Goal: Task Accomplishment & Management: Manage account settings

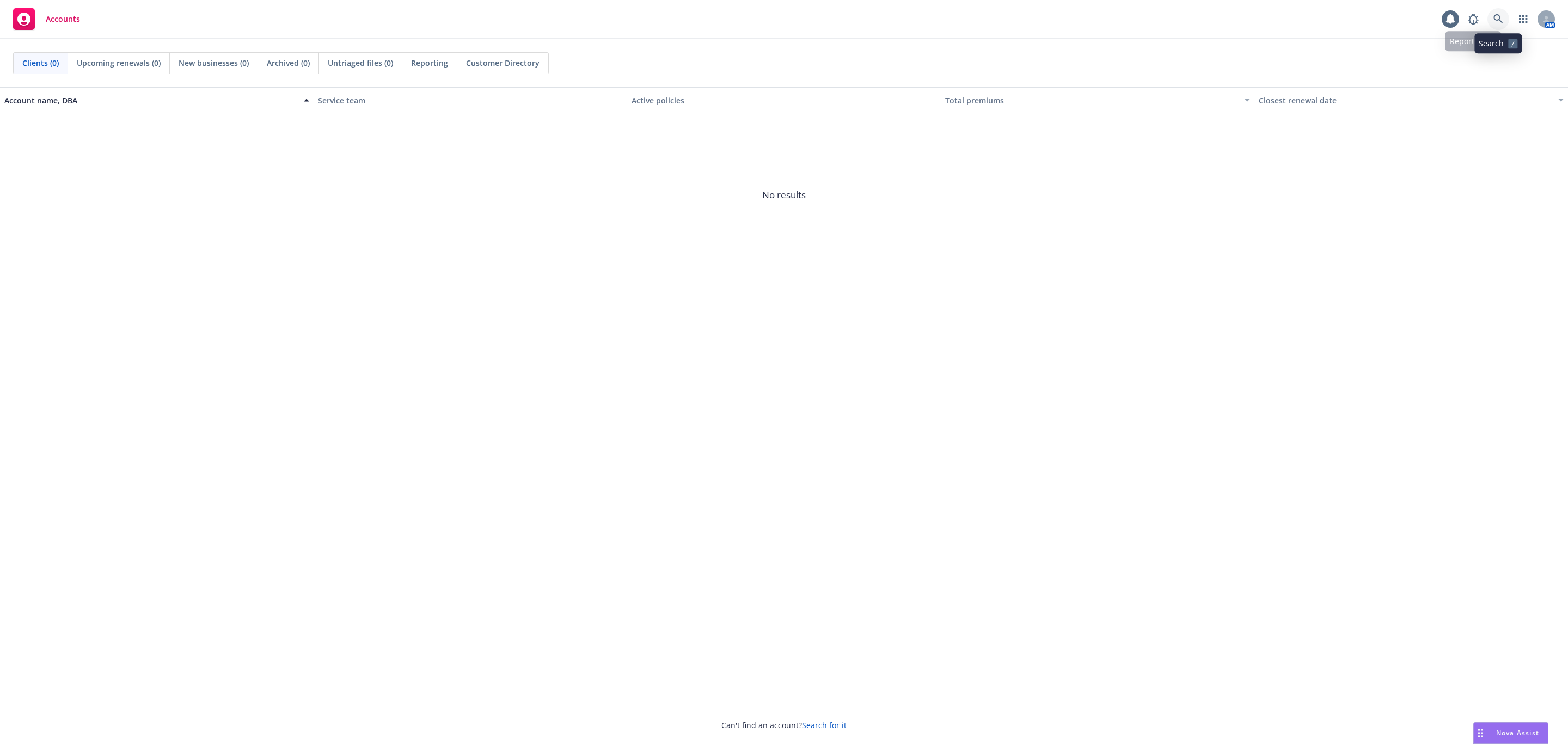
click at [1501, 18] on icon at bounding box center [1498, 19] width 10 height 10
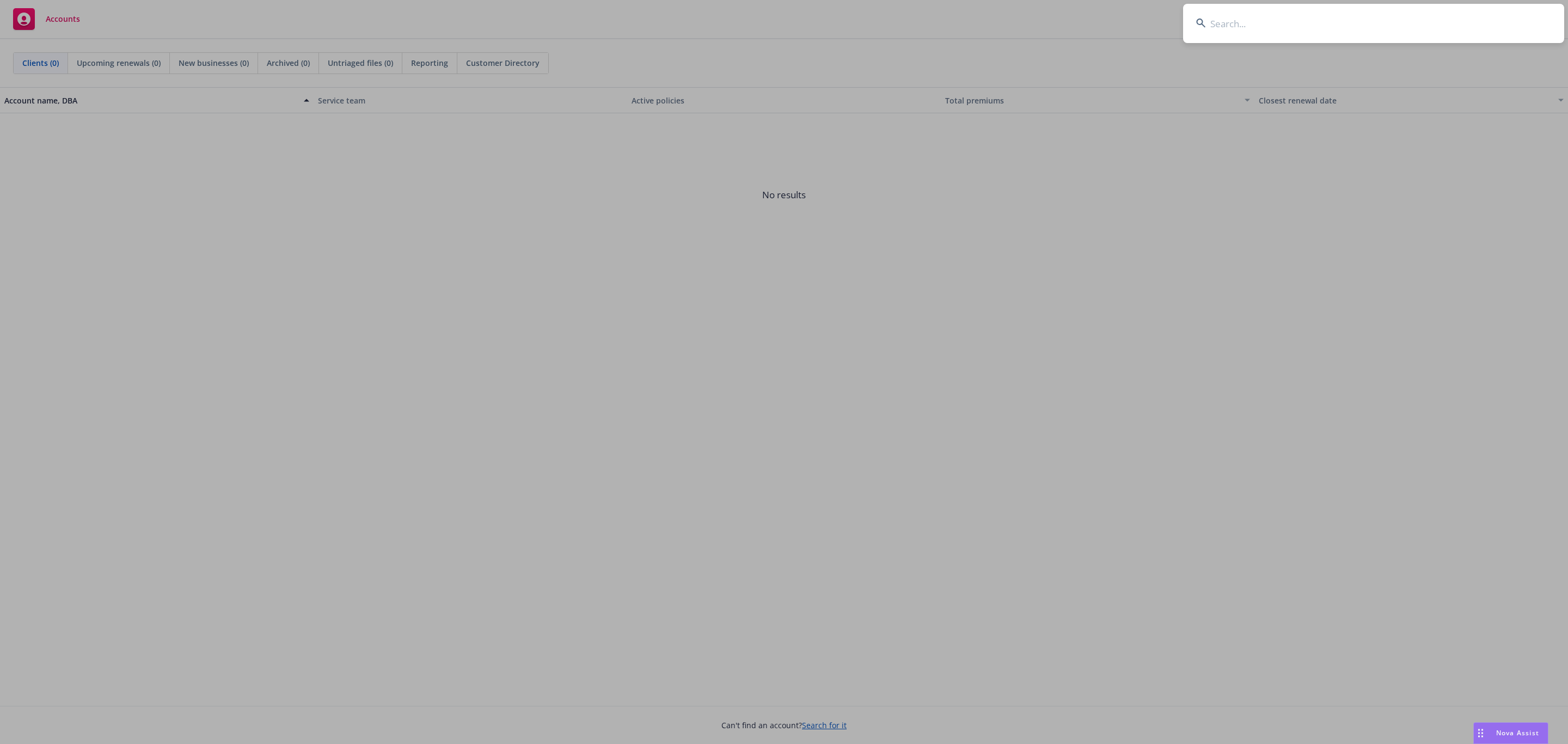
click at [1351, 24] on input at bounding box center [1373, 23] width 381 height 40
paste input "Meltwater News US Inc."
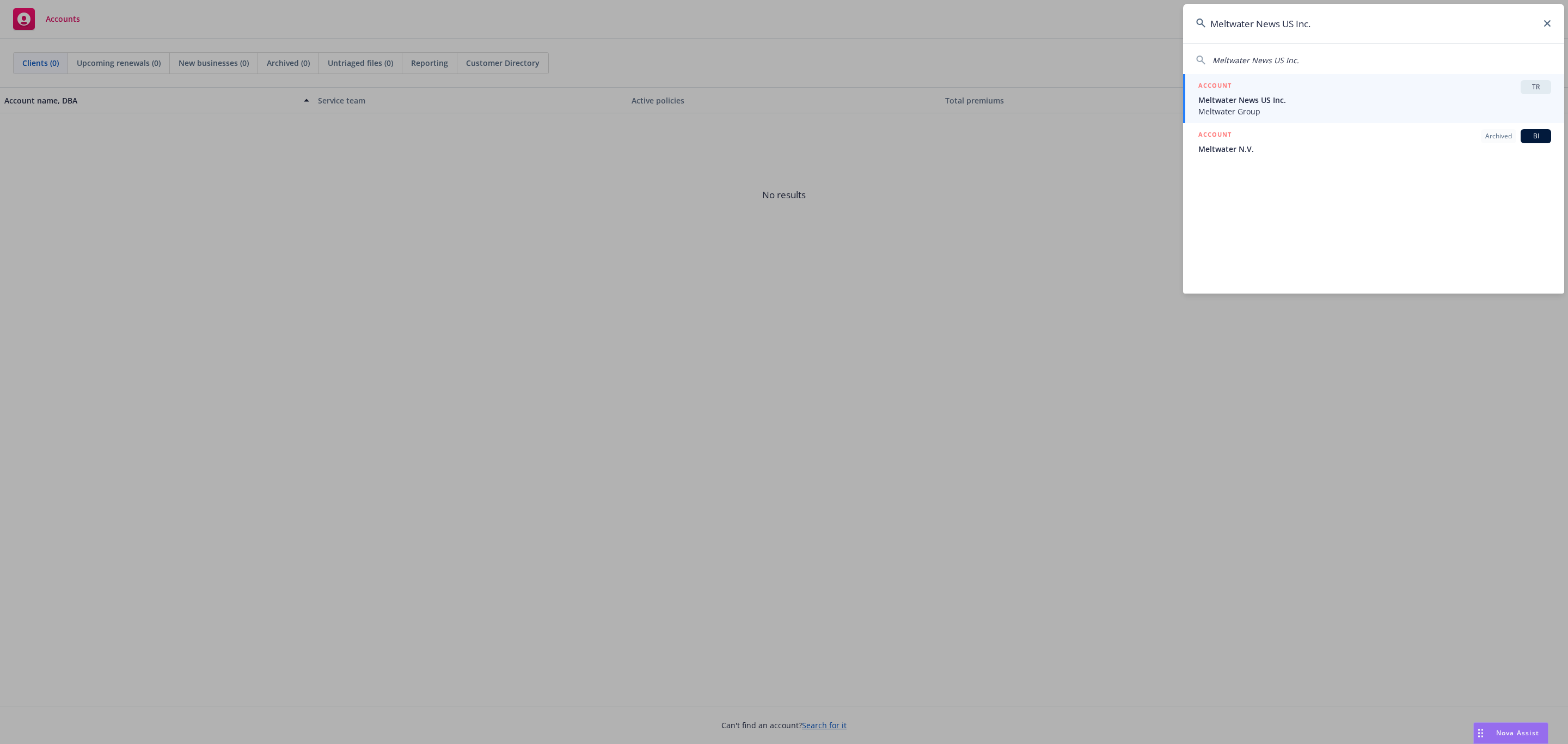
type input "Meltwater News US Inc."
click at [1261, 102] on span "Meltwater News US Inc." at bounding box center [1374, 100] width 353 height 12
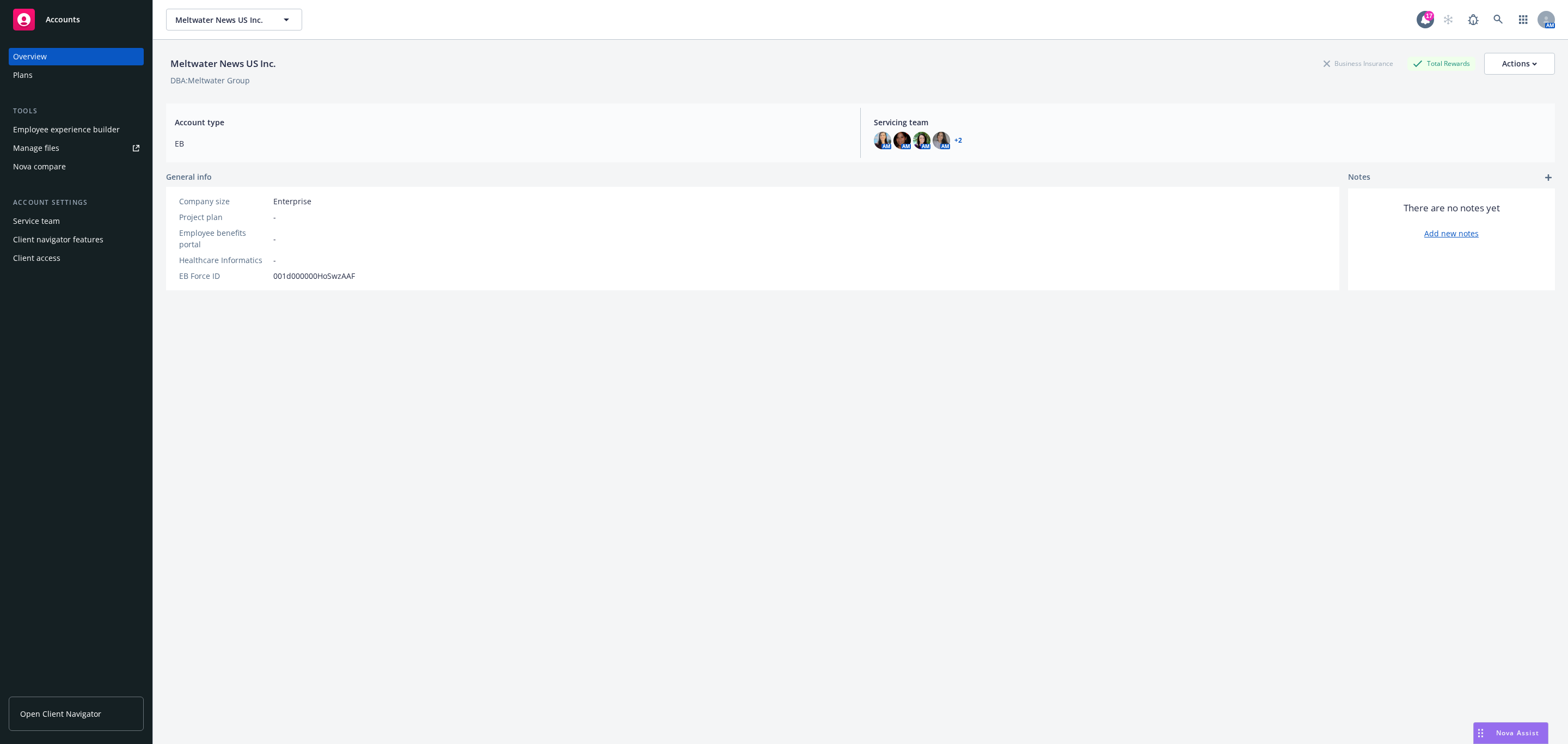
click at [73, 132] on div "Employee experience builder" at bounding box center [66, 129] width 107 height 17
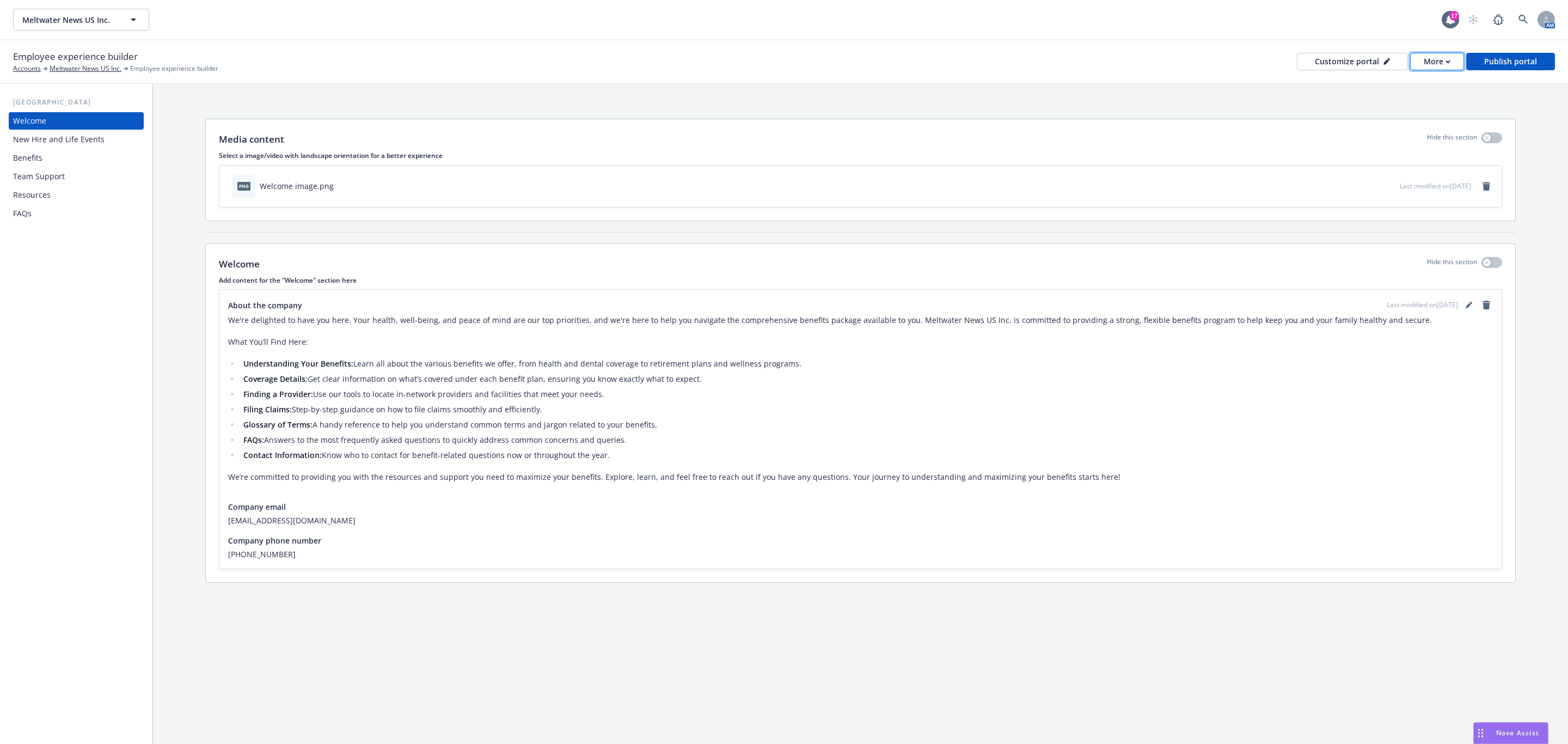
click at [1423, 58] on button "More" at bounding box center [1437, 61] width 54 height 17
click at [1416, 85] on link "Copy preview link" at bounding box center [1414, 85] width 99 height 22
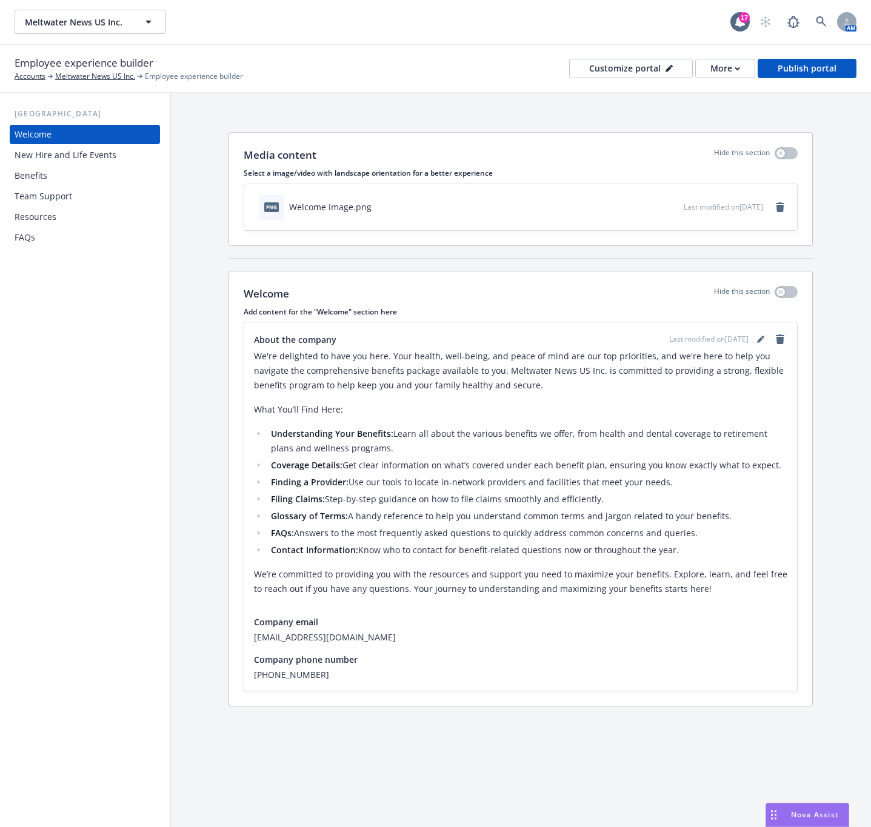
click at [62, 182] on div "Benefits" at bounding box center [85, 175] width 141 height 19
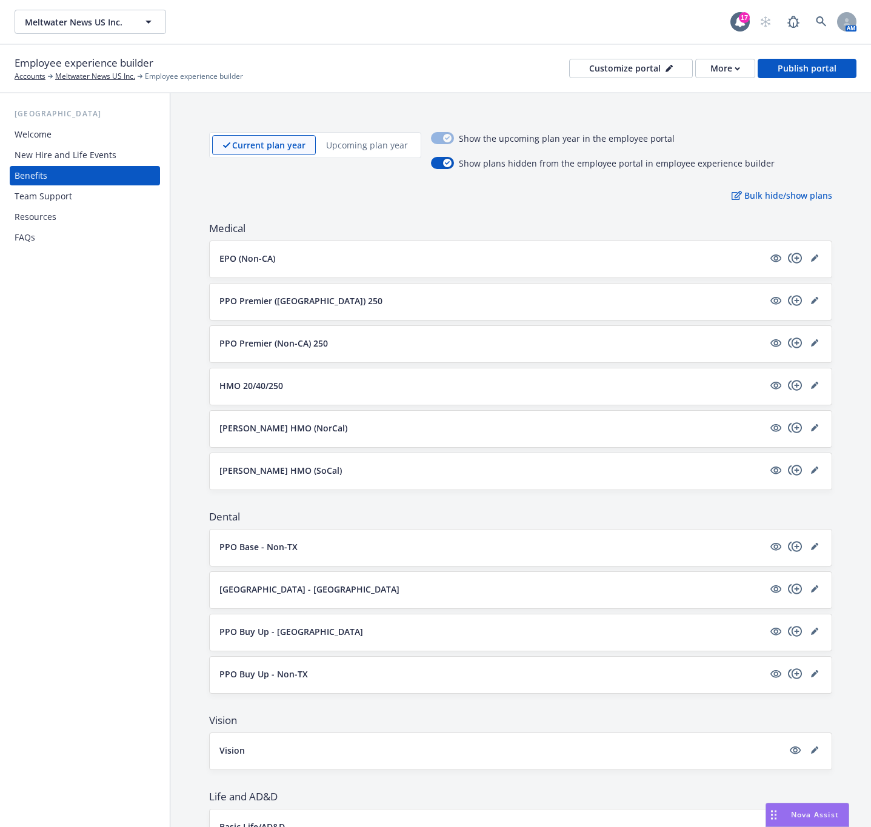
click at [350, 139] on p "Upcoming plan year" at bounding box center [367, 145] width 82 height 13
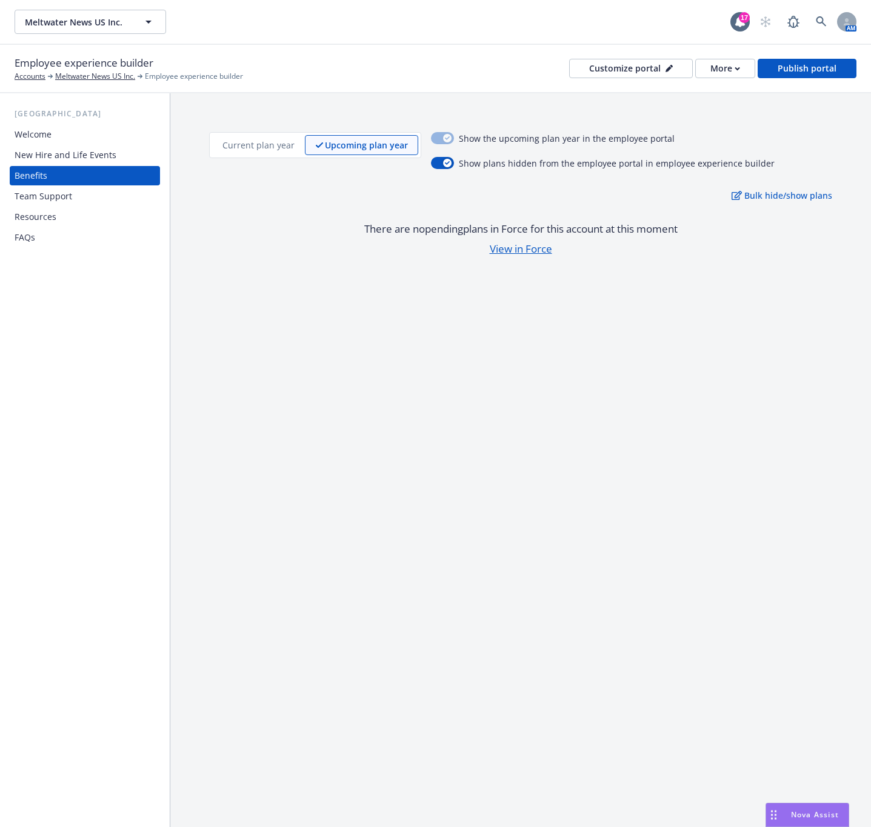
click at [255, 148] on p "Current plan year" at bounding box center [258, 145] width 72 height 13
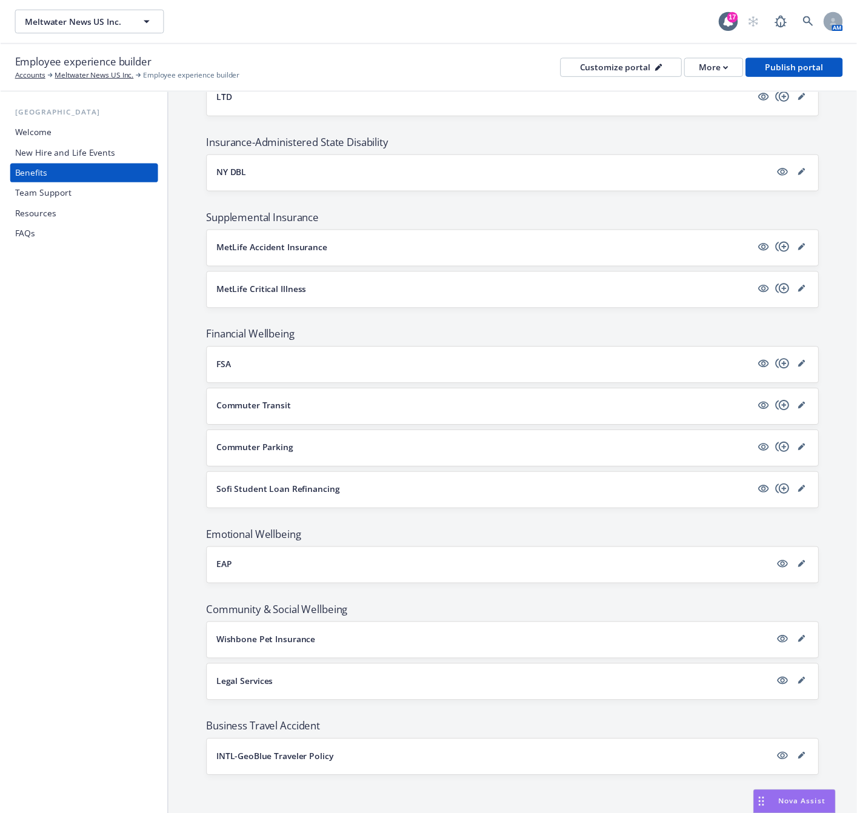
scroll to position [904, 0]
click at [707, 575] on button "EAP" at bounding box center [501, 573] width 564 height 13
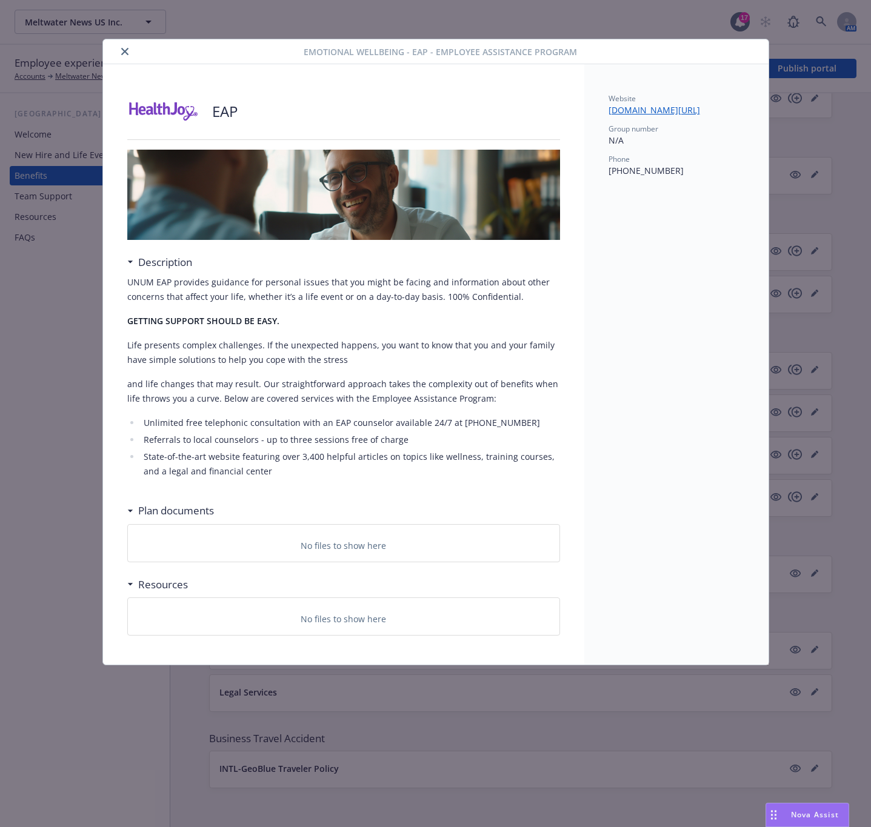
click at [127, 52] on icon "close" at bounding box center [124, 51] width 7 height 7
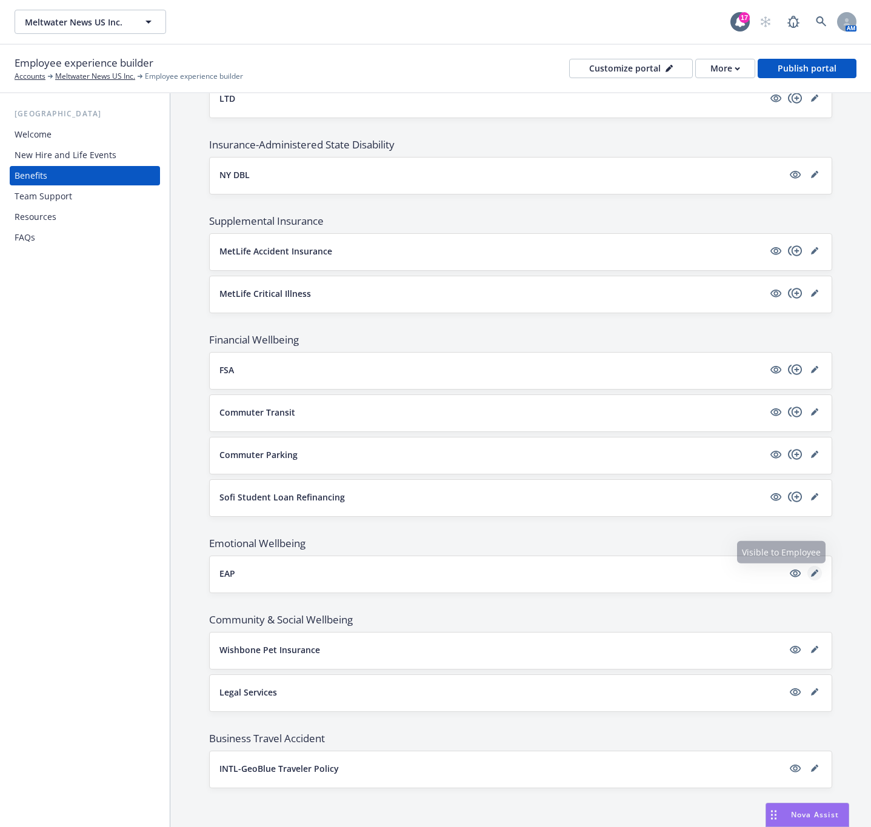
click at [811, 572] on icon "editPencil" at bounding box center [814, 574] width 6 height 6
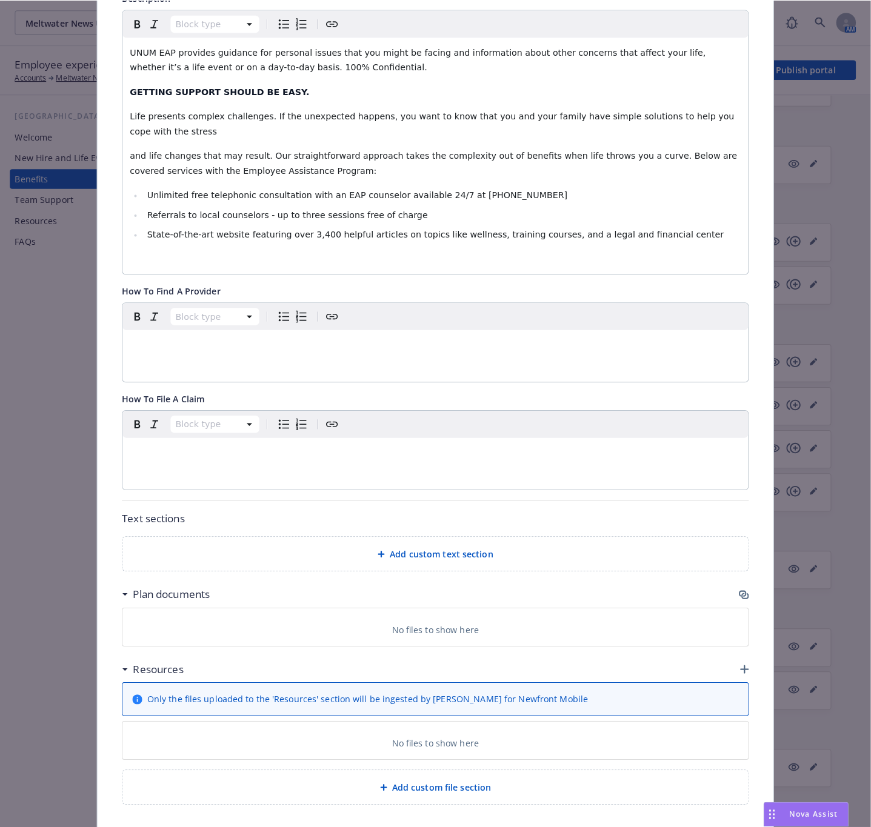
scroll to position [319, 0]
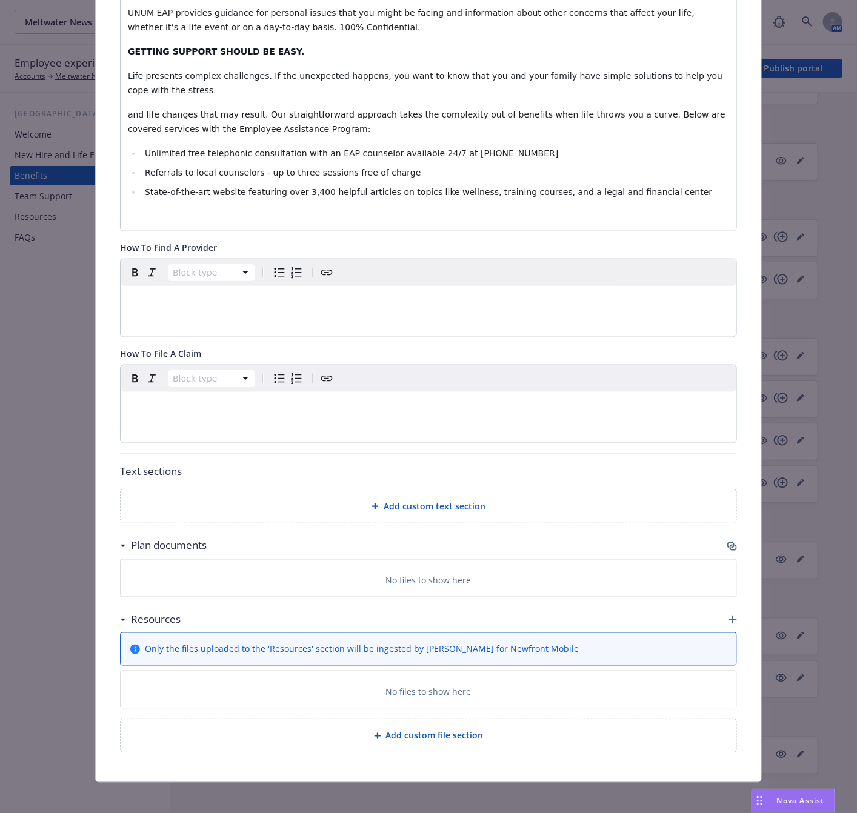
click at [727, 542] on icon "button" at bounding box center [730, 545] width 7 height 6
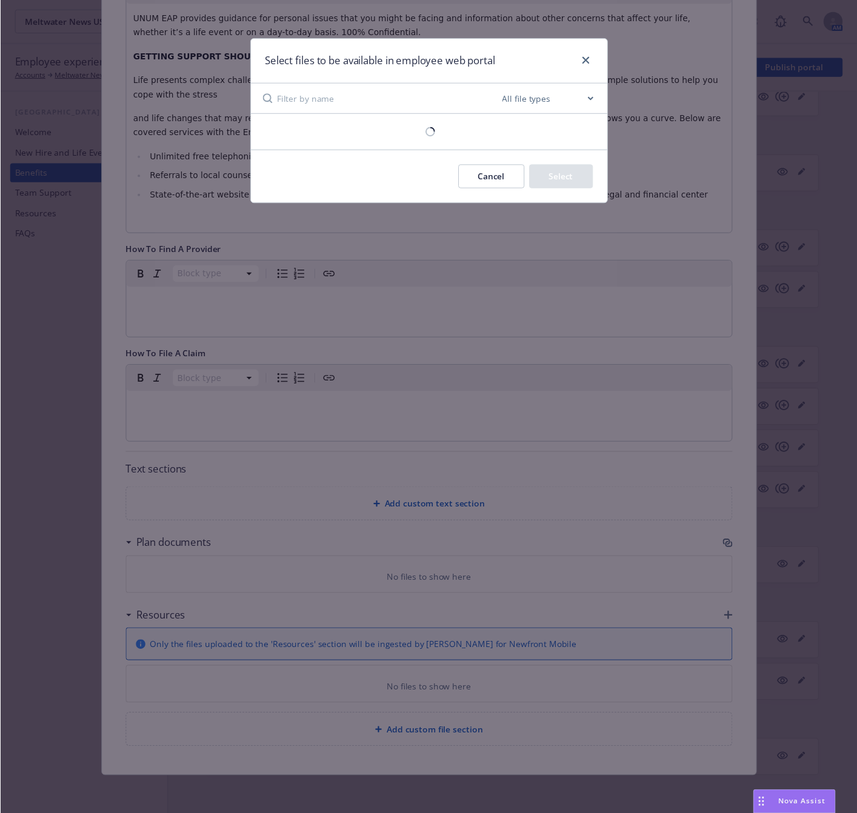
scroll to position [305, 0]
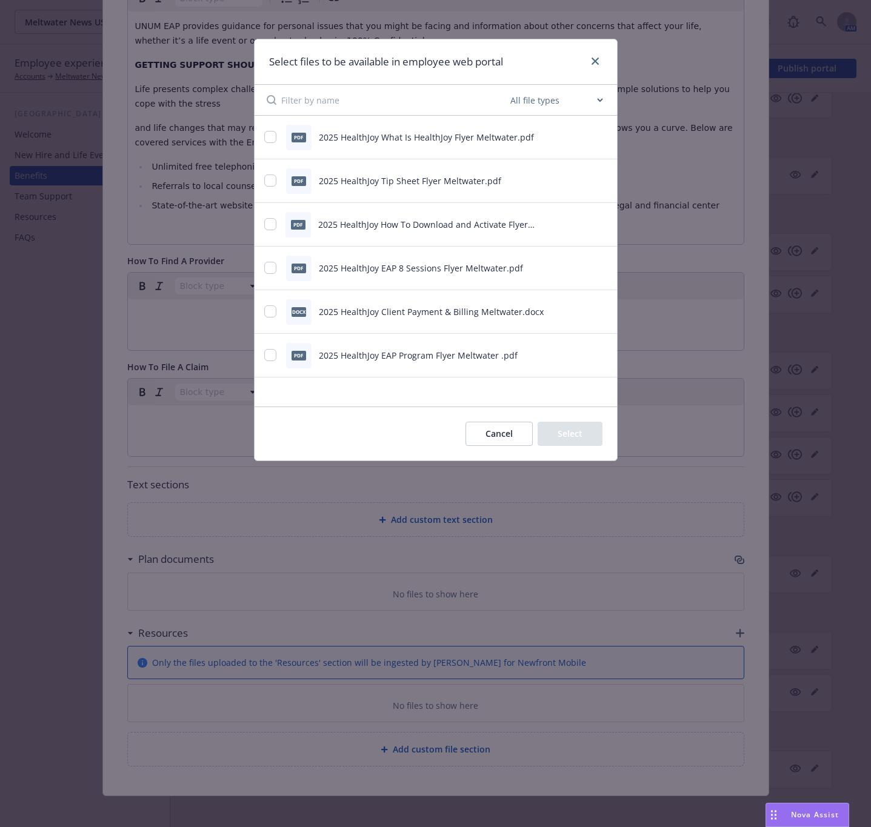
click at [607, 137] on div "pdf 2025 HealthJoy What Is HealthJoy Flyer Meltwater.pdf" at bounding box center [436, 138] width 362 height 44
click at [599, 139] on icon "preview file" at bounding box center [600, 137] width 11 height 8
click at [273, 138] on input "checkbox" at bounding box center [270, 137] width 12 height 12
checkbox input "true"
click at [602, 225] on icon "preview file" at bounding box center [600, 224] width 11 height 8
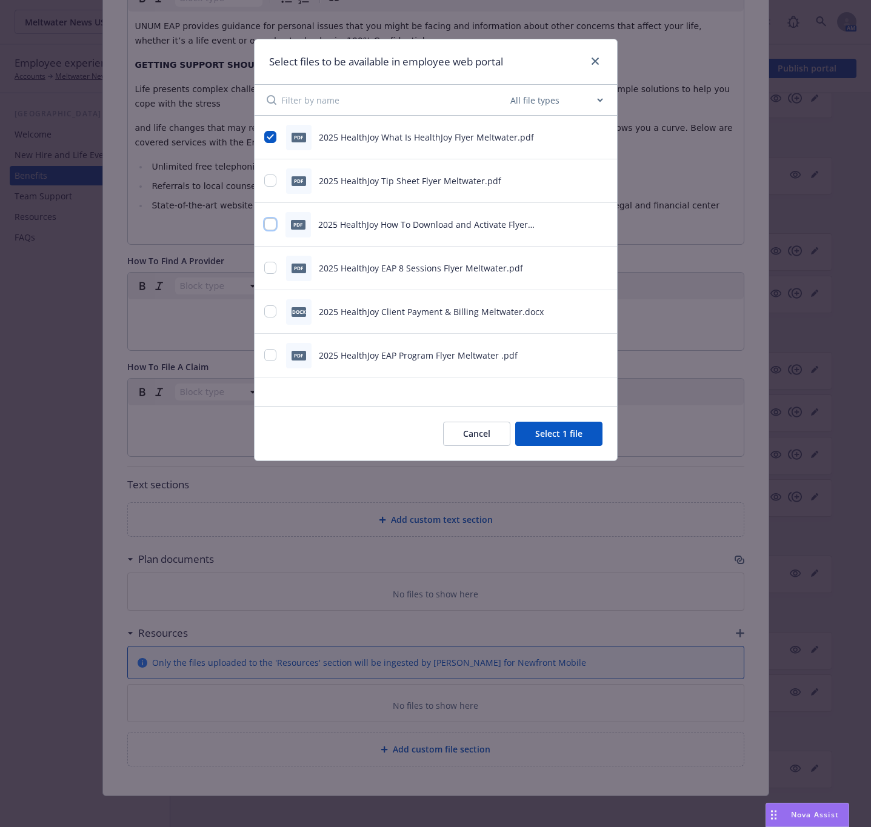
click at [269, 226] on input "checkbox" at bounding box center [270, 224] width 12 height 12
checkbox input "true"
click at [601, 355] on icon "preview file" at bounding box center [600, 354] width 11 height 8
click at [273, 359] on input "checkbox" at bounding box center [270, 355] width 12 height 12
checkbox input "true"
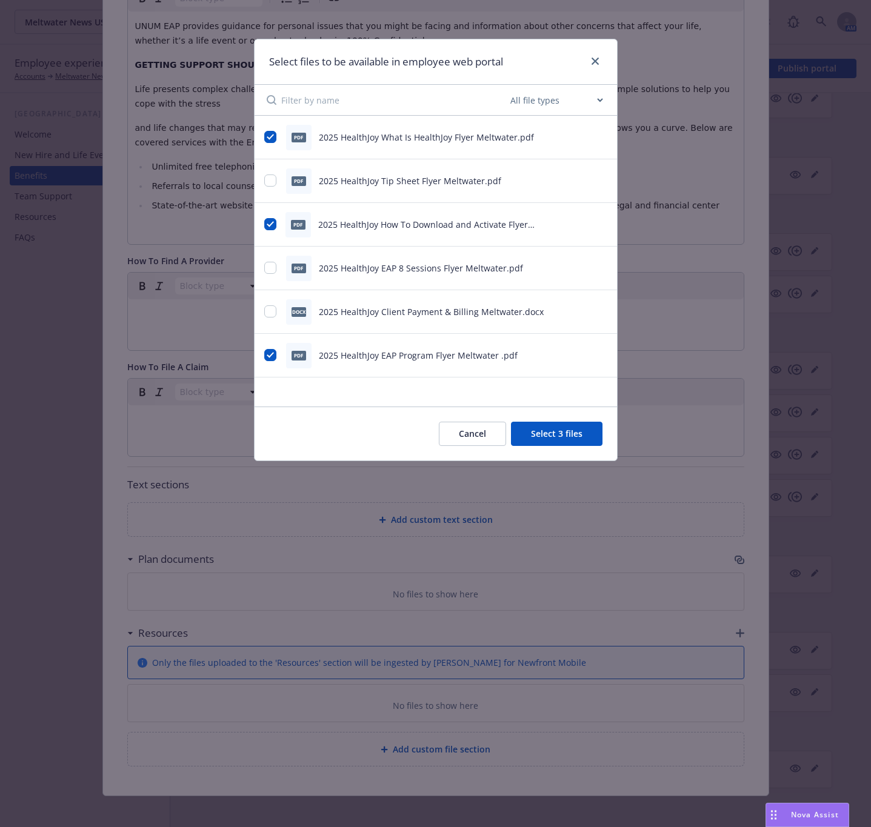
click at [600, 181] on icon "preview file" at bounding box center [600, 180] width 11 height 8
click at [605, 264] on icon "preview file" at bounding box center [600, 267] width 11 height 8
click at [593, 311] on div at bounding box center [592, 311] width 30 height 13
click at [601, 312] on icon "preview file" at bounding box center [600, 311] width 11 height 8
drag, startPoint x: 268, startPoint y: 179, endPoint x: 321, endPoint y: 161, distance: 55.8
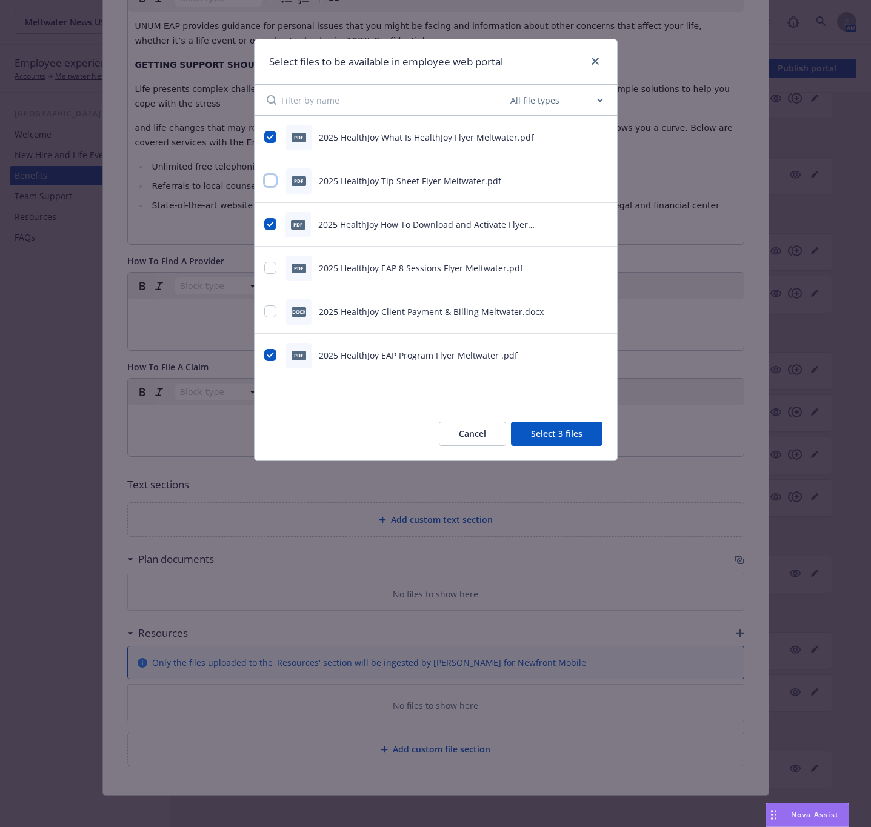
click at [270, 179] on input "checkbox" at bounding box center [270, 181] width 12 height 12
checkbox input "true"
click at [597, 270] on icon "preview file" at bounding box center [600, 267] width 11 height 8
click at [271, 270] on input "checkbox" at bounding box center [270, 268] width 12 height 12
checkbox input "true"
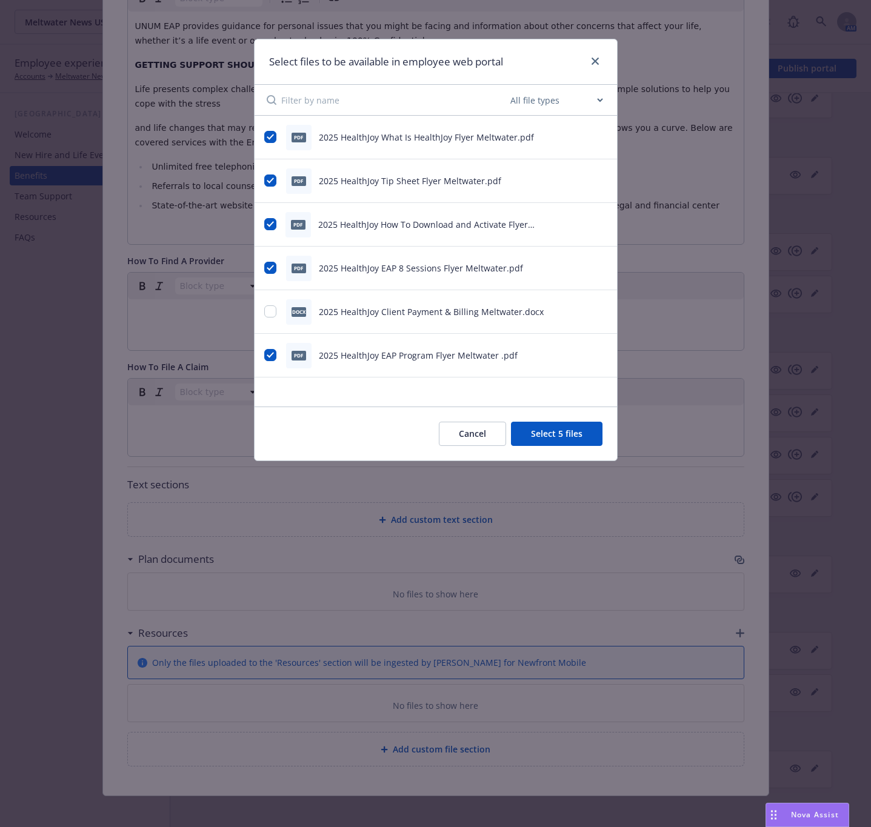
click at [553, 432] on button "Select 5 files" at bounding box center [557, 434] width 92 height 24
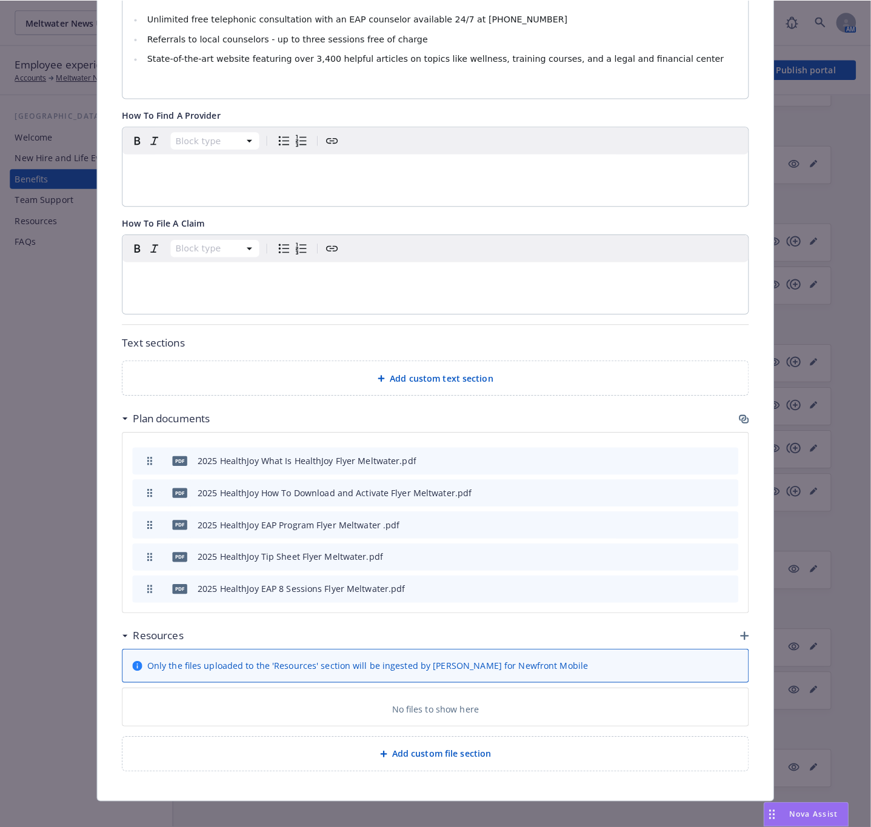
scroll to position [459, 0]
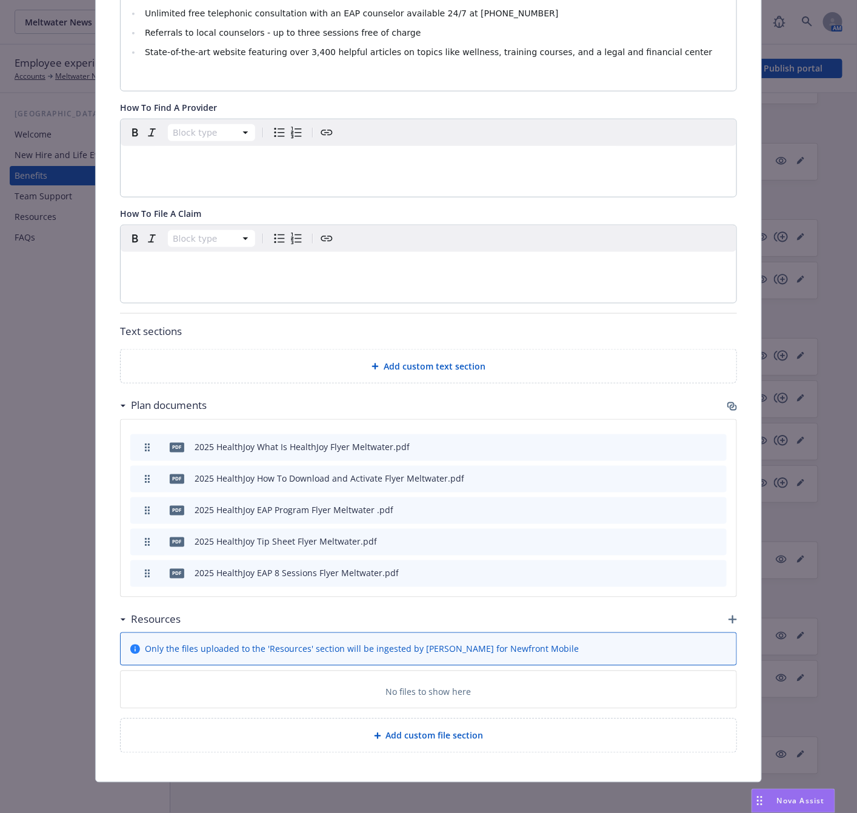
click at [729, 616] on icon "button" at bounding box center [733, 620] width 8 height 8
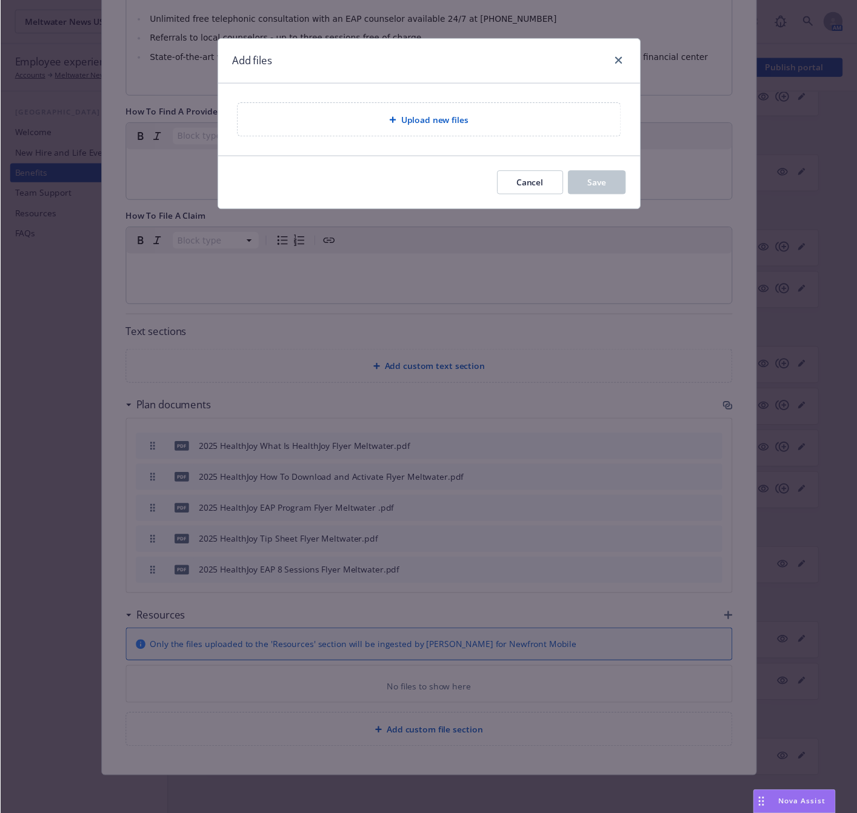
scroll to position [445, 0]
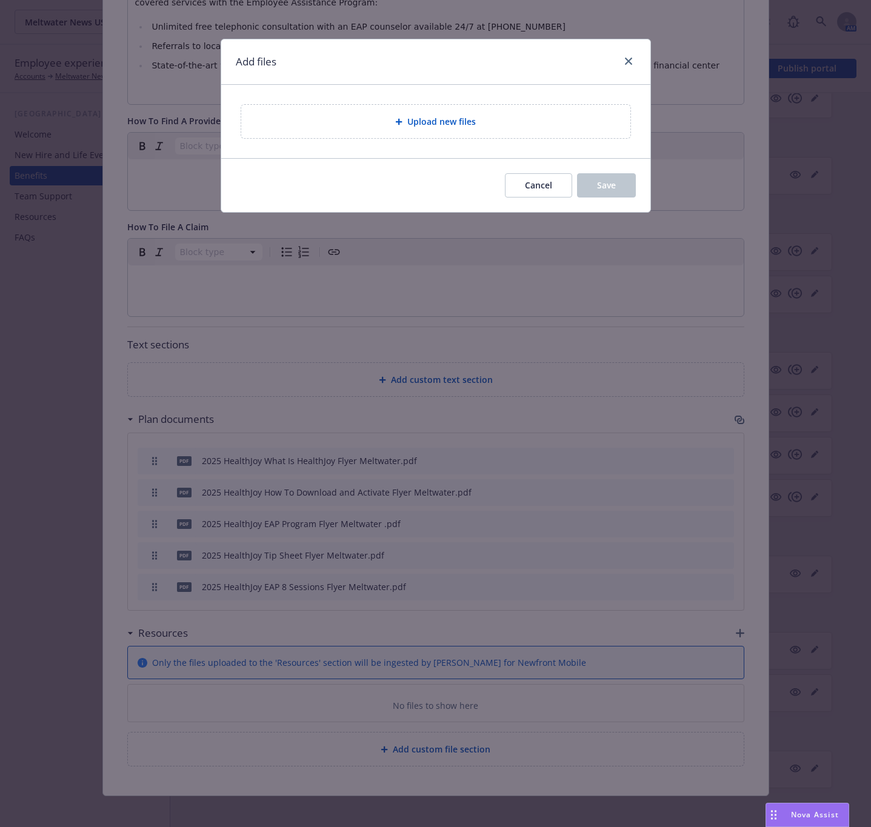
click at [446, 125] on span "Upload new files" at bounding box center [441, 121] width 68 height 13
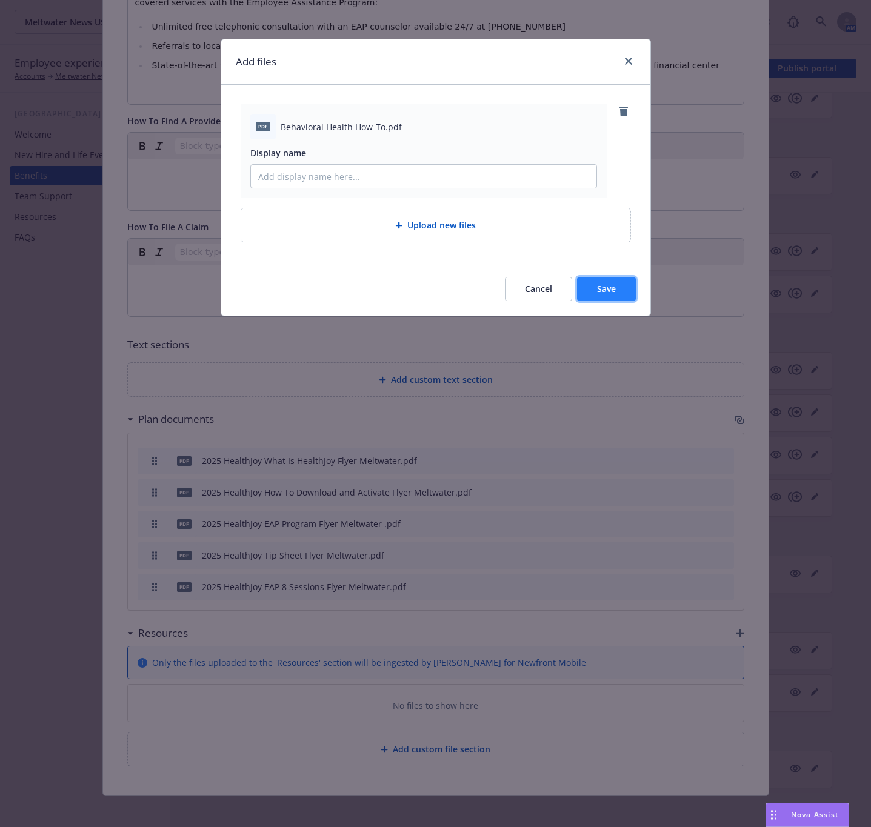
click at [616, 290] on button "Save" at bounding box center [606, 289] width 59 height 24
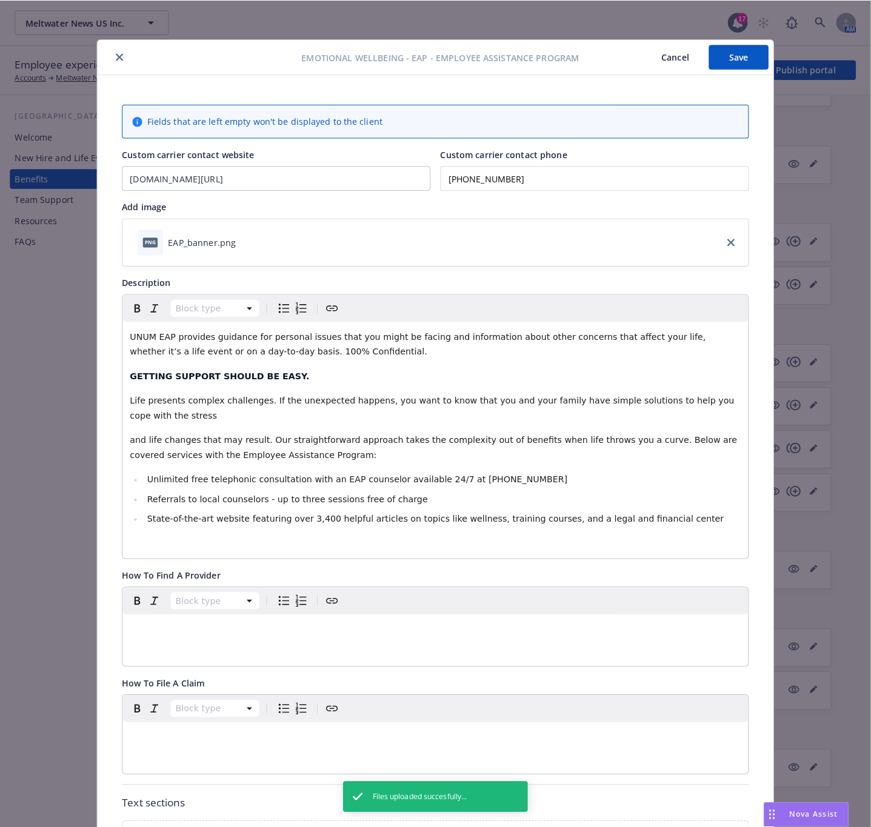
scroll to position [0, 0]
click at [736, 64] on button "Save" at bounding box center [727, 56] width 59 height 24
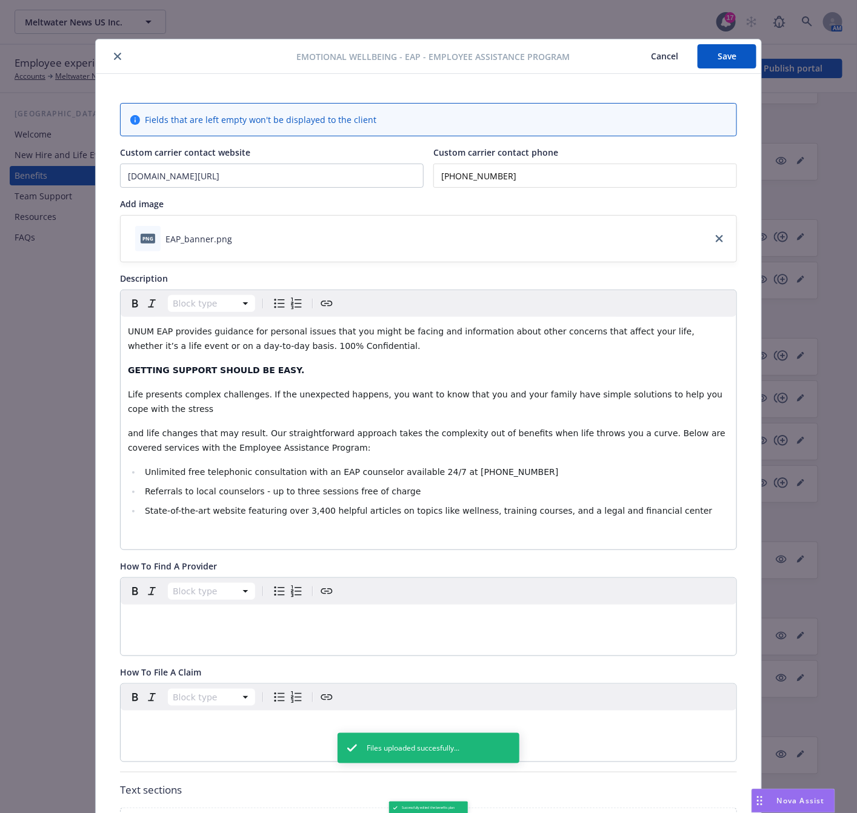
click at [114, 59] on icon "close" at bounding box center [117, 56] width 7 height 7
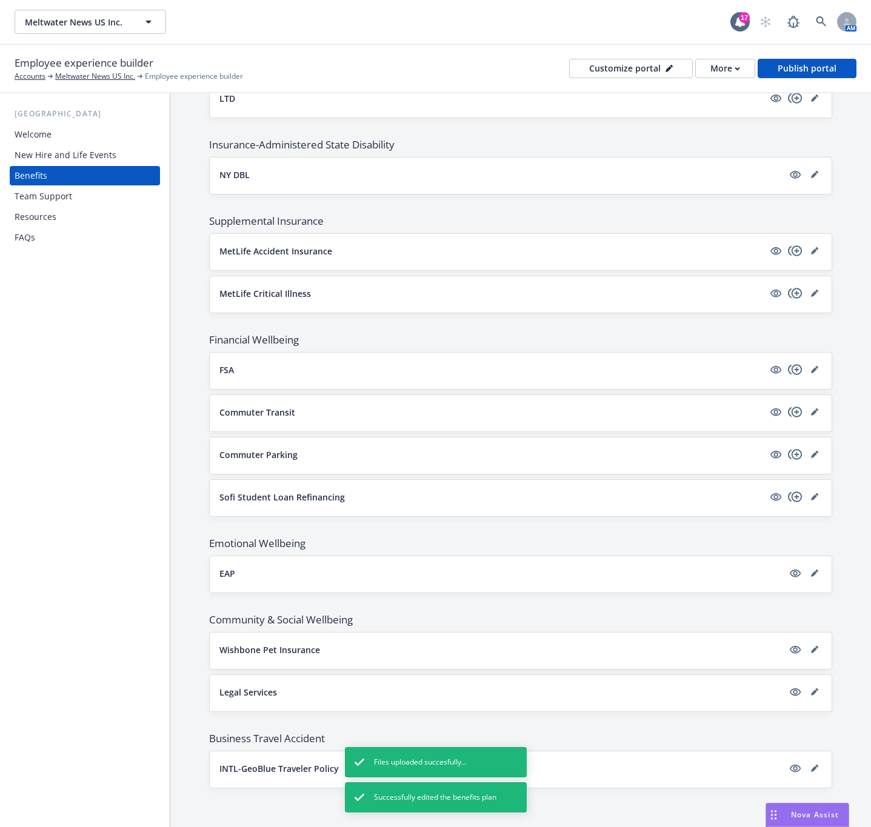
click at [265, 449] on p "Commuter Parking" at bounding box center [258, 455] width 78 height 13
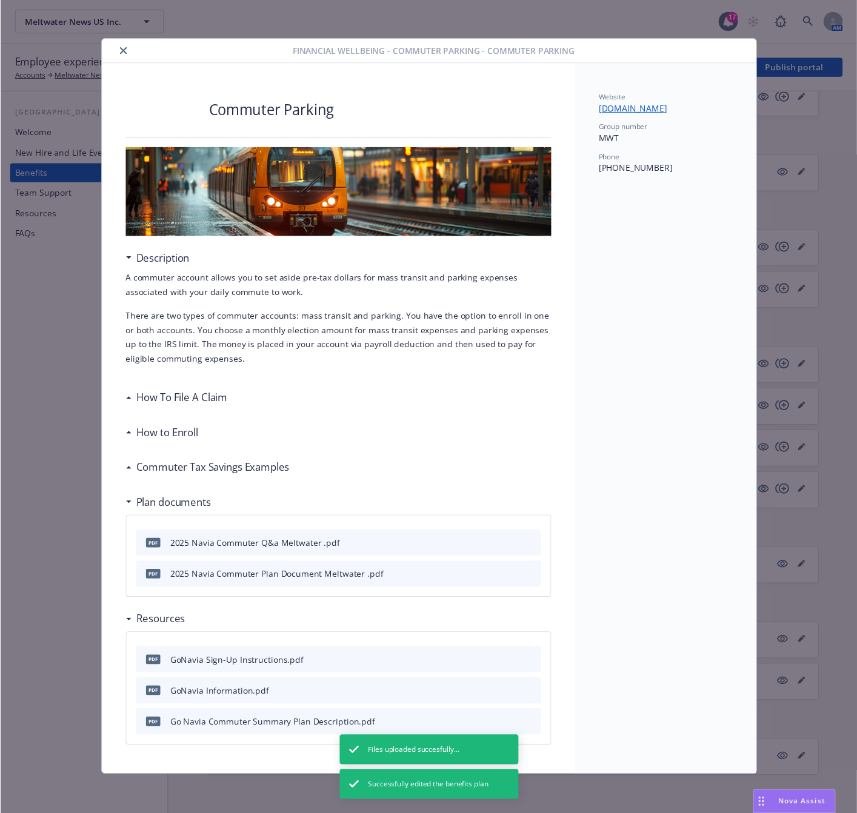
scroll to position [1, 0]
click at [124, 44] on div at bounding box center [203, 51] width 190 height 15
click at [121, 50] on icon "close" at bounding box center [124, 51] width 7 height 7
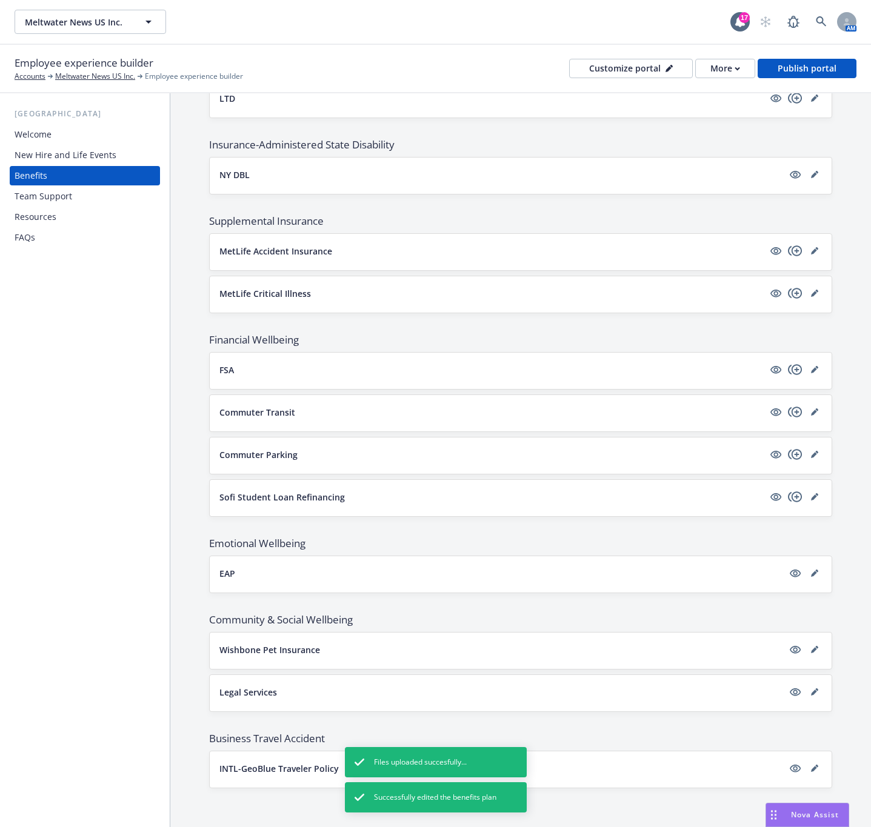
click at [688, 498] on button "Sofi Student Loan Refinancing" at bounding box center [491, 497] width 544 height 13
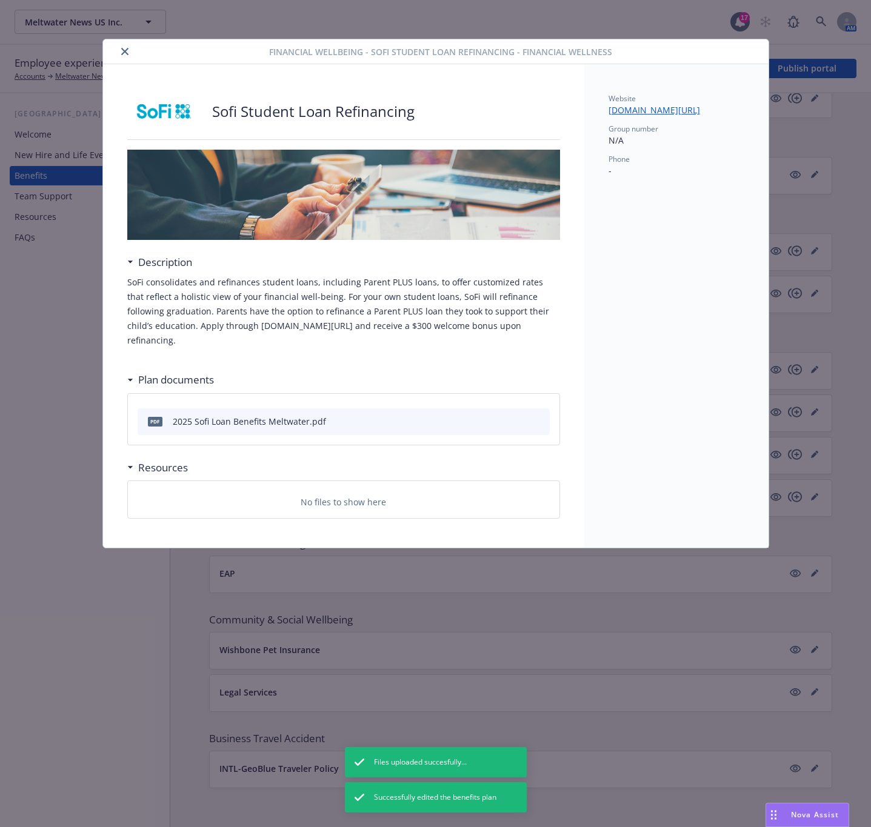
click at [120, 46] on button "close" at bounding box center [125, 51] width 15 height 15
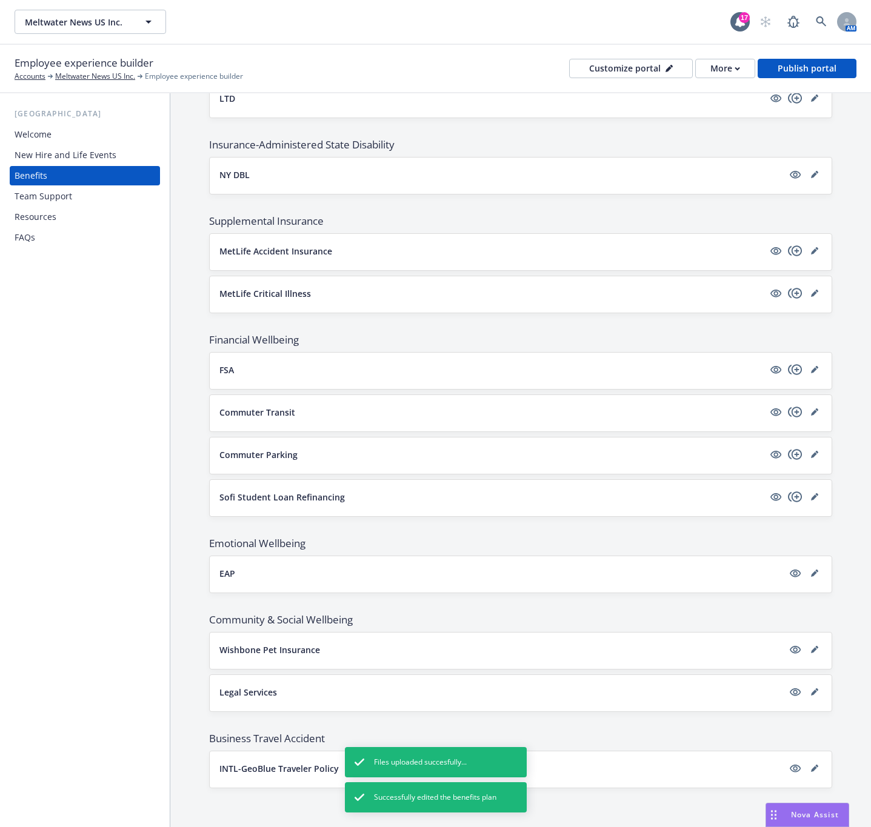
click at [268, 575] on button "EAP" at bounding box center [501, 573] width 564 height 13
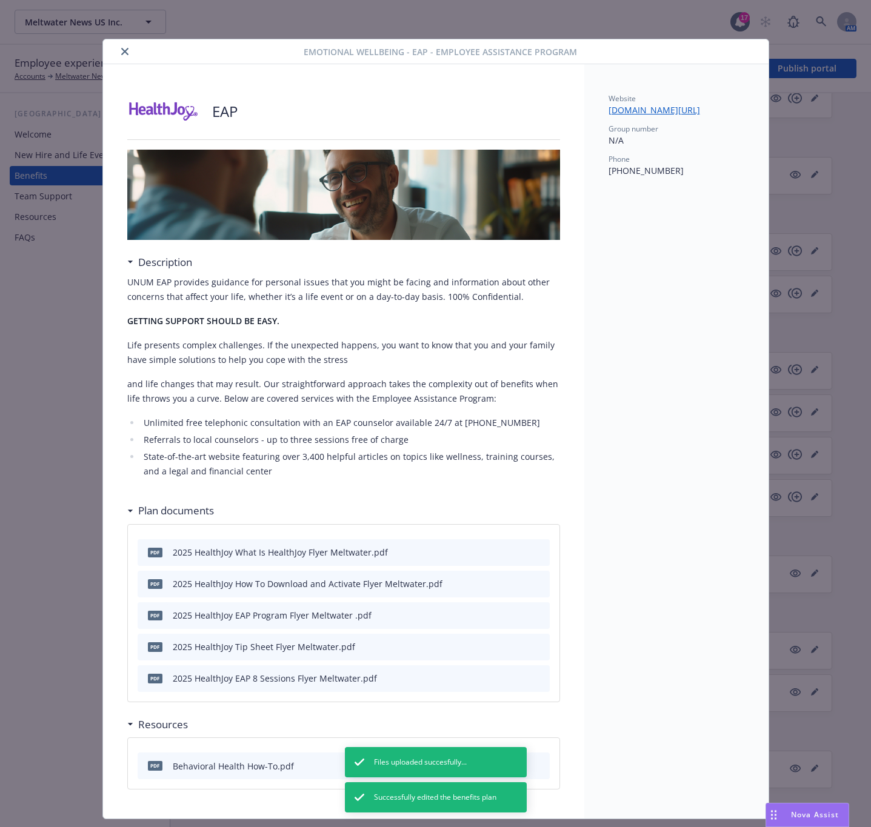
click at [121, 49] on icon "close" at bounding box center [124, 51] width 7 height 7
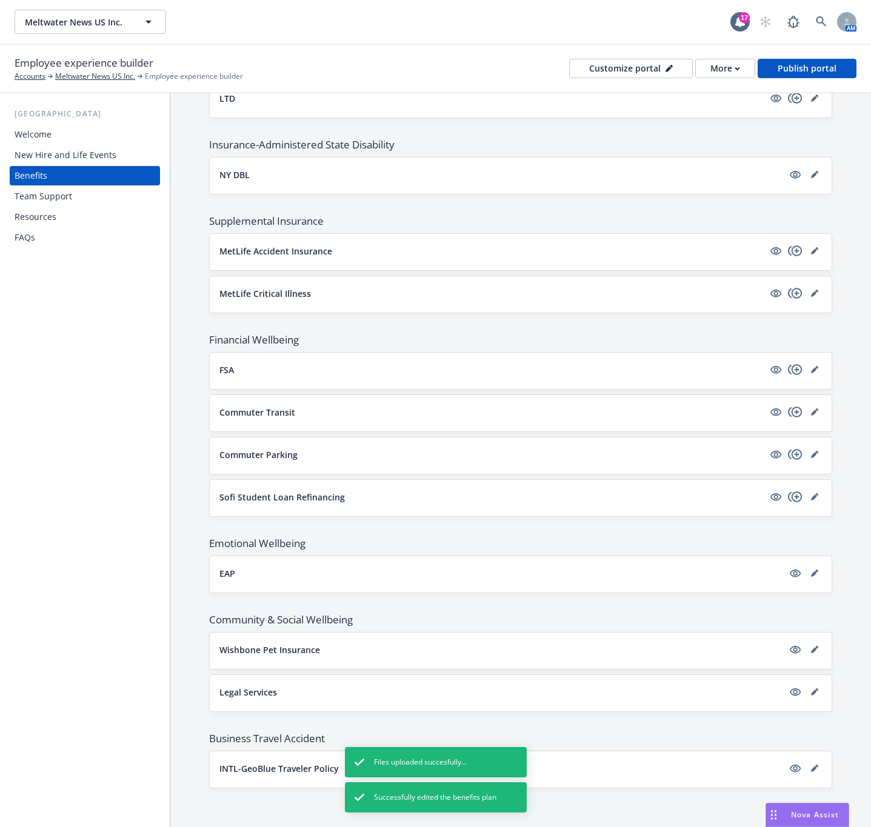
click at [807, 567] on div at bounding box center [805, 573] width 34 height 15
click at [807, 567] on link "editPencil" at bounding box center [814, 573] width 15 height 15
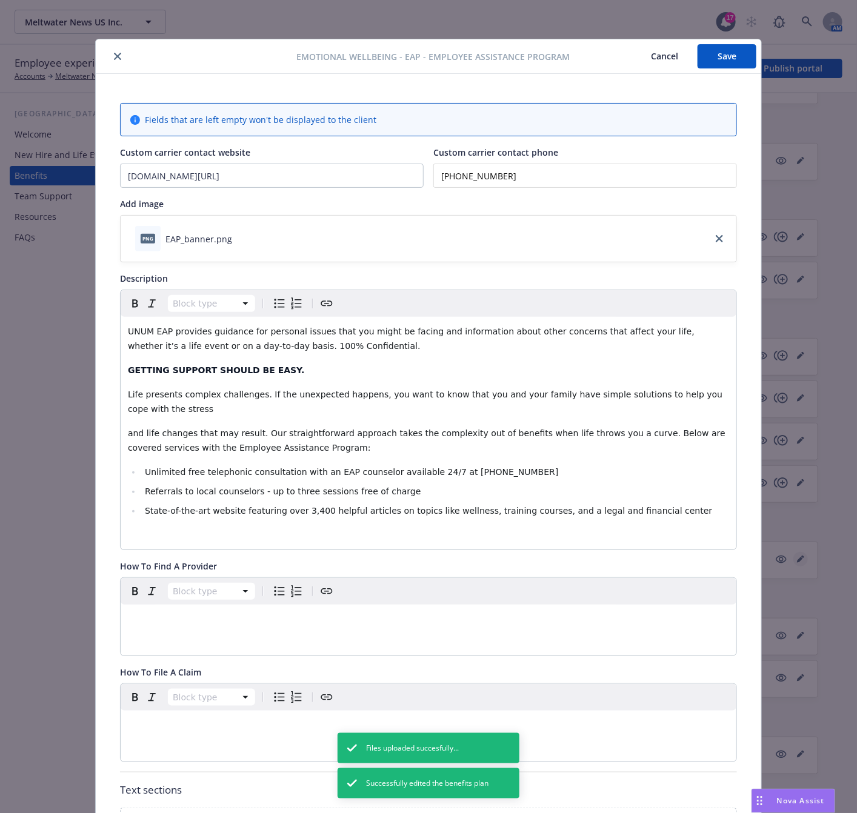
scroll to position [36, 0]
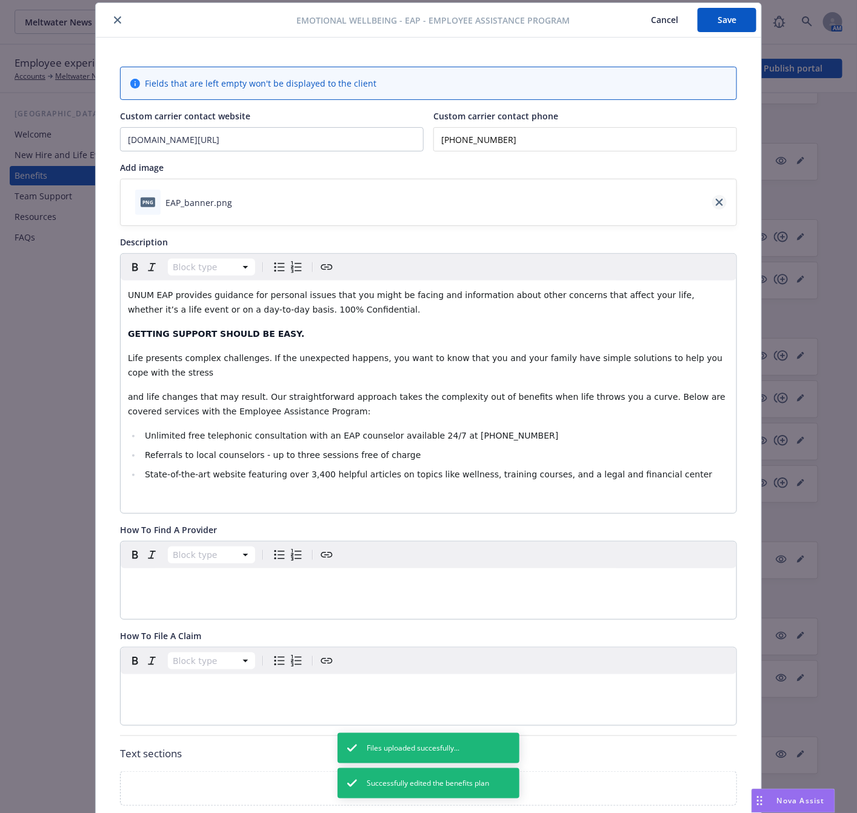
click at [712, 205] on link "close" at bounding box center [719, 202] width 15 height 15
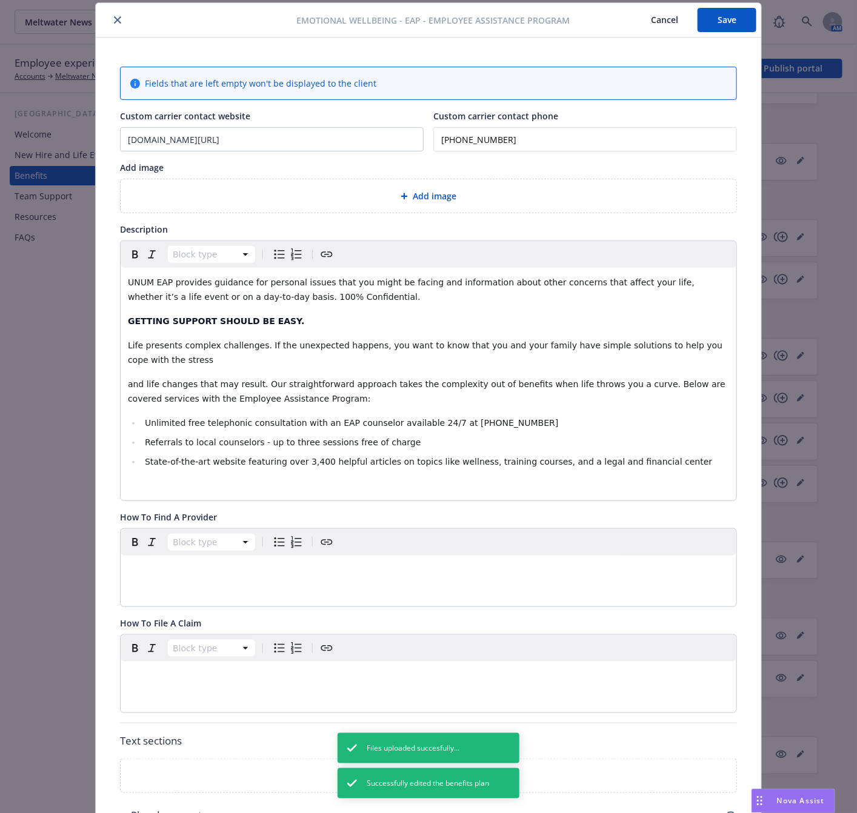
click at [449, 196] on span "Add image" at bounding box center [435, 196] width 44 height 13
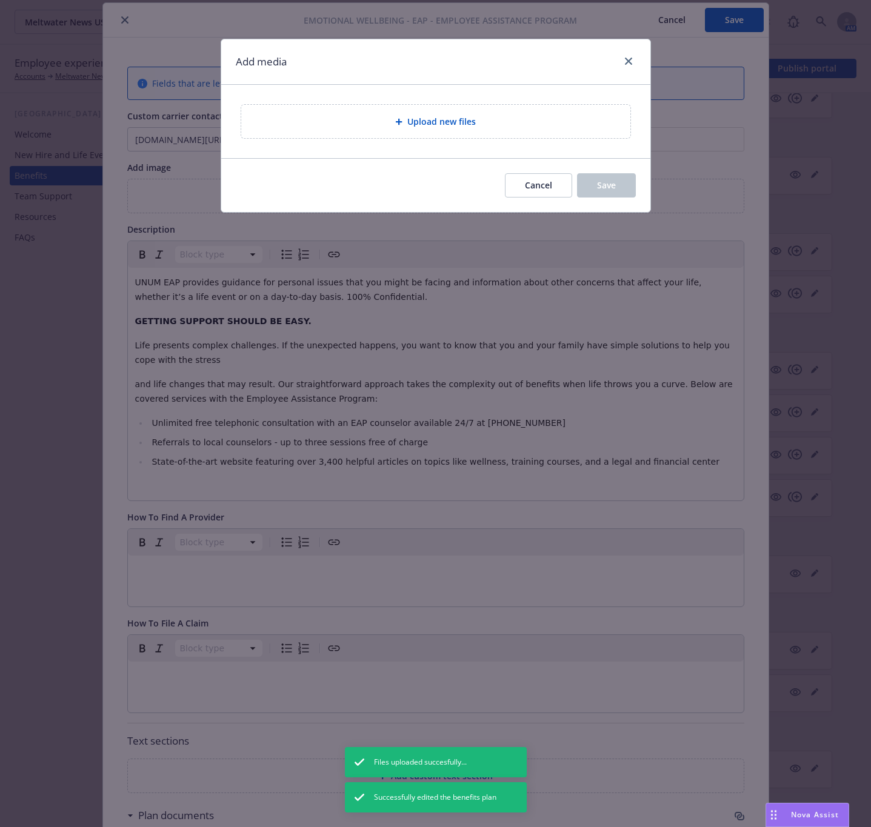
click at [428, 116] on span "Upload new files" at bounding box center [441, 121] width 68 height 13
click at [490, 116] on div "Upload new files" at bounding box center [436, 122] width 370 height 14
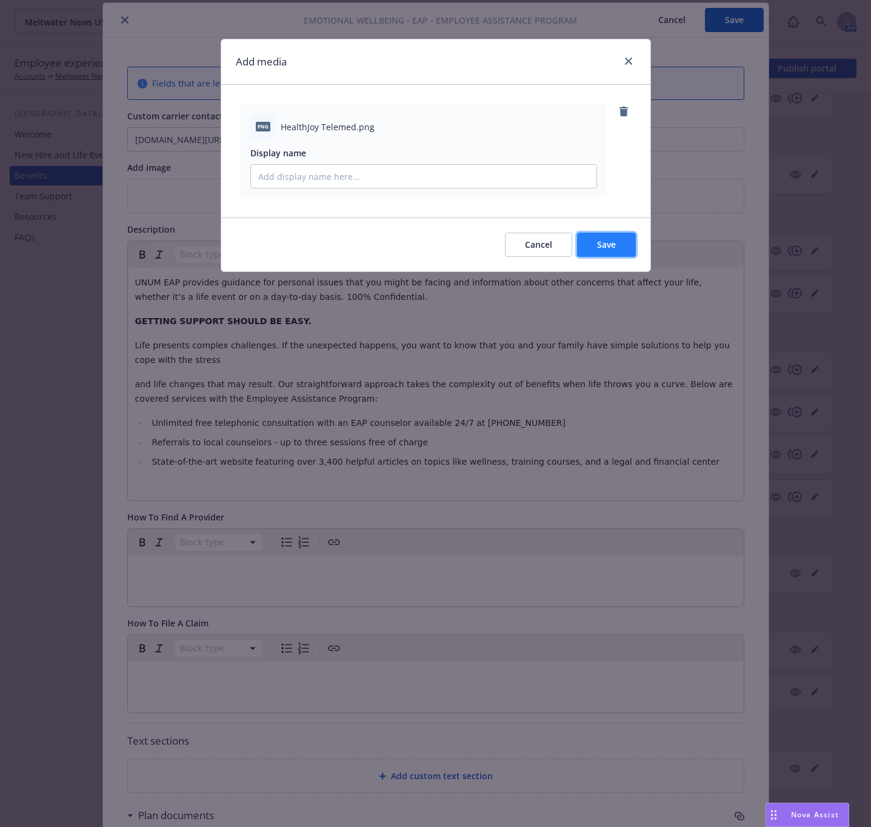
click at [620, 248] on button "Save" at bounding box center [606, 245] width 59 height 24
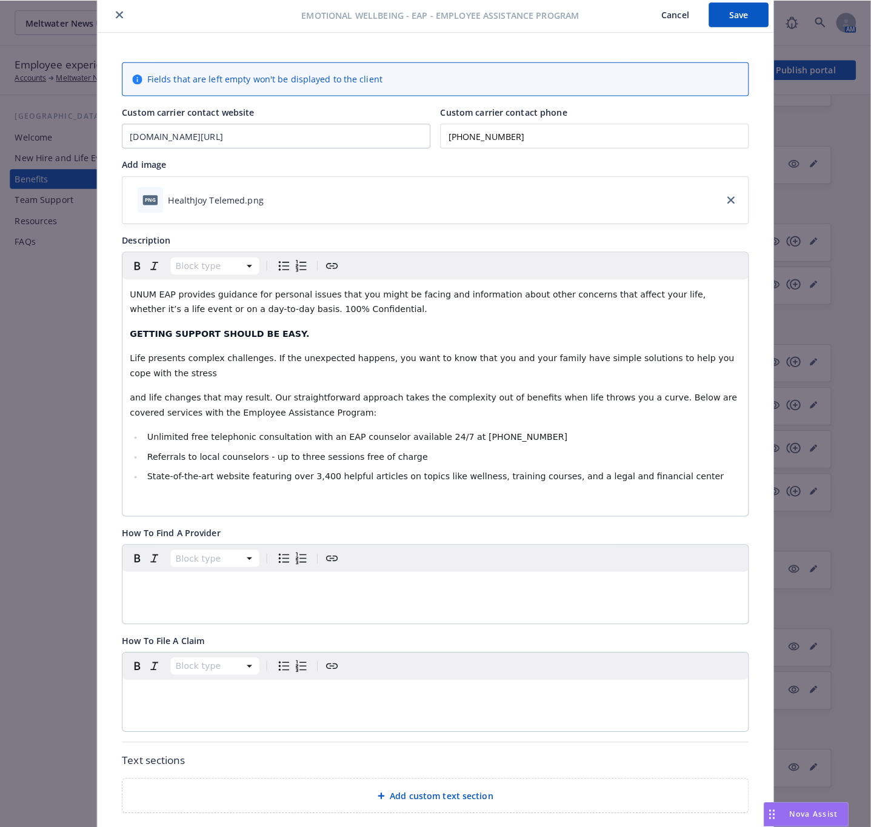
scroll to position [0, 0]
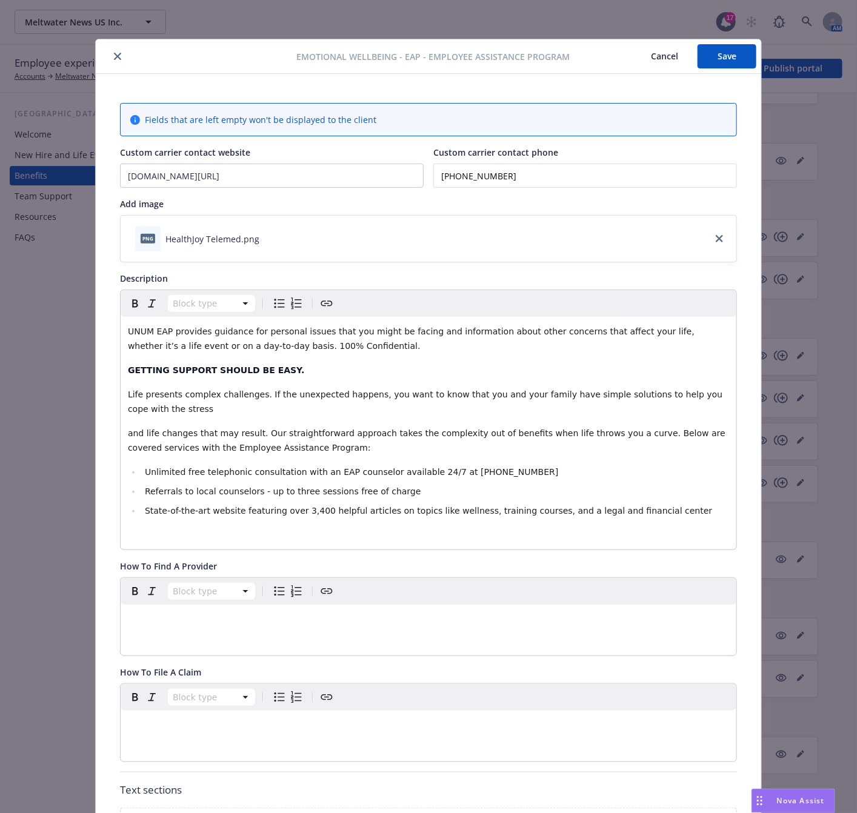
click at [718, 64] on button "Save" at bounding box center [727, 56] width 59 height 24
click at [110, 52] on button "close" at bounding box center [117, 56] width 15 height 15
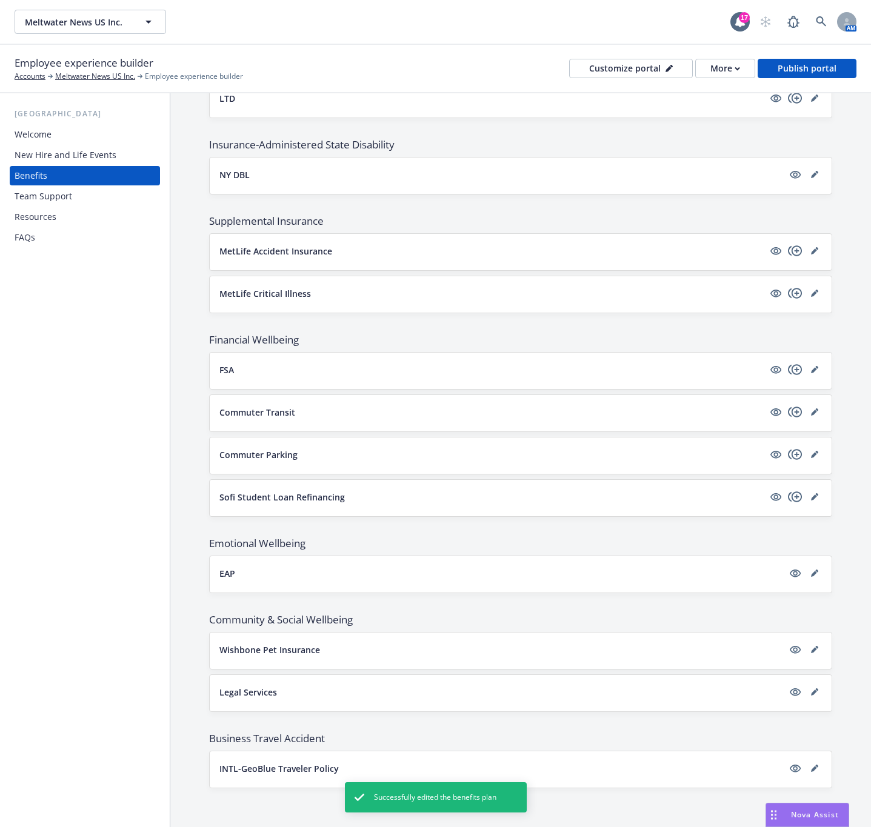
click at [240, 495] on p "Sofi Student Loan Refinancing" at bounding box center [281, 497] width 125 height 13
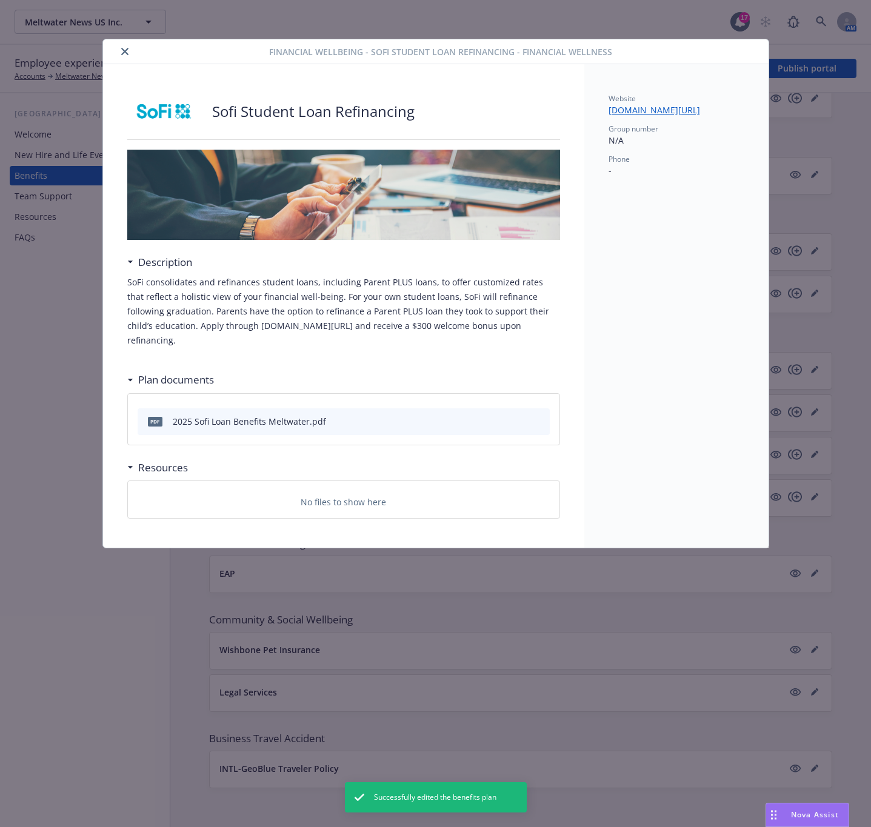
click at [537, 416] on icon "preview file" at bounding box center [538, 420] width 11 height 8
click at [136, 53] on div at bounding box center [188, 51] width 161 height 15
click at [129, 51] on button "close" at bounding box center [125, 51] width 15 height 15
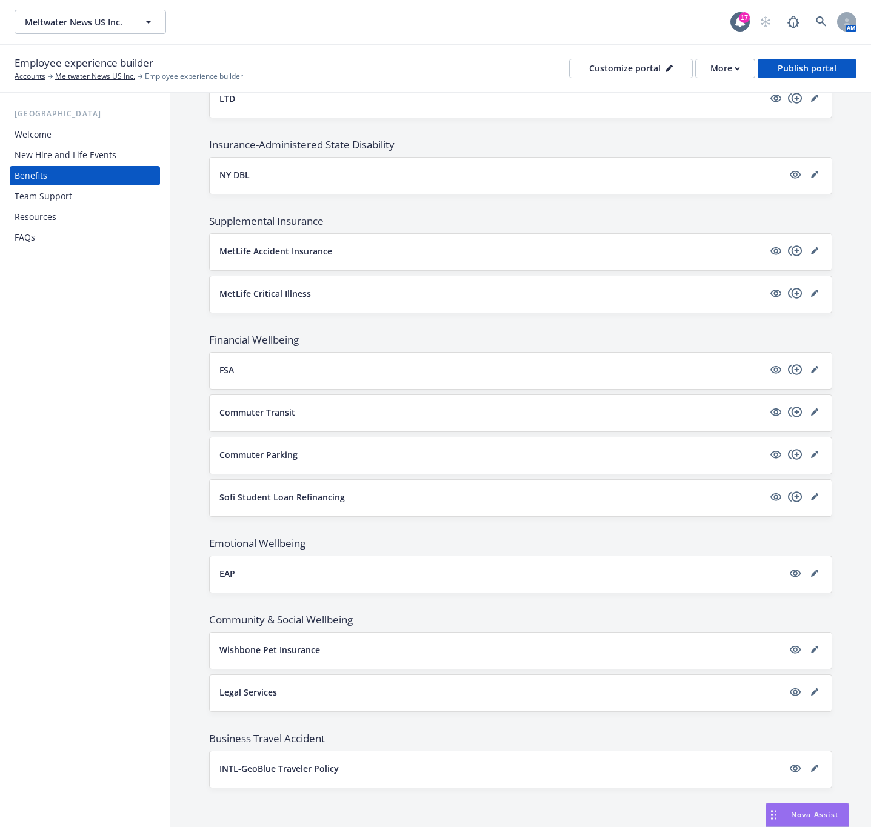
click at [329, 569] on button "EAP" at bounding box center [501, 573] width 564 height 13
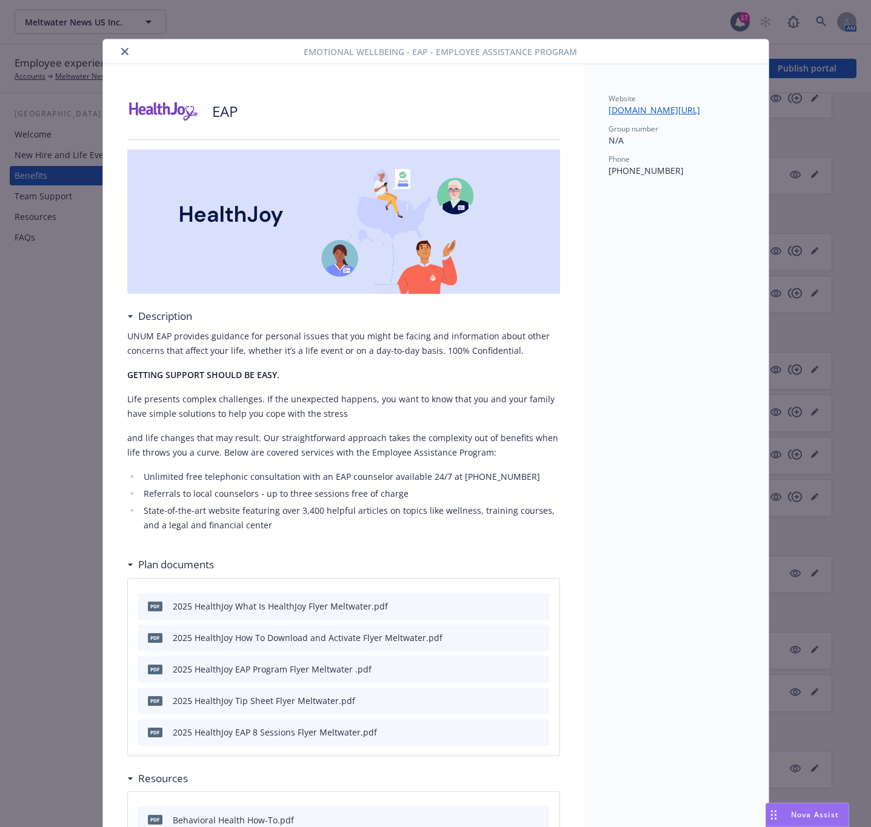
click at [121, 52] on icon "close" at bounding box center [124, 51] width 7 height 7
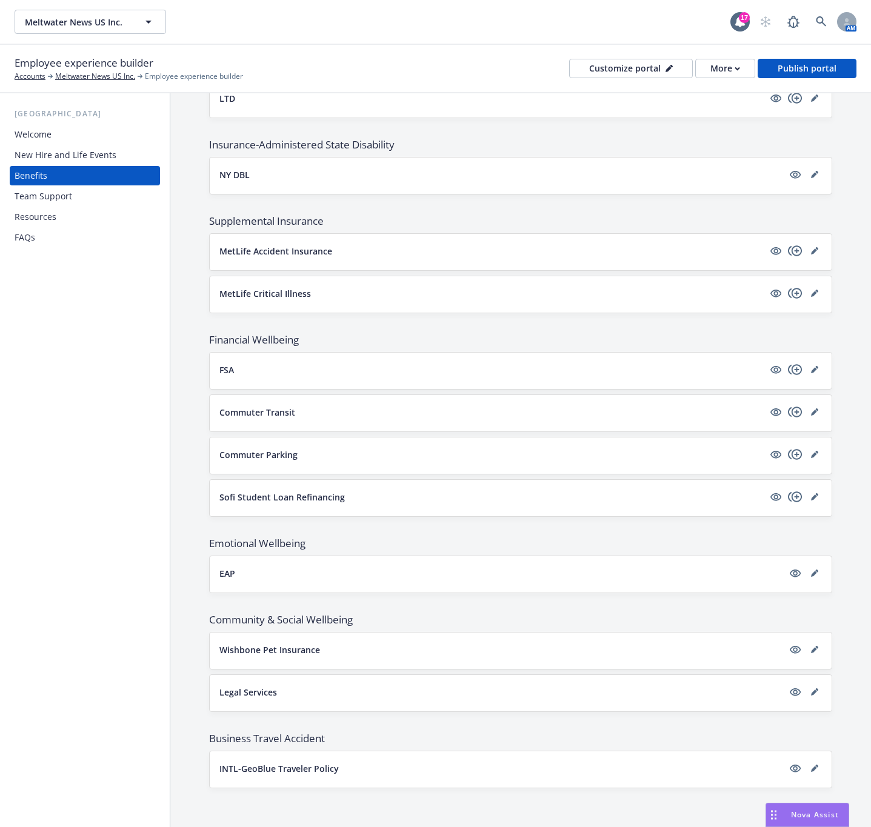
click at [242, 570] on button "EAP" at bounding box center [501, 573] width 564 height 13
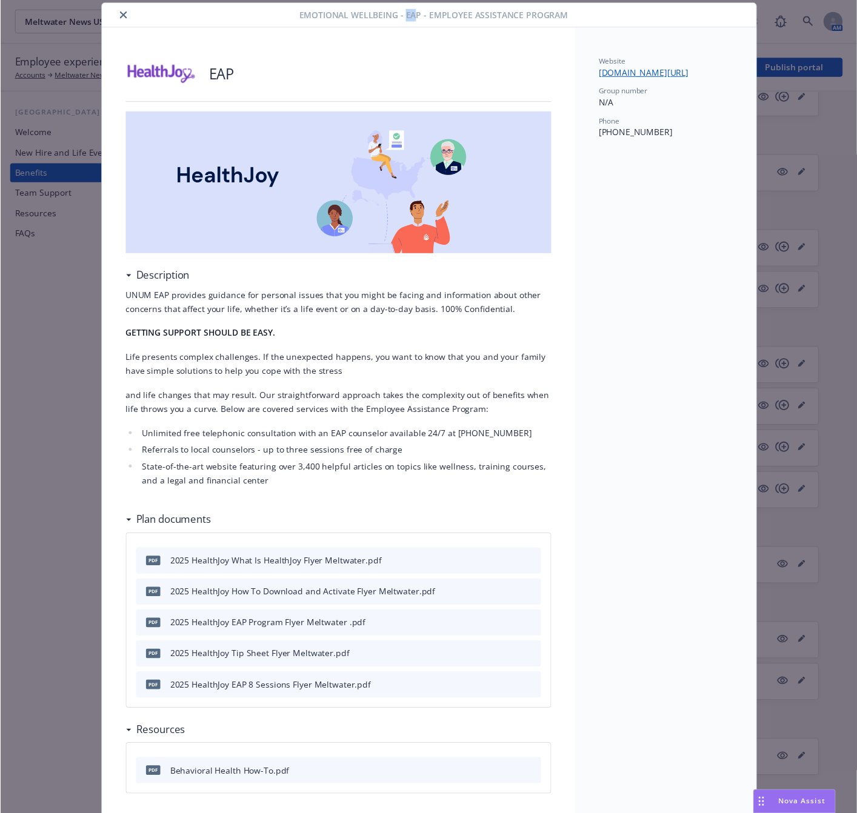
scroll to position [29, 0]
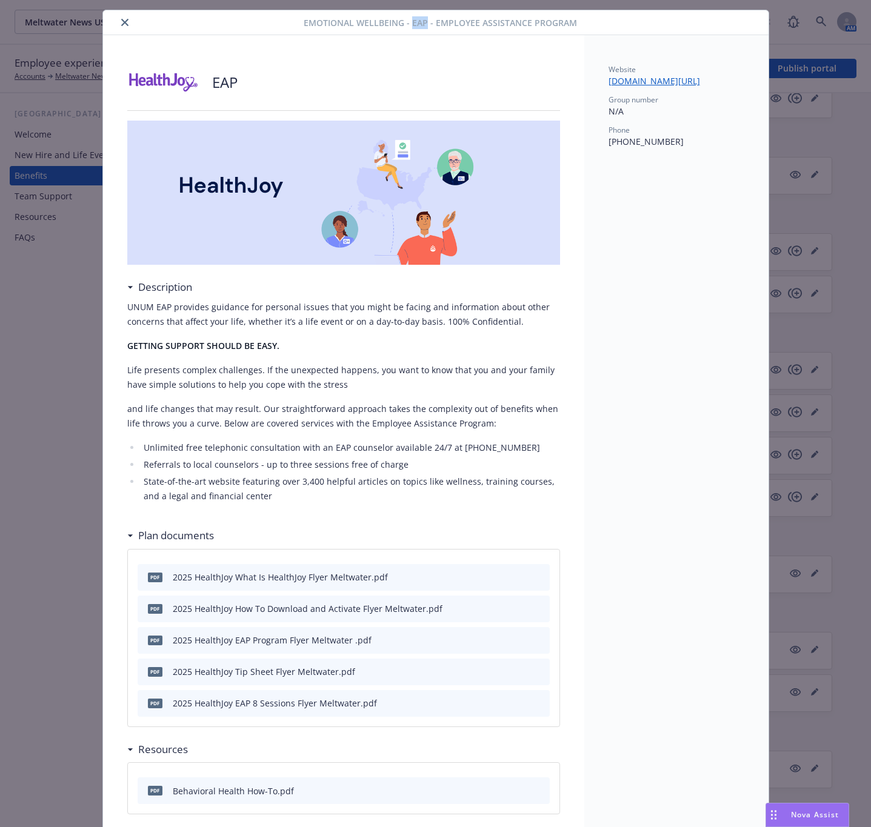
drag, startPoint x: 406, startPoint y: 15, endPoint x: 419, endPoint y: 22, distance: 14.4
click at [419, 22] on span "Emotional Wellbeing - EAP - Employee Assistance Program" at bounding box center [440, 22] width 273 height 13
copy span "EAP"
click at [121, 22] on icon "close" at bounding box center [124, 22] width 7 height 7
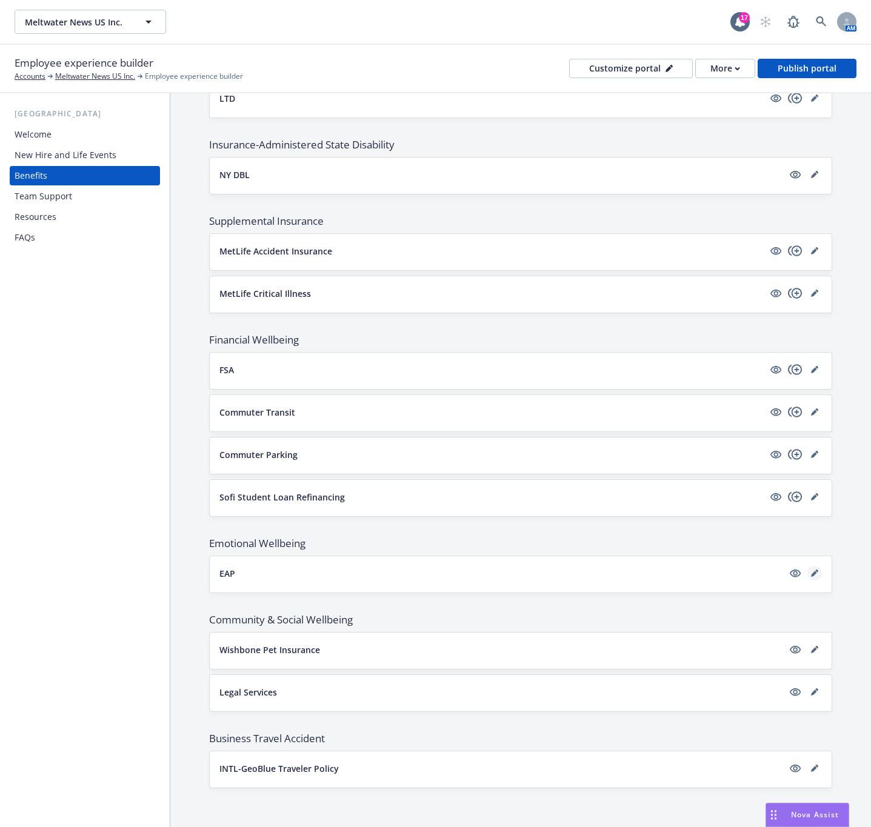
click at [811, 573] on icon "editPencil" at bounding box center [814, 573] width 7 height 7
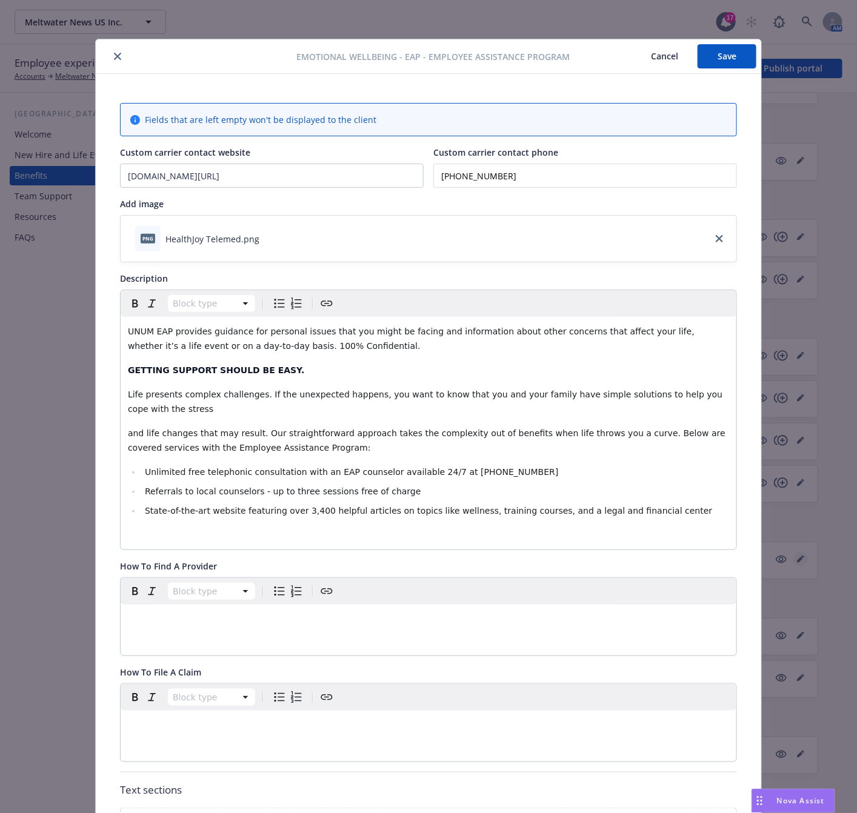
scroll to position [36, 0]
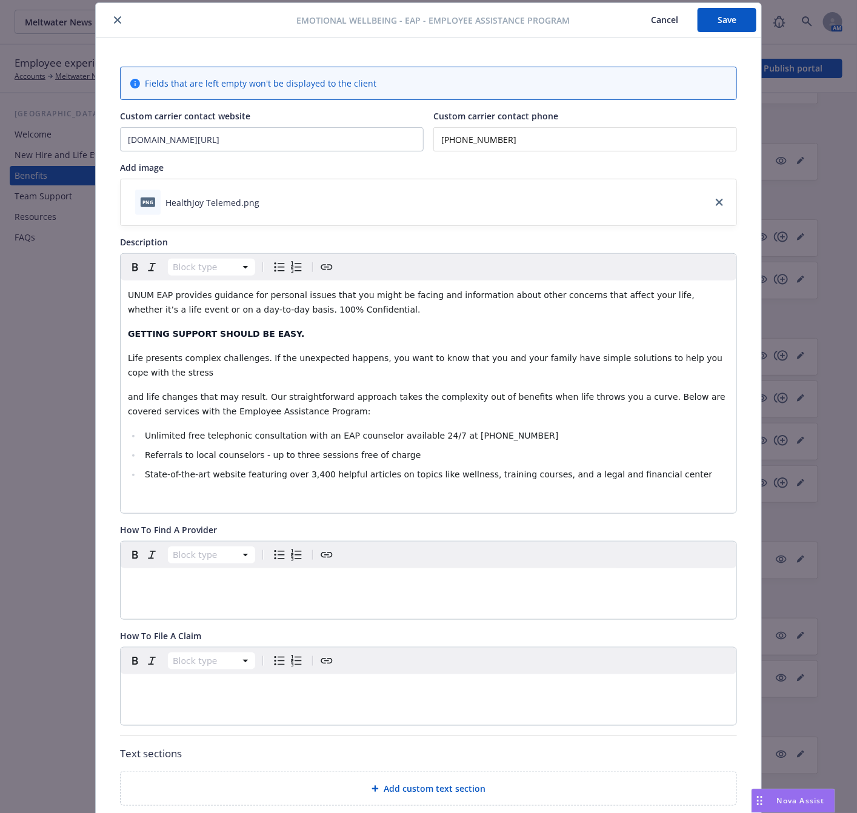
drag, startPoint x: 515, startPoint y: 140, endPoint x: 387, endPoint y: 141, distance: 127.9
click at [387, 141] on div "Custom carrier contact website unum.com/lifebalance Custom carrier contact phon…" at bounding box center [428, 131] width 617 height 42
paste input "88) 731-3___"
type input "(888) 731-3327"
drag, startPoint x: 193, startPoint y: 140, endPoint x: 53, endPoint y: 140, distance: 140.0
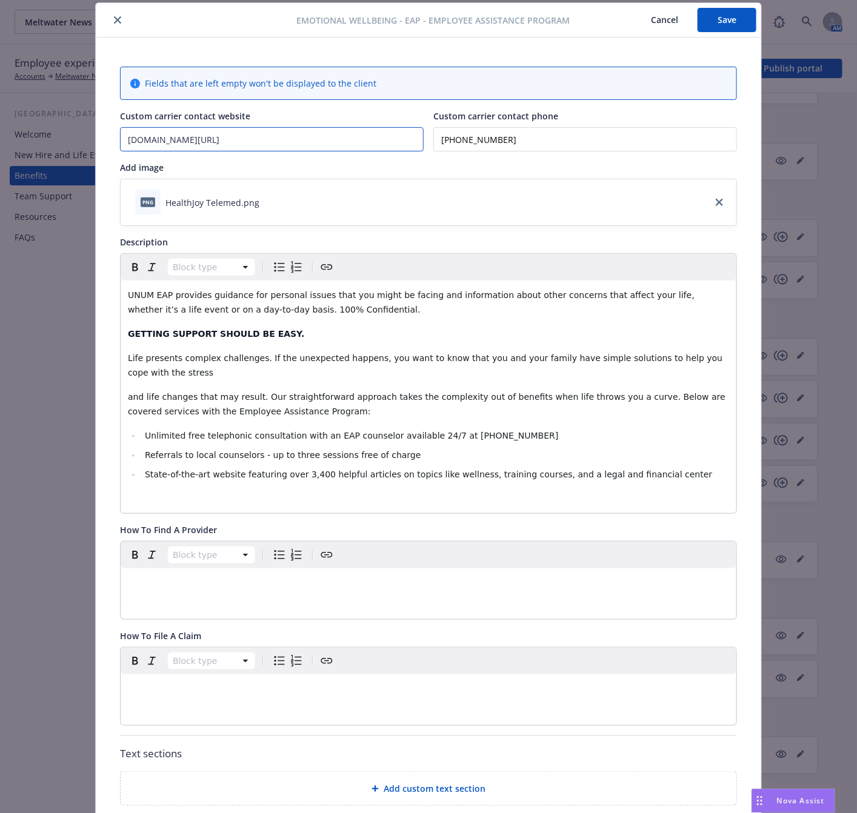
click at [53, 140] on div "Emotional Wellbeing - EAP - Employee Assistance Program Cancel Save Fields that…" at bounding box center [428, 406] width 857 height 813
paste input "EAP.healthjoy.com"
type input "EAP.healthjoy.com"
click at [195, 168] on div "Add image" at bounding box center [428, 167] width 617 height 13
click at [724, 26] on button "Save" at bounding box center [727, 20] width 59 height 24
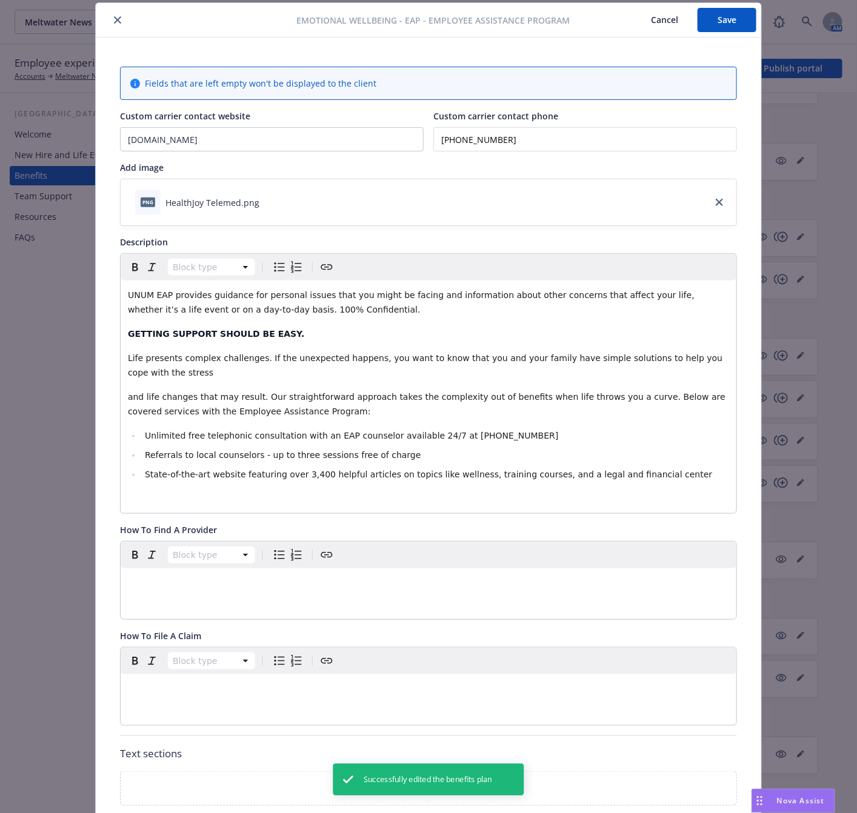
click at [110, 18] on button "close" at bounding box center [117, 20] width 15 height 15
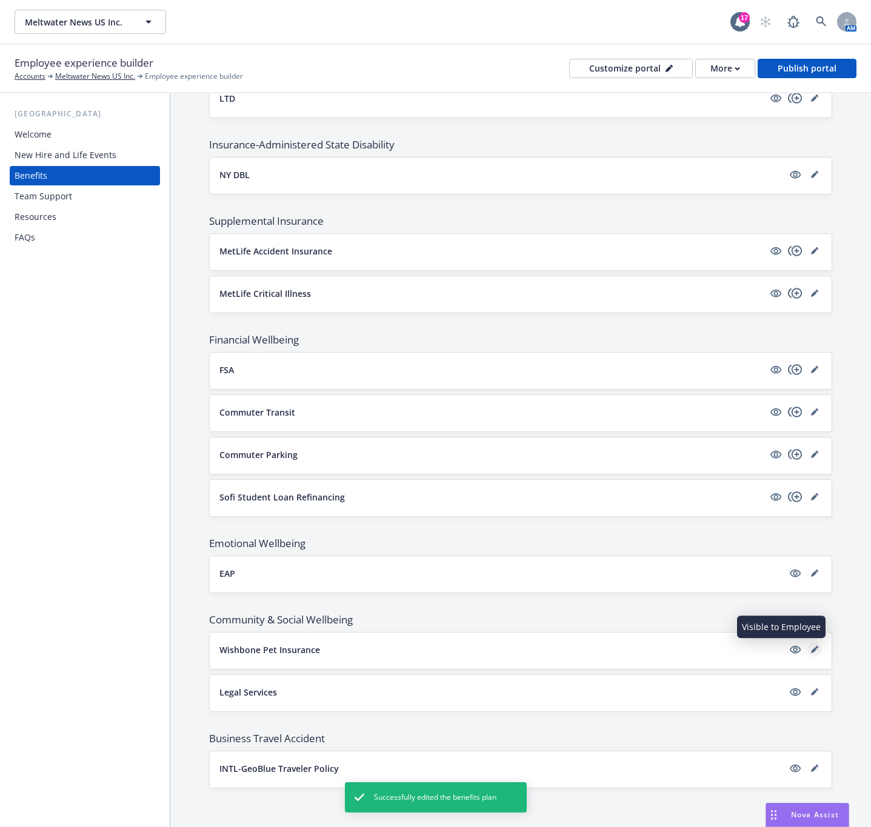
click at [811, 648] on icon "editPencil" at bounding box center [814, 650] width 6 height 6
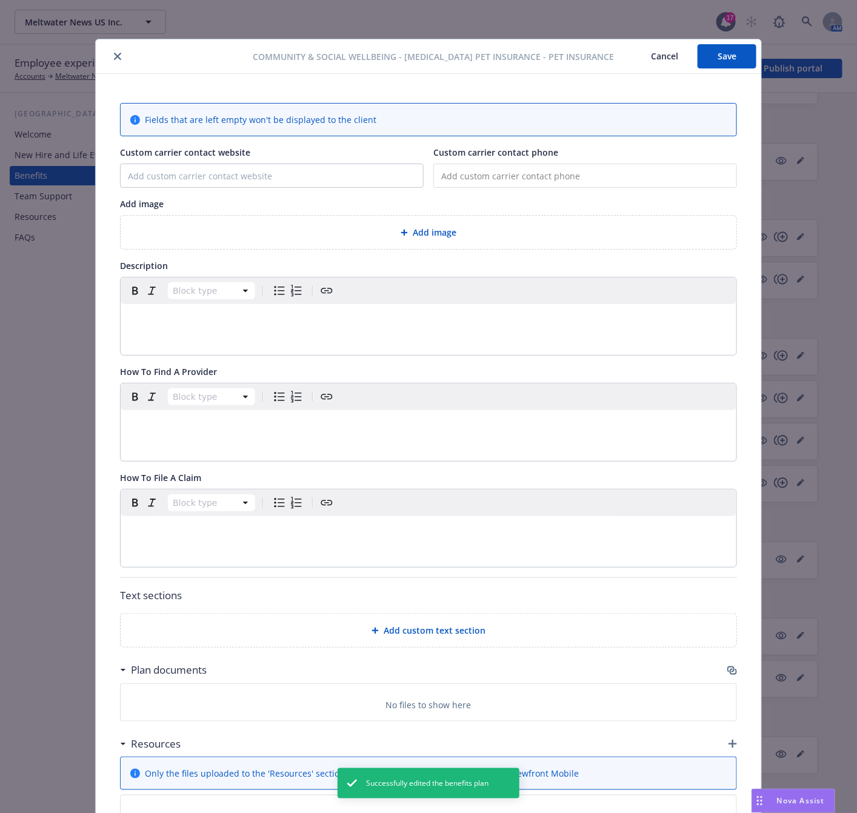
scroll to position [36, 0]
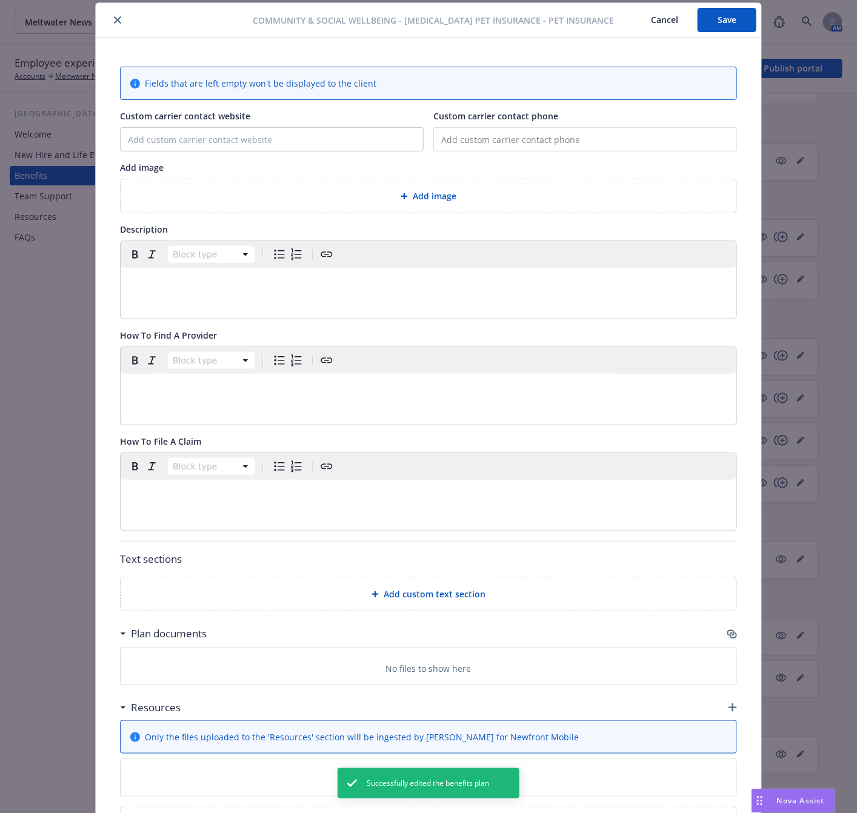
click at [369, 193] on div "Add image" at bounding box center [428, 196] width 596 height 14
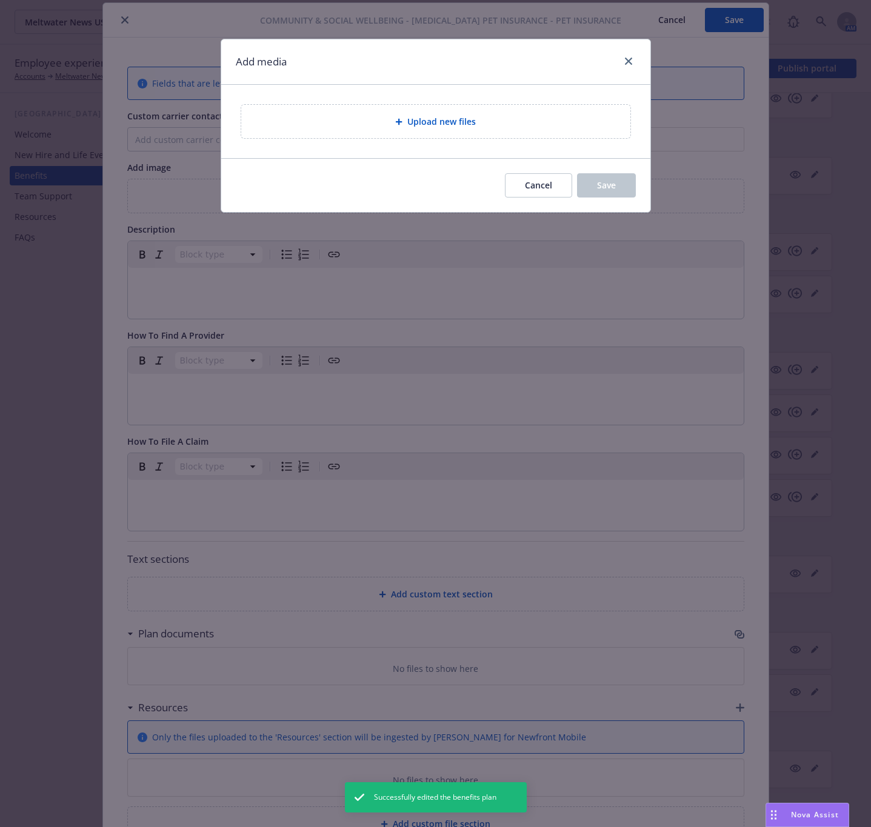
click at [495, 131] on div "Upload new files" at bounding box center [435, 121] width 389 height 33
click at [484, 110] on div "Upload new files" at bounding box center [435, 121] width 389 height 33
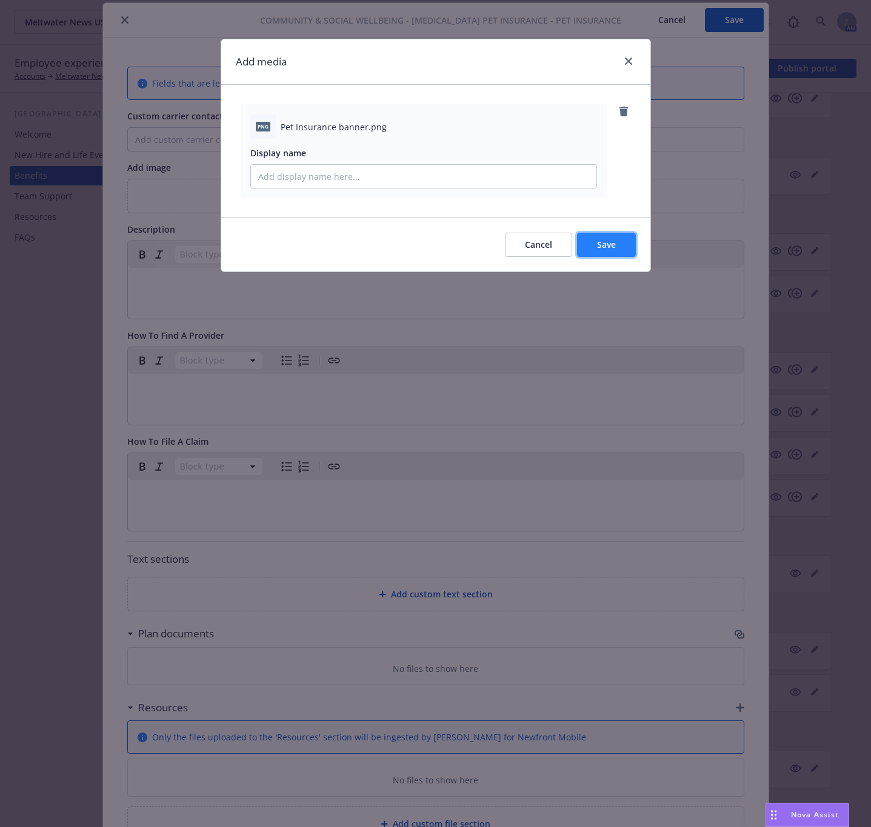
click at [615, 253] on button "Save" at bounding box center [606, 245] width 59 height 24
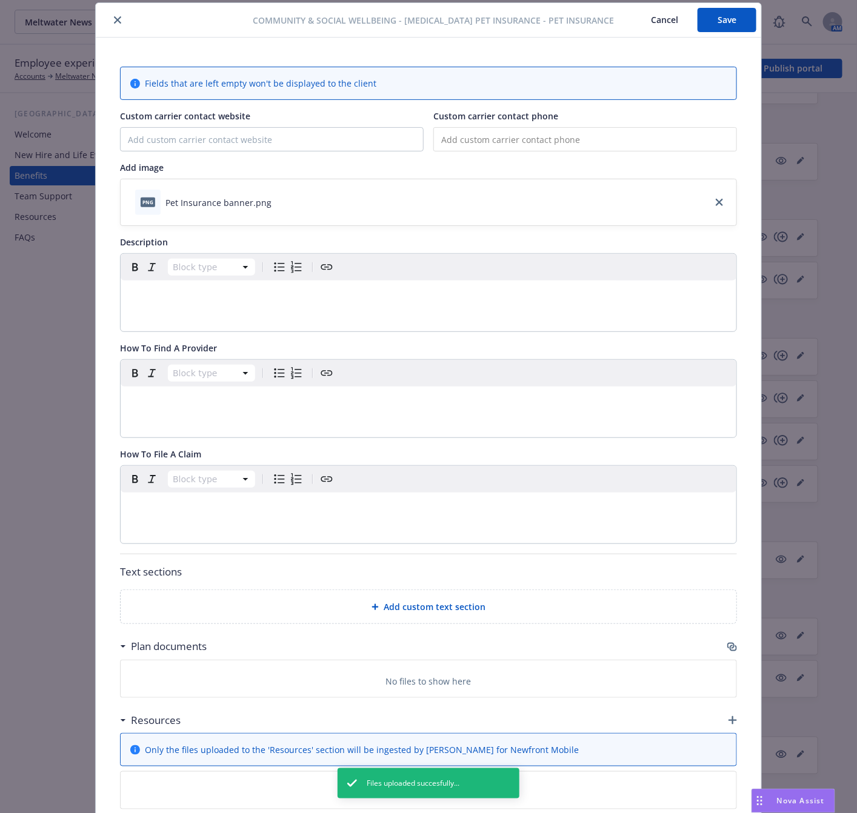
click at [458, 142] on input "tel" at bounding box center [585, 139] width 304 height 24
paste input "tel"
click at [307, 142] on input "Custom carrier contact website" at bounding box center [272, 139] width 302 height 23
paste input "www.wishboneinsurance.com/meltwater"
type input "www.wishboneinsurance.com/meltwater"
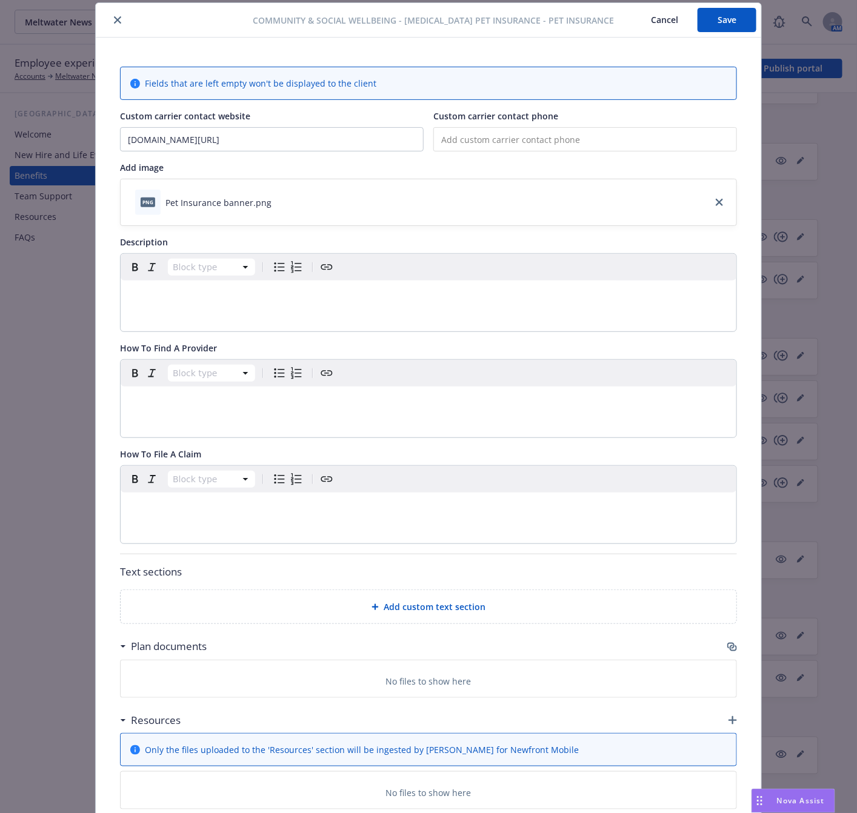
click at [482, 144] on input "tel" at bounding box center [585, 139] width 304 height 24
paste input "(800) 887-5708"
type input "(800) 887-5708"
click at [407, 27] on div "Community & Social Wellbeing - Wishbone Pet Insurance - Pet Insurance Cancel Sa…" at bounding box center [428, 20] width 665 height 35
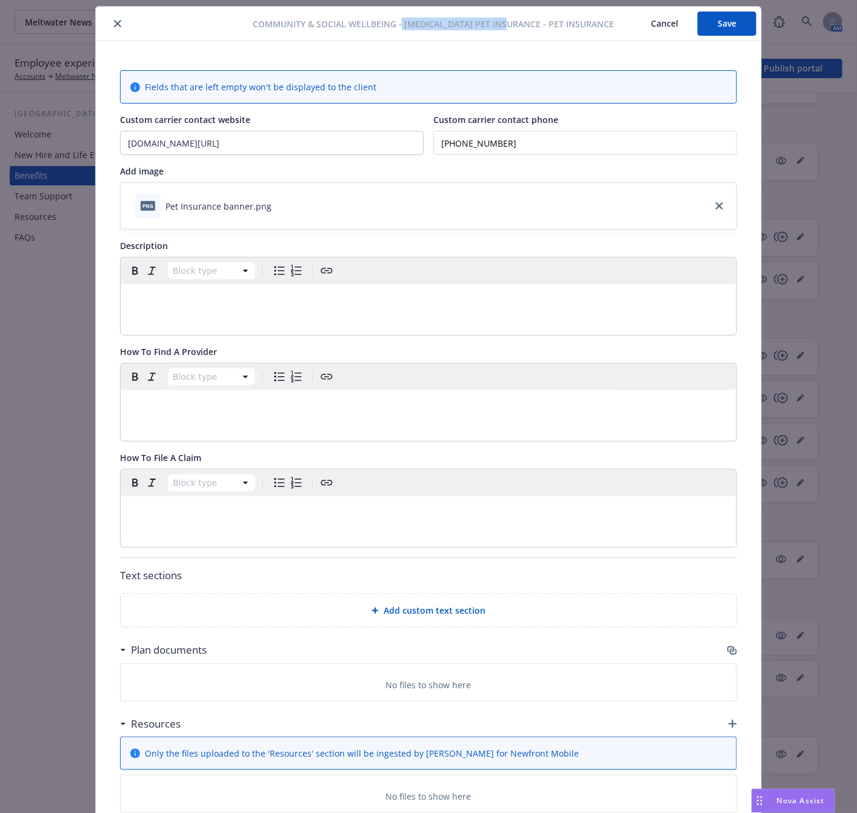
drag, startPoint x: 407, startPoint y: 16, endPoint x: 521, endPoint y: 24, distance: 113.6
click at [521, 24] on span "Community & Social Wellbeing - Wishbone Pet Insurance - Pet Insurance" at bounding box center [433, 24] width 361 height 13
copy span "Wishbone Pet Insurance"
click at [262, 300] on p "editable markdown" at bounding box center [428, 299] width 601 height 15
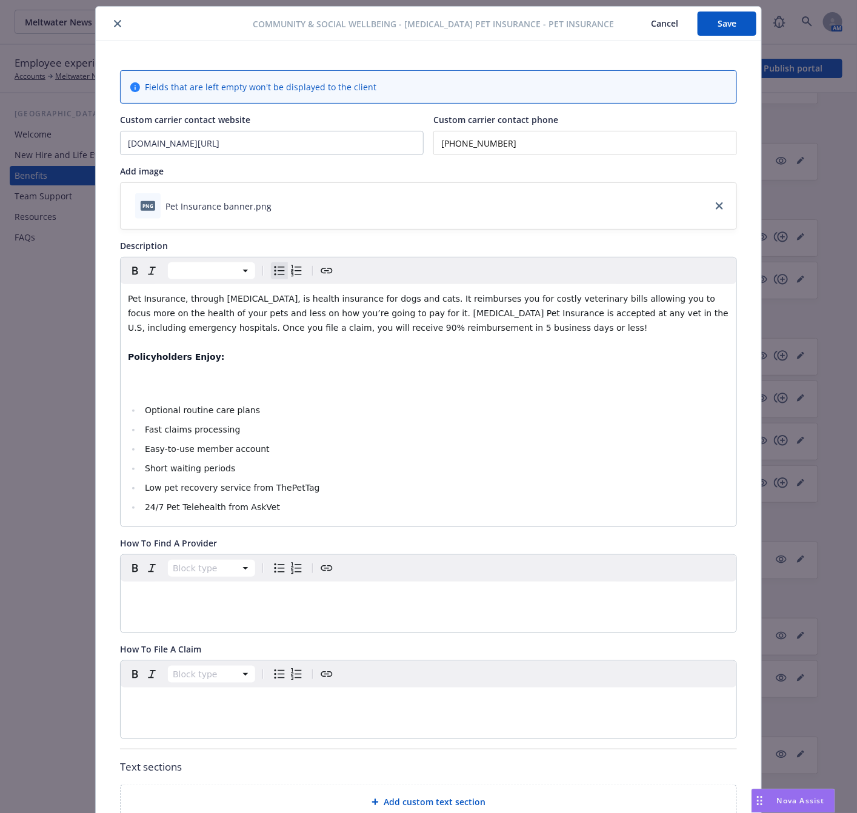
click at [171, 386] on p "Pet Insurance, through Wishbone, is health insurance for dogs and cats. It reim…" at bounding box center [428, 343] width 601 height 102
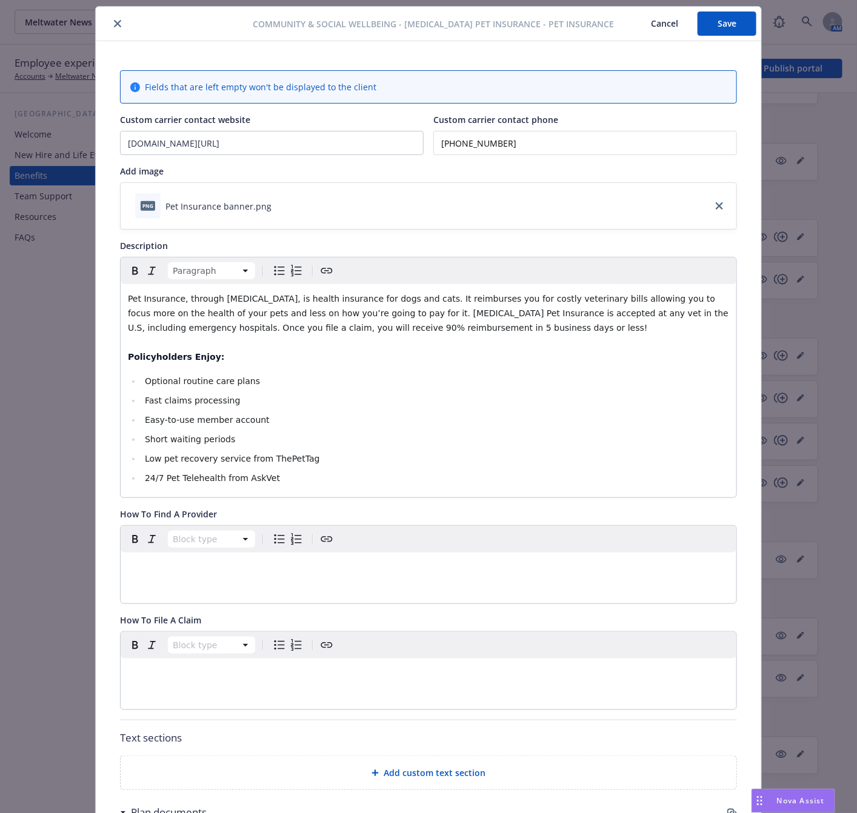
click at [484, 453] on li "Low pet recovery service from ThePetTag" at bounding box center [435, 459] width 588 height 15
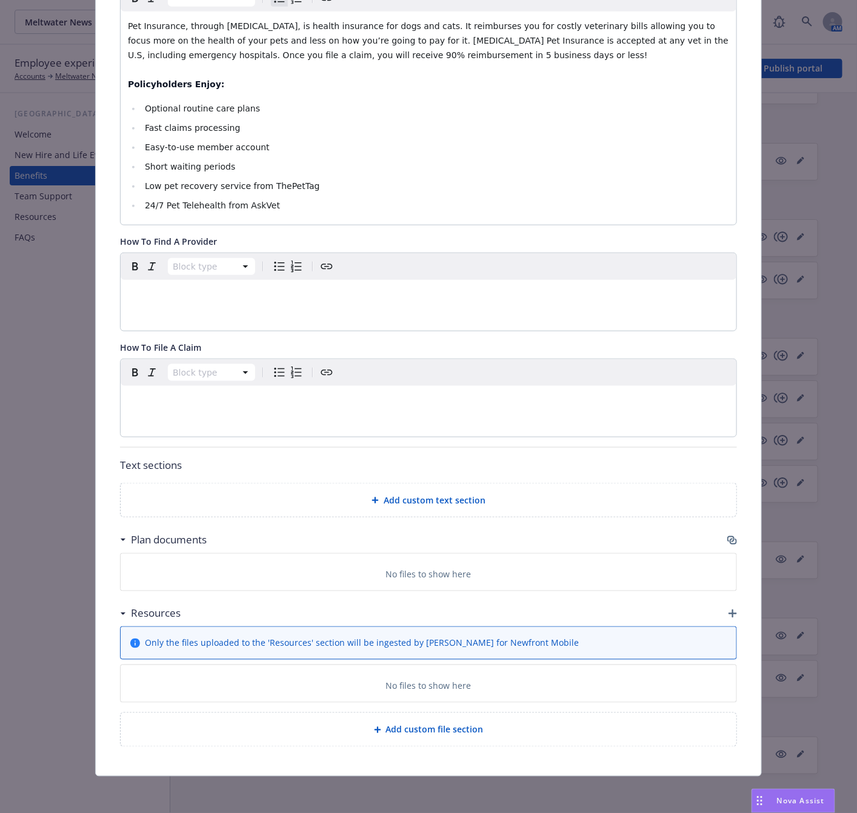
click at [727, 542] on icon "button" at bounding box center [730, 539] width 7 height 6
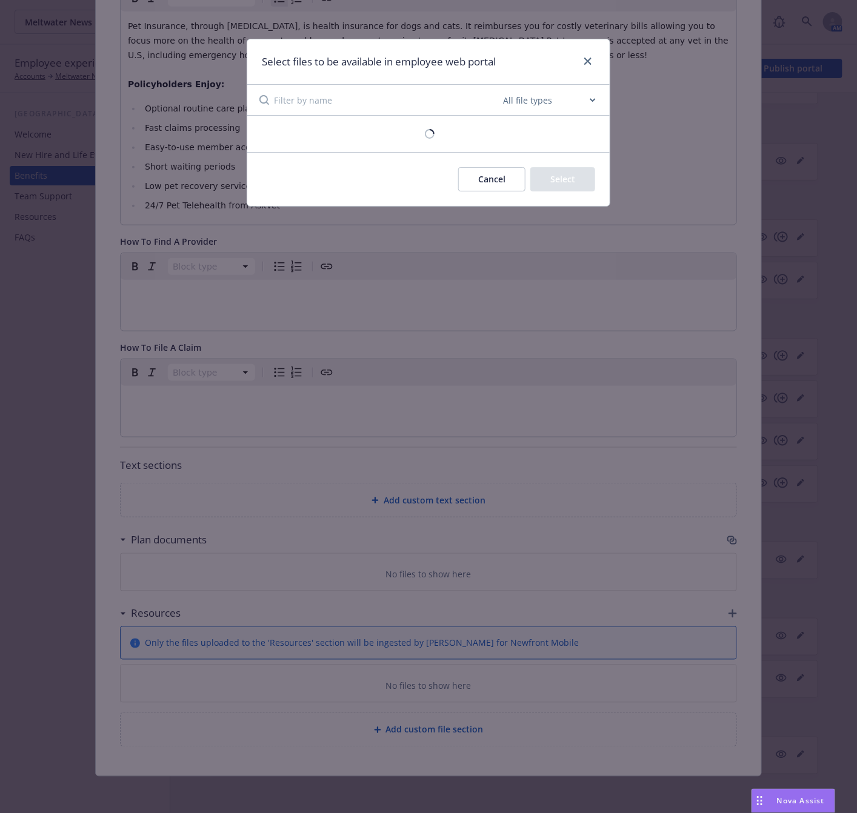
scroll to position [301, 0]
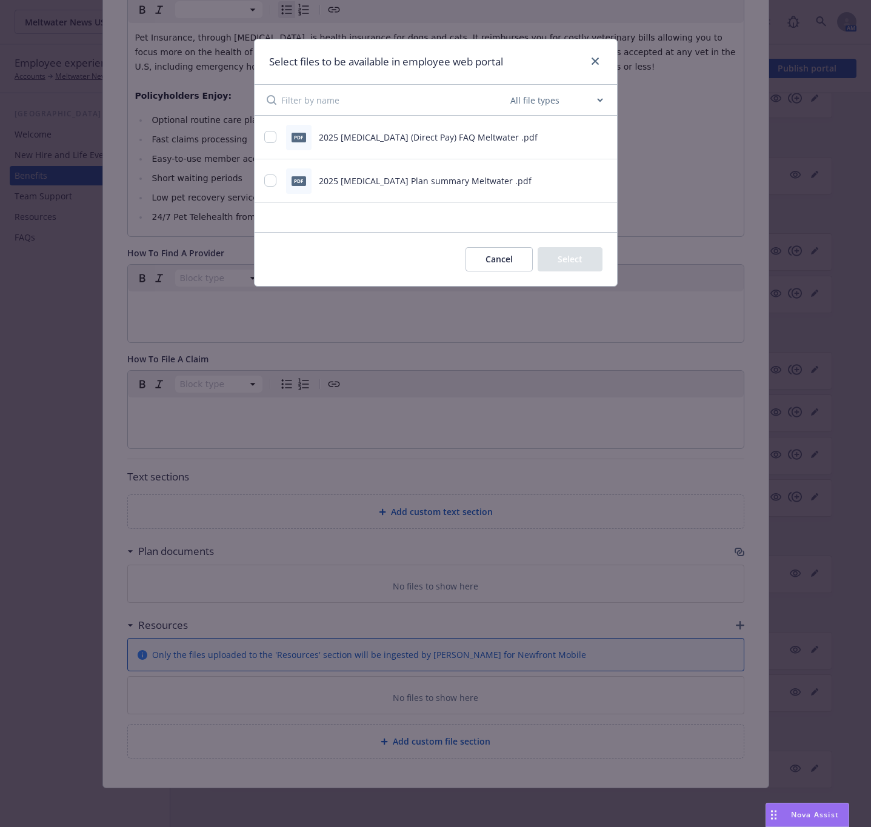
click at [600, 182] on icon "preview file" at bounding box center [600, 180] width 11 height 8
click at [262, 182] on div "pdf 2025 Wishbone Plan summary Meltwater .pdf" at bounding box center [436, 181] width 362 height 44
click at [264, 182] on input "checkbox" at bounding box center [270, 181] width 12 height 12
checkbox input "true"
click at [601, 135] on icon "preview file" at bounding box center [600, 136] width 11 height 8
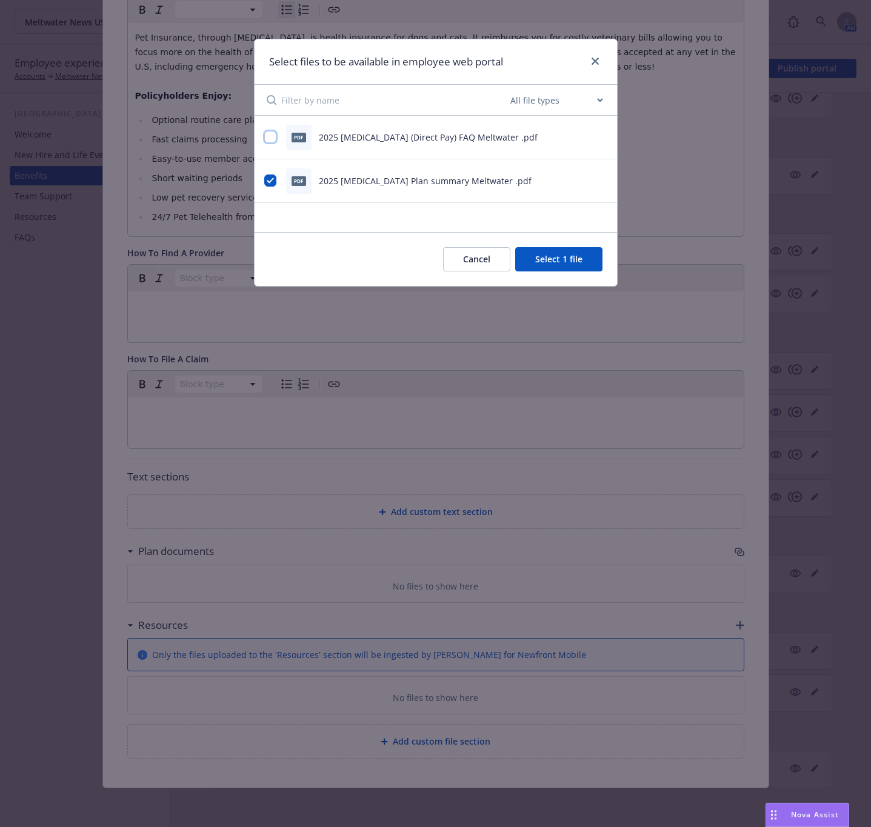
click at [273, 137] on input "checkbox" at bounding box center [270, 137] width 12 height 12
checkbox input "true"
click at [553, 255] on button "Select 2 files" at bounding box center [557, 259] width 92 height 24
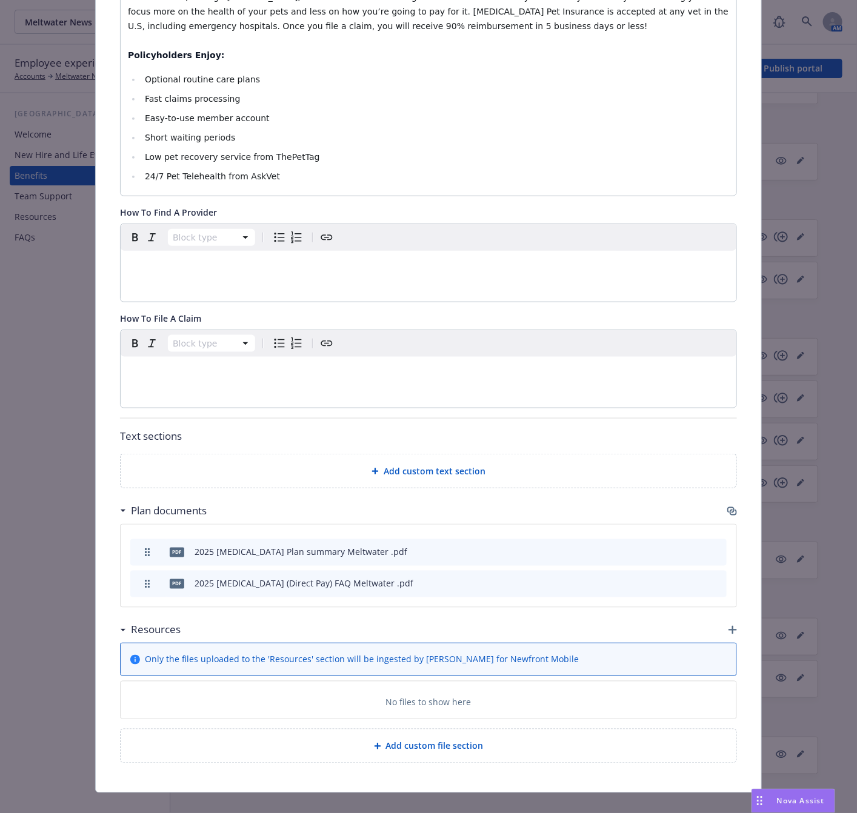
scroll to position [360, 0]
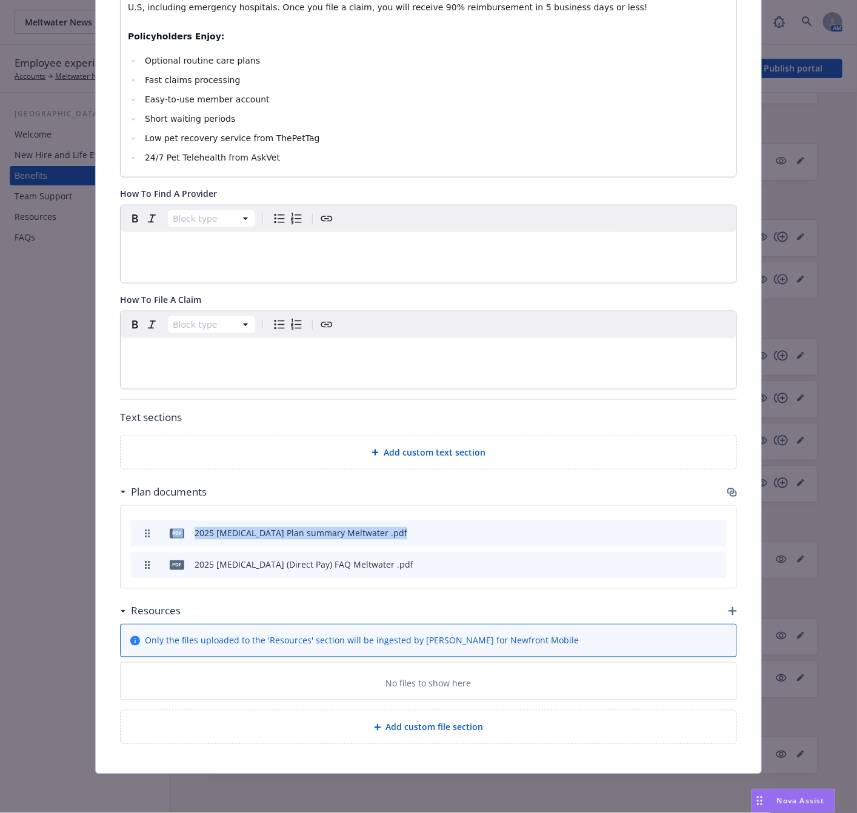
drag, startPoint x: 144, startPoint y: 569, endPoint x: 142, endPoint y: 535, distance: 34.6
click at [142, 535] on div "pdf 2025 Wishbone Plan summary Meltwater .pdf pdf 2025 Wishbone (Direct Pay) FA…" at bounding box center [429, 547] width 616 height 82
drag, startPoint x: 141, startPoint y: 530, endPoint x: 141, endPoint y: 562, distance: 32.7
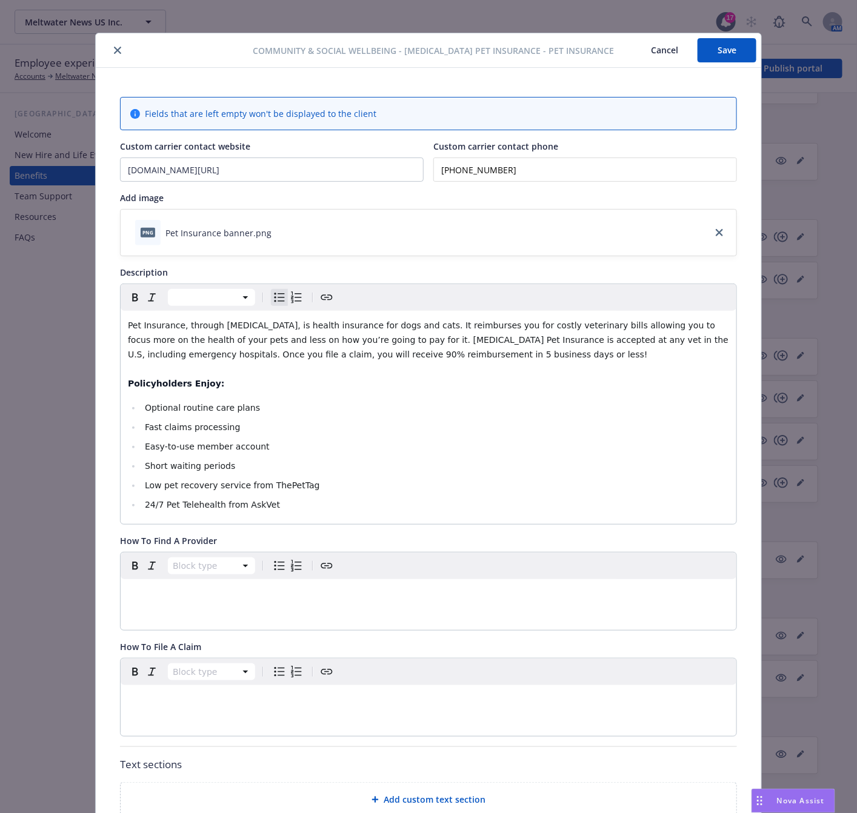
scroll to position [0, 0]
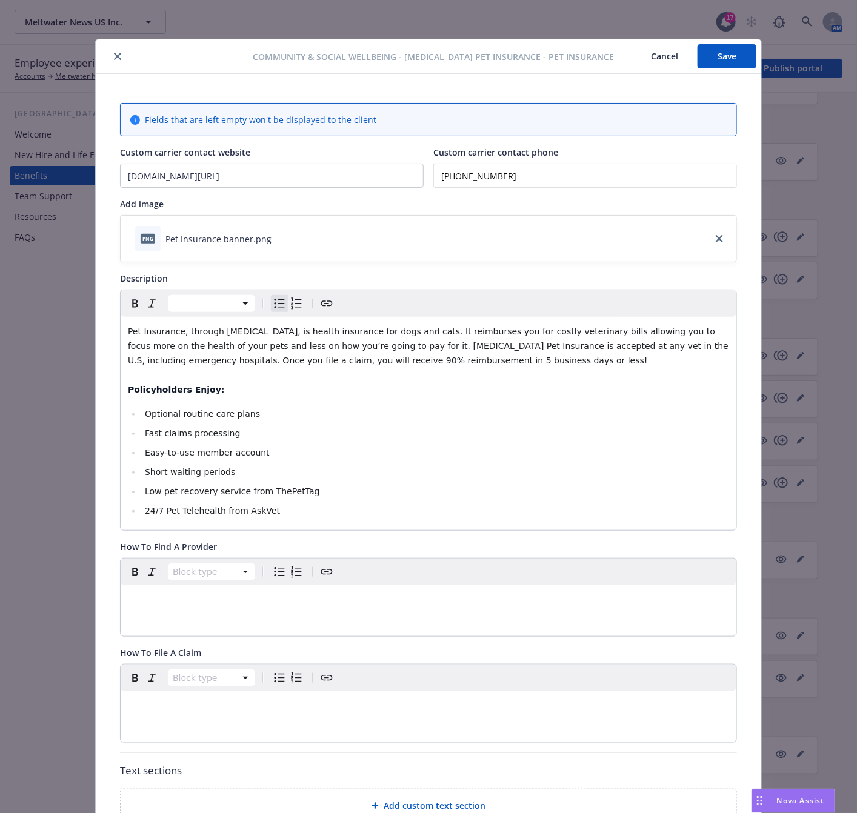
click at [722, 61] on button "Save" at bounding box center [727, 56] width 59 height 24
click at [724, 64] on button "Save" at bounding box center [727, 56] width 59 height 24
drag, startPoint x: 731, startPoint y: 59, endPoint x: 607, endPoint y: 82, distance: 125.9
click at [731, 59] on button "Save" at bounding box center [727, 56] width 59 height 24
click at [102, 58] on div at bounding box center [177, 56] width 152 height 15
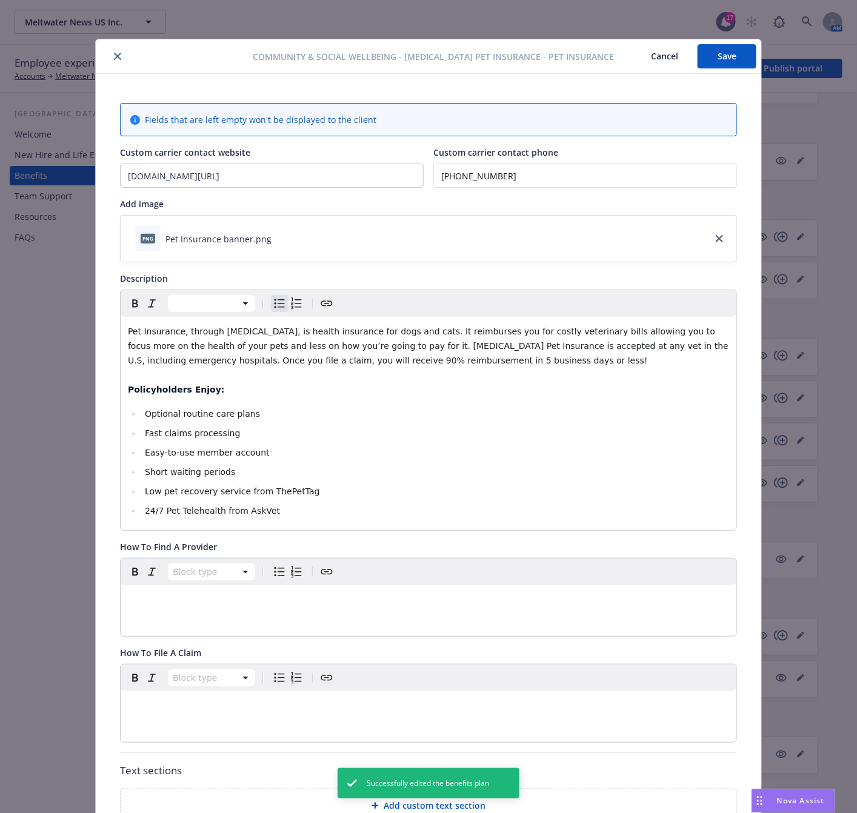
click at [114, 55] on icon "close" at bounding box center [117, 56] width 7 height 7
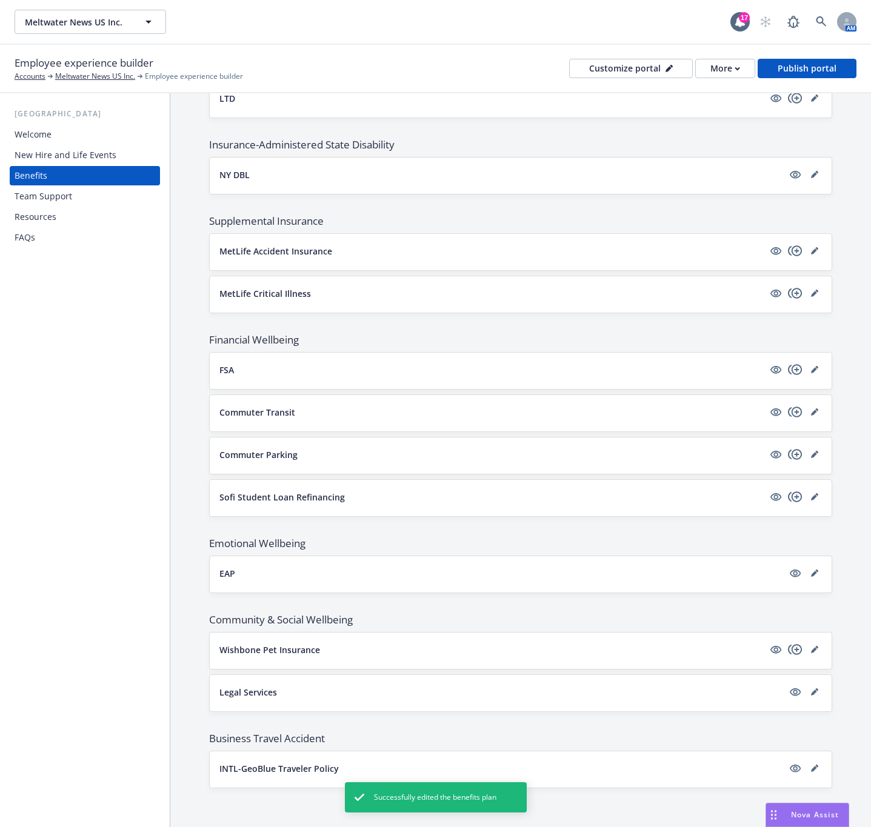
click at [240, 698] on div "Legal Services" at bounding box center [520, 692] width 602 height 15
click at [242, 696] on p "Legal Services" at bounding box center [248, 692] width 58 height 13
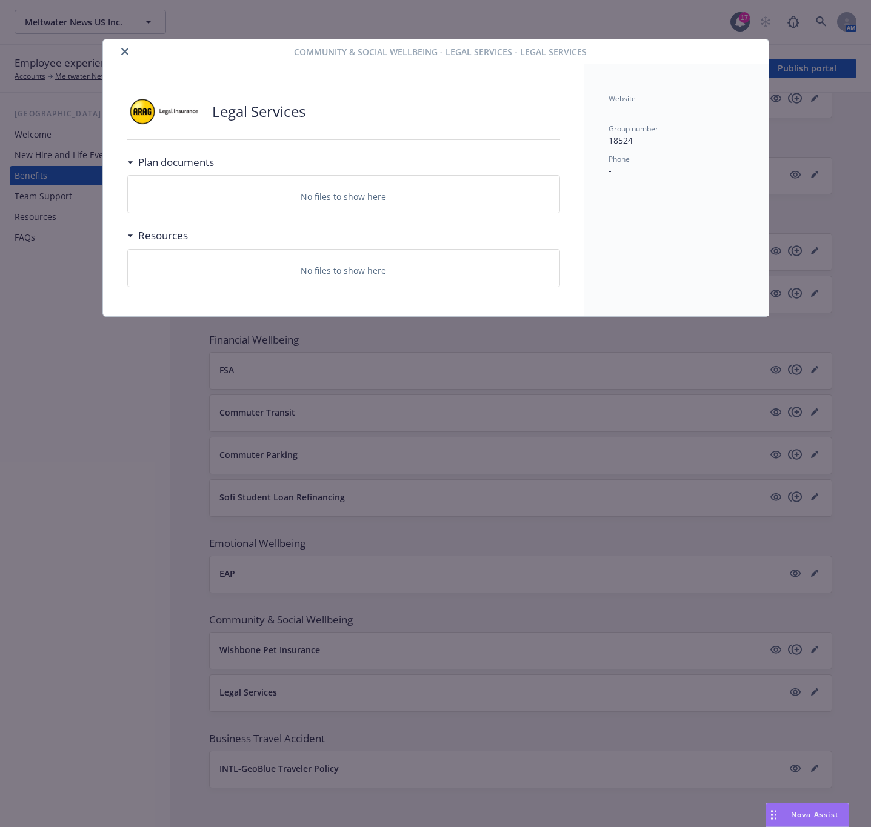
click at [126, 48] on icon "close" at bounding box center [124, 51] width 7 height 7
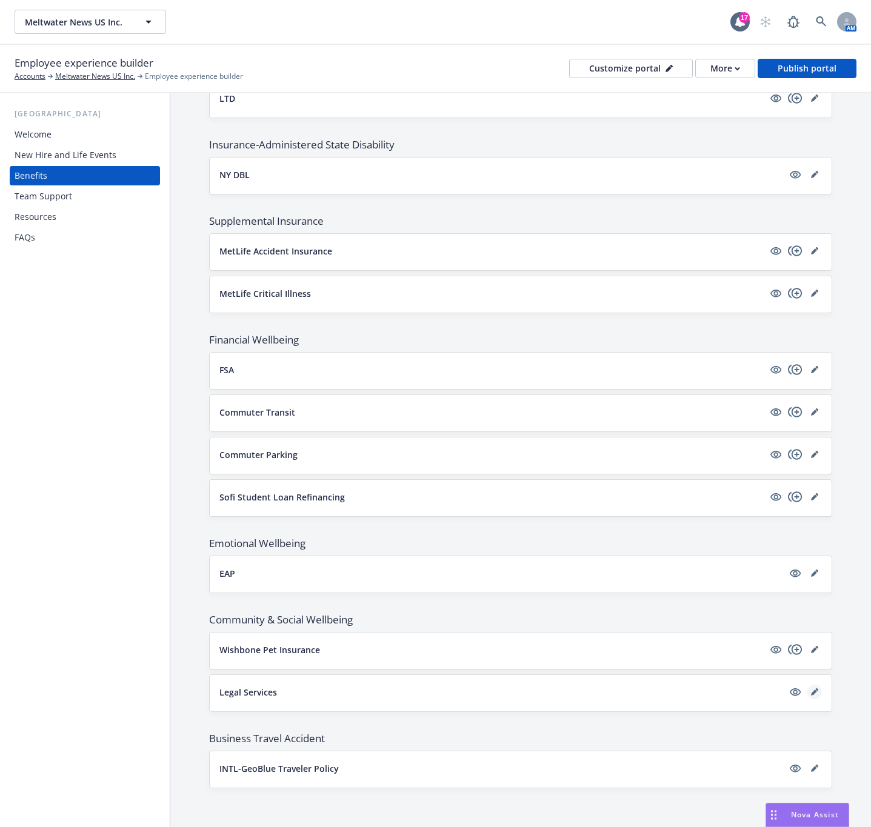
click at [811, 692] on icon "editPencil" at bounding box center [814, 692] width 7 height 7
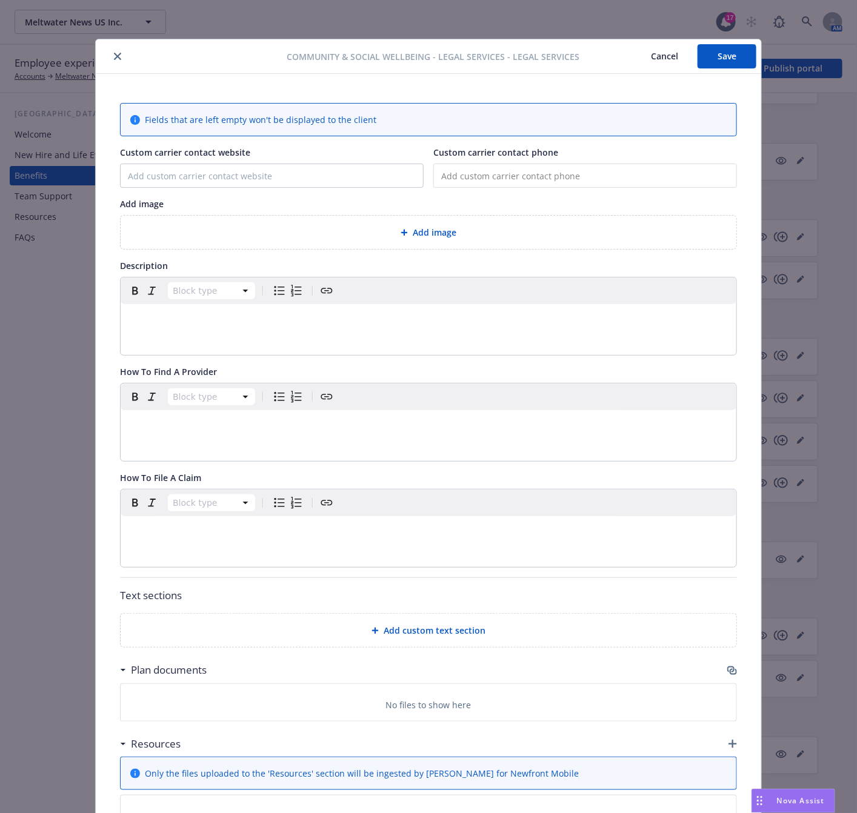
scroll to position [36, 0]
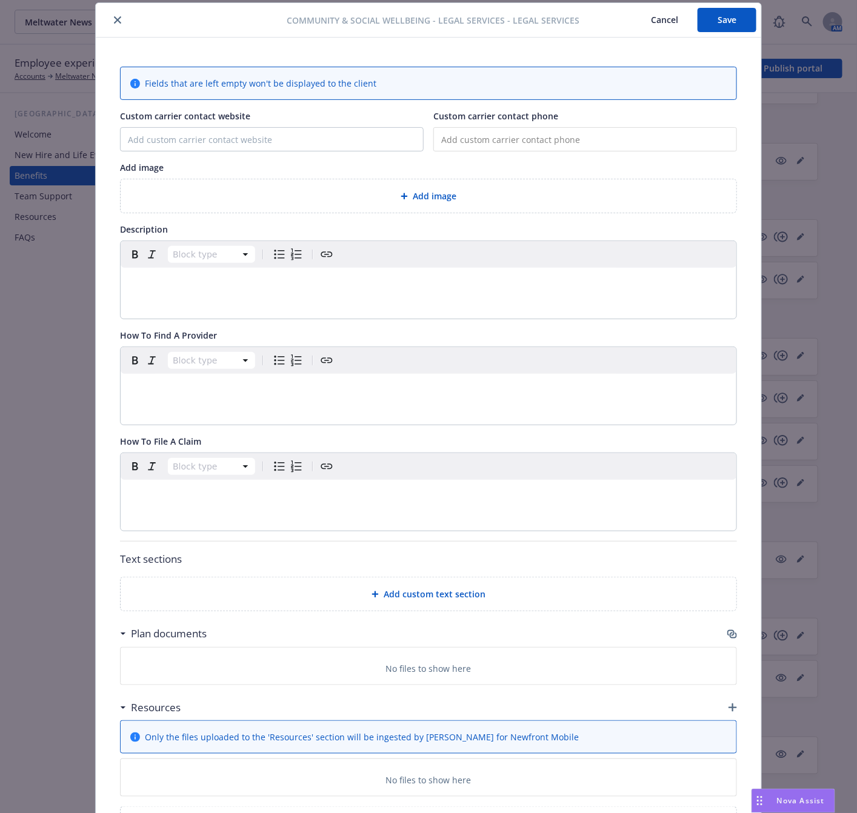
click at [441, 211] on div "Add image" at bounding box center [429, 195] width 616 height 33
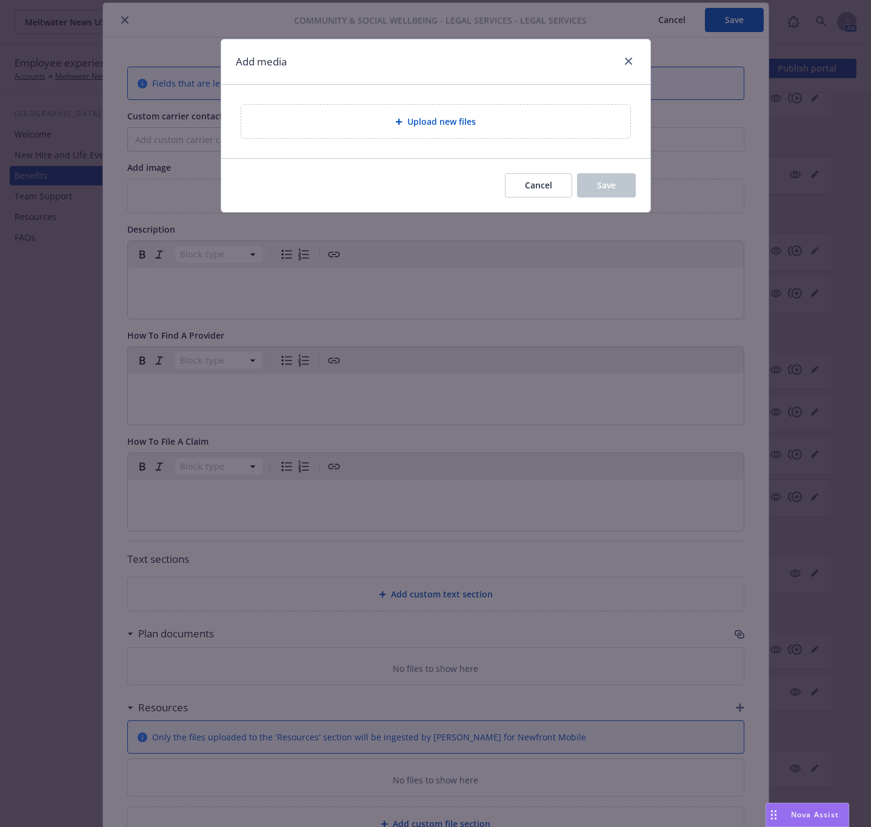
click at [413, 126] on span "Upload new files" at bounding box center [441, 121] width 68 height 13
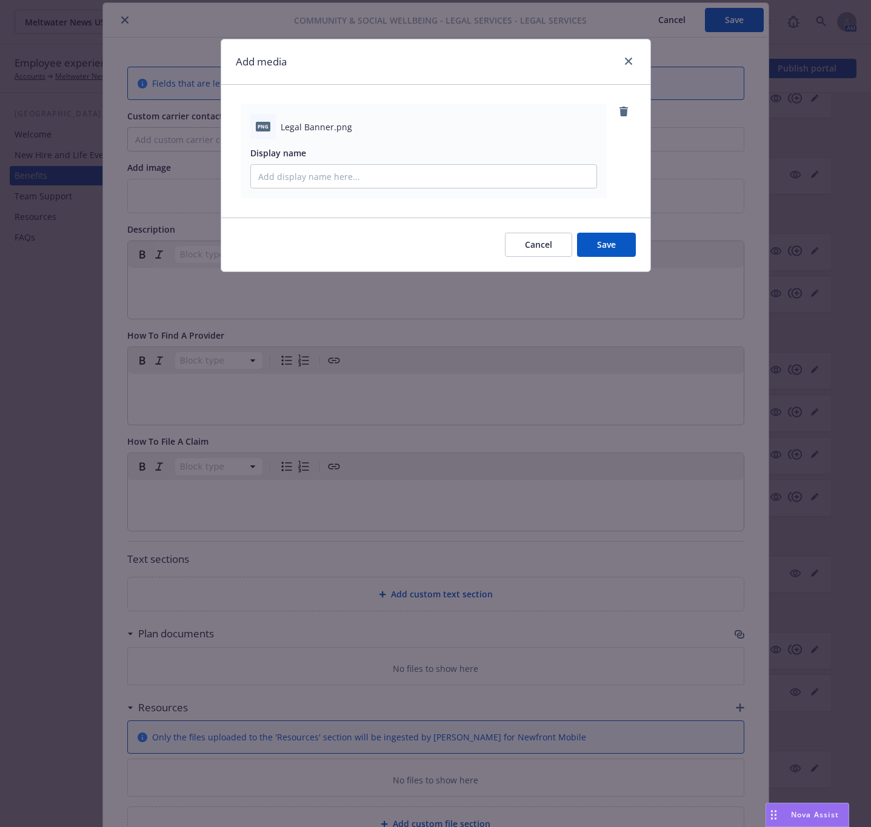
click at [593, 233] on div "Cancel Save" at bounding box center [435, 245] width 429 height 54
click at [599, 245] on span "Save" at bounding box center [606, 245] width 19 height 12
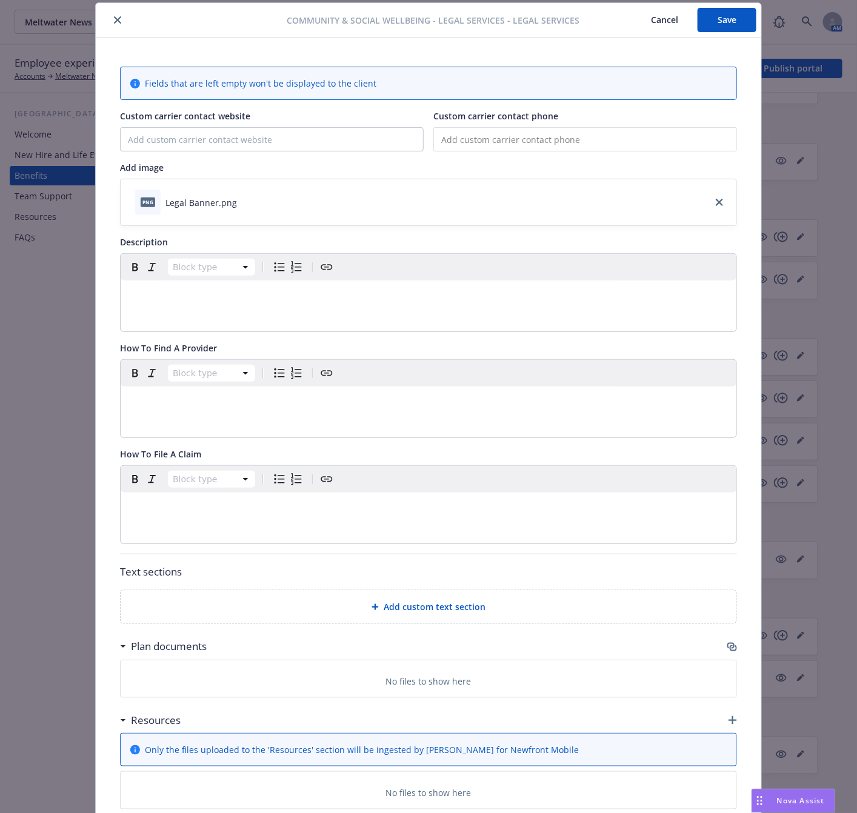
click at [411, 308] on div "editable markdown" at bounding box center [429, 295] width 616 height 29
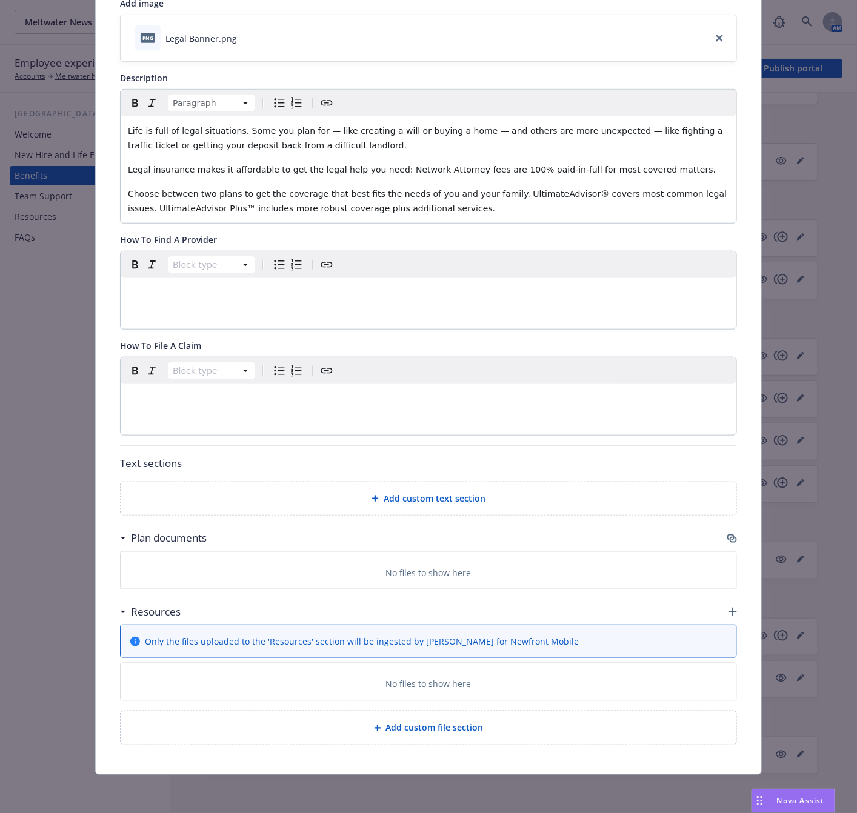
scroll to position [208, 0]
click at [719, 533] on div "Plan documents" at bounding box center [428, 537] width 617 height 25
click at [730, 536] on icon "button" at bounding box center [733, 539] width 7 height 6
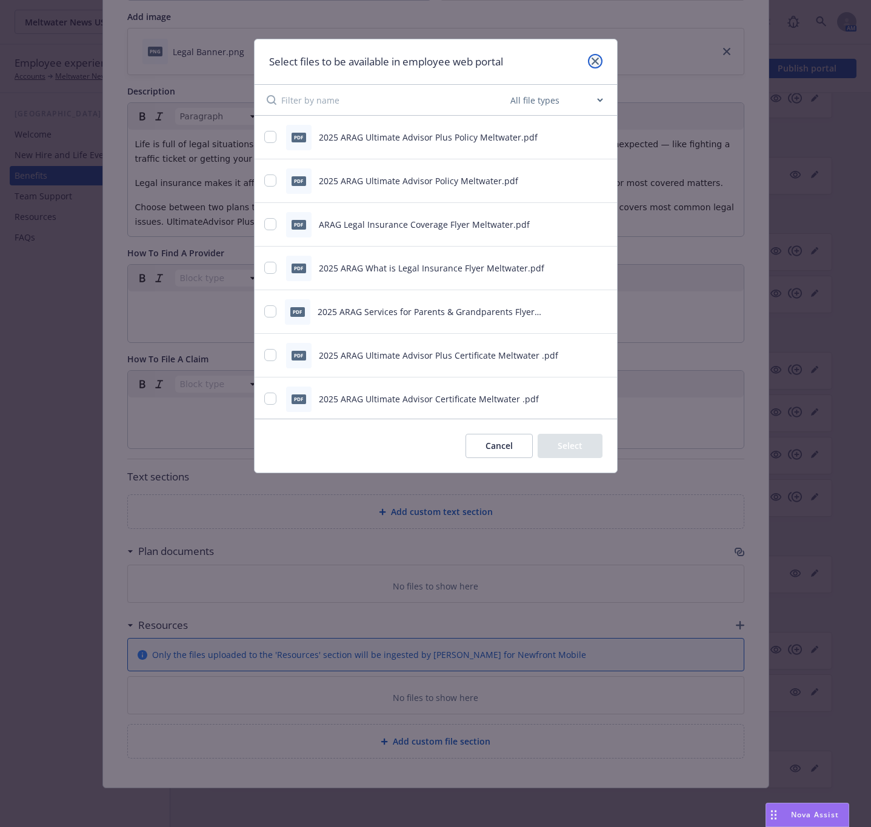
click at [597, 62] on icon "close" at bounding box center [595, 61] width 7 height 7
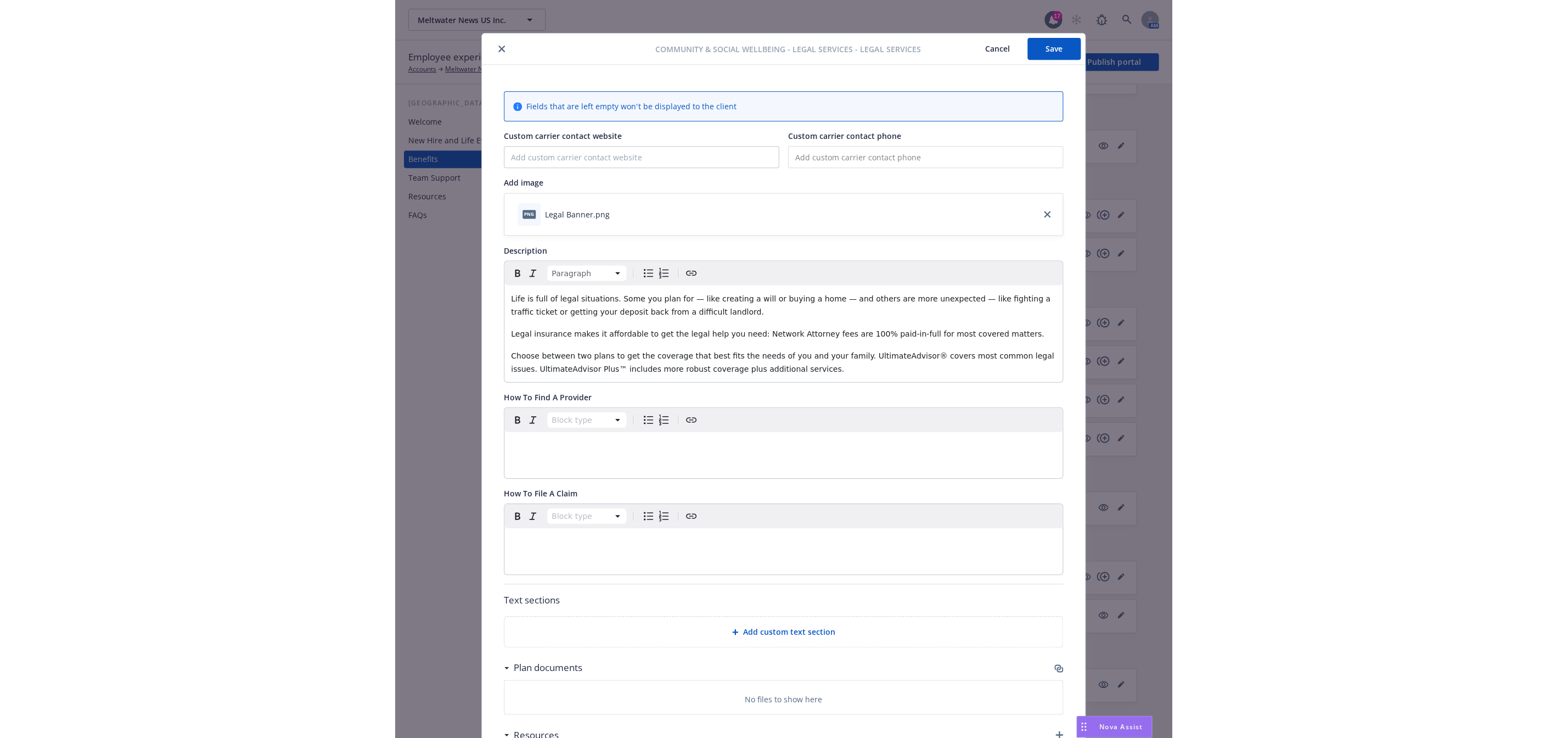
scroll to position [0, 0]
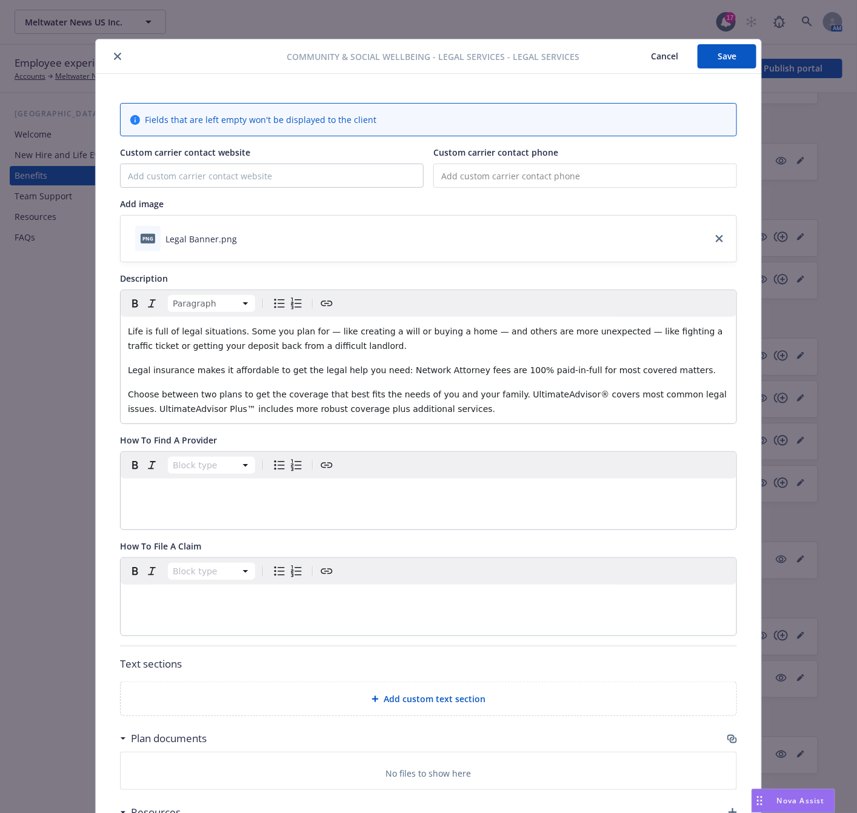
click at [730, 66] on button "Save" at bounding box center [727, 56] width 59 height 24
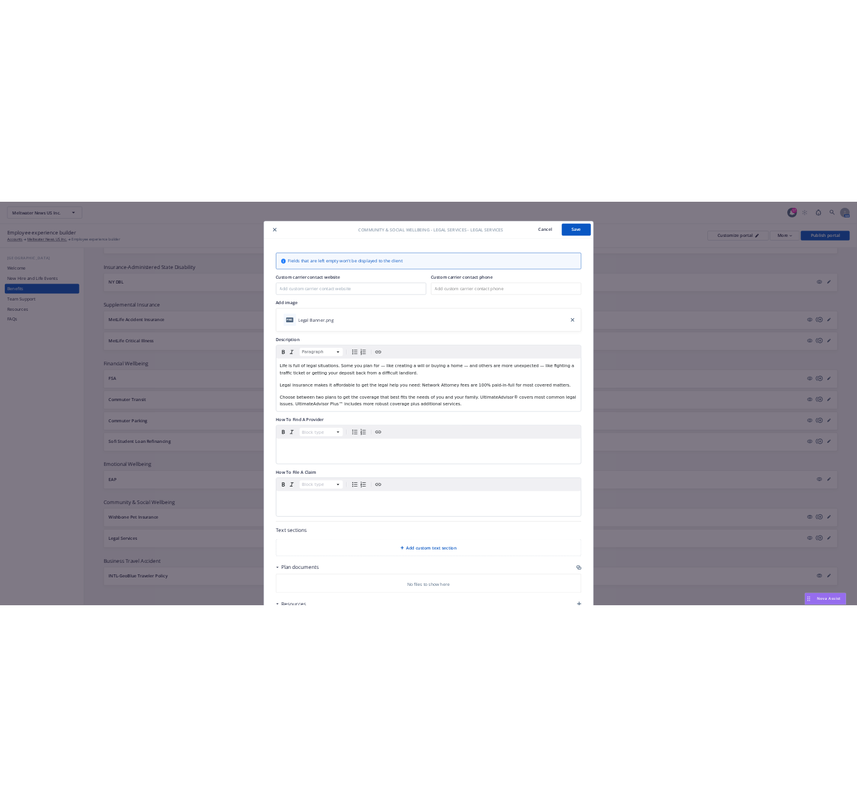
scroll to position [904, 0]
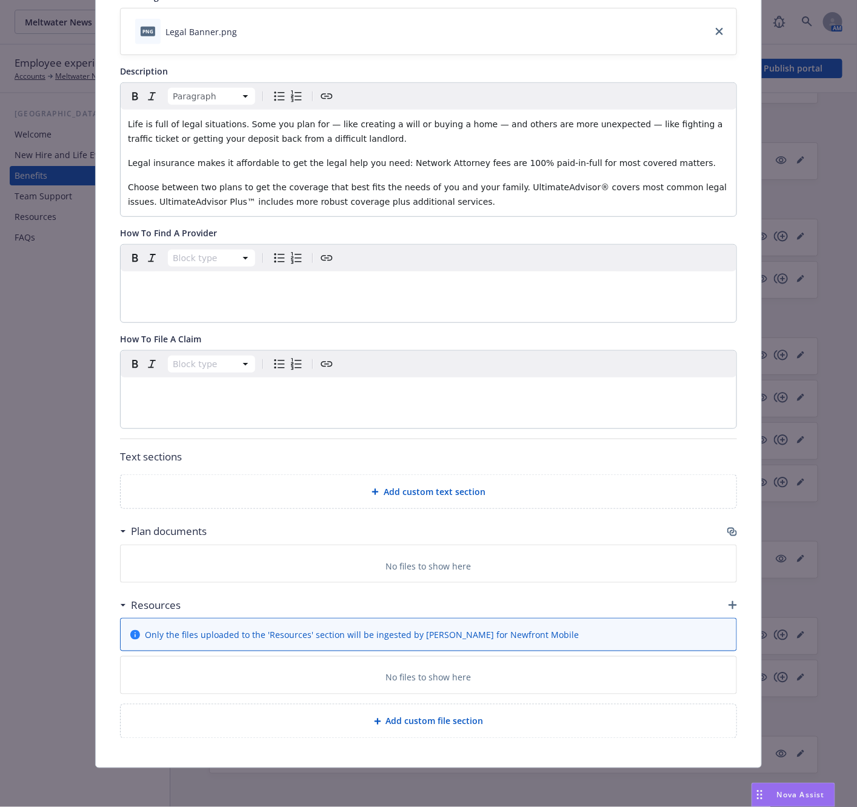
click at [727, 528] on icon "button" at bounding box center [730, 531] width 7 height 6
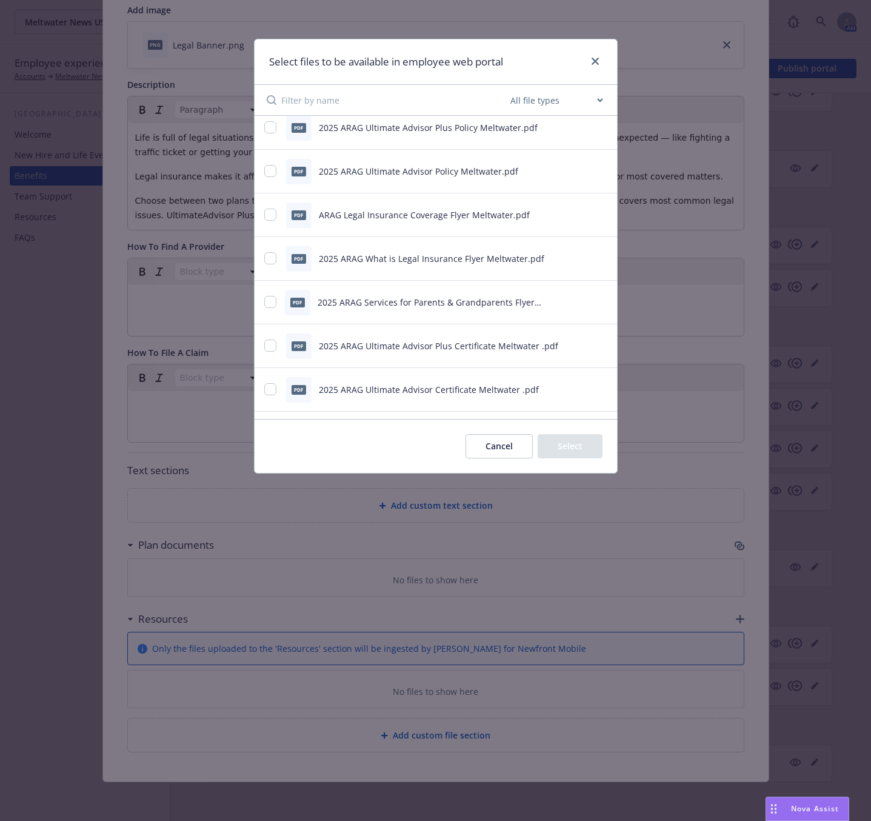
scroll to position [0, 0]
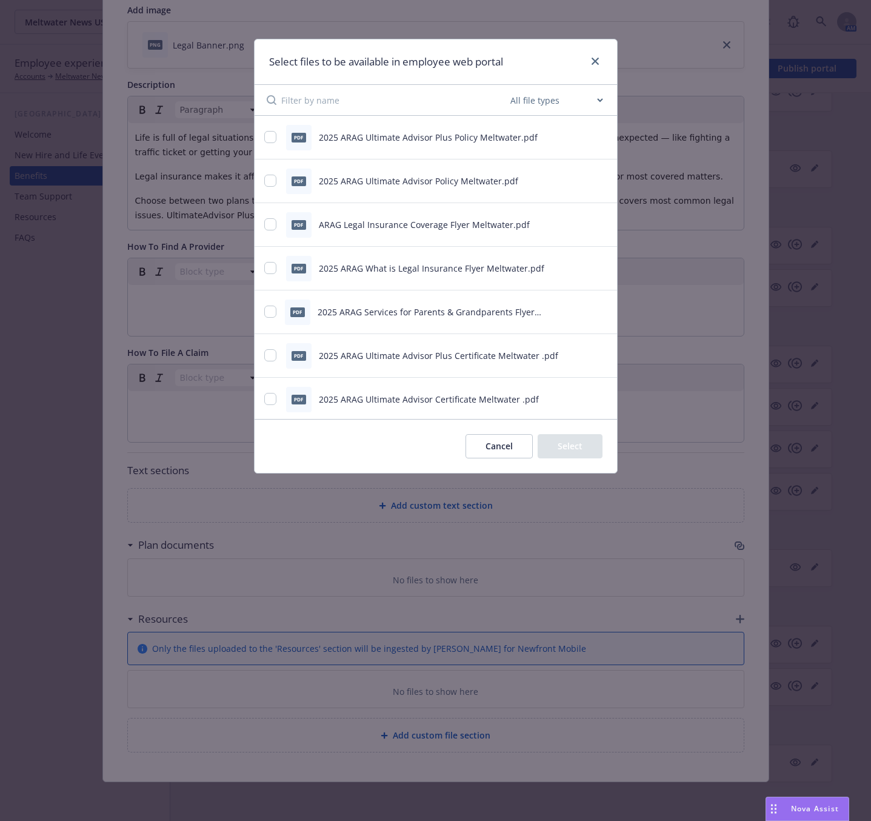
click at [594, 266] on button "preview file" at bounding box center [600, 267] width 13 height 11
click at [595, 225] on icon "preview file" at bounding box center [600, 224] width 11 height 8
click at [272, 226] on input "checkbox" at bounding box center [270, 224] width 12 height 12
checkbox input "true"
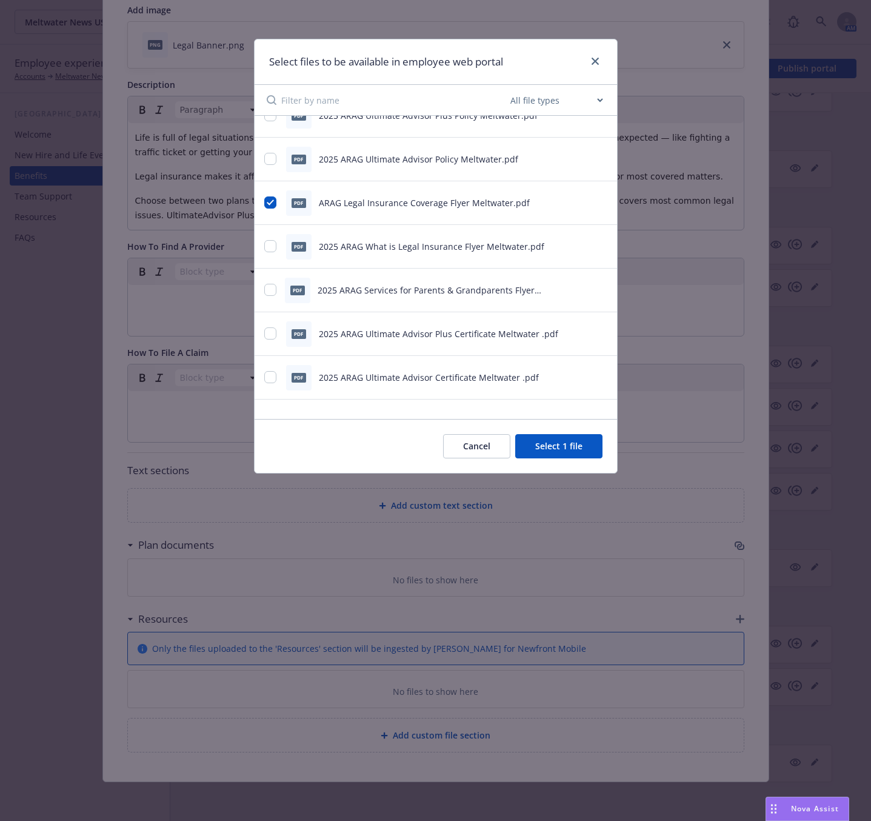
scroll to position [32, 0]
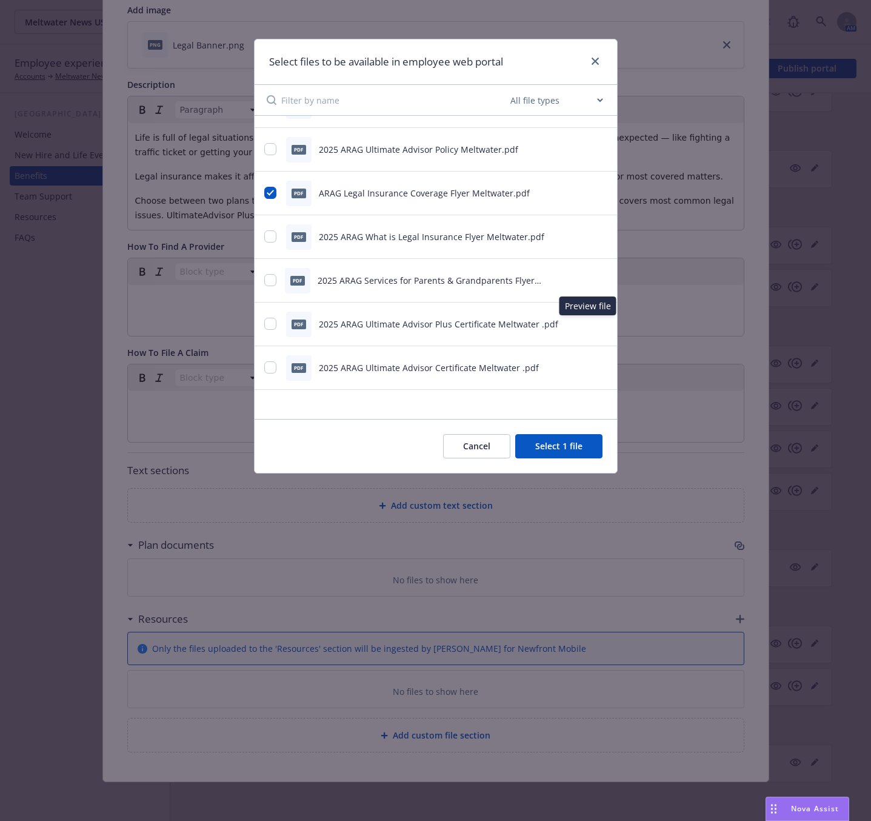
click at [595, 322] on icon "preview file" at bounding box center [600, 323] width 11 height 8
click at [595, 367] on icon "preview file" at bounding box center [600, 367] width 11 height 8
click at [264, 372] on div at bounding box center [271, 367] width 15 height 13
drag, startPoint x: 269, startPoint y: 372, endPoint x: 275, endPoint y: 366, distance: 7.7
click at [269, 372] on input "checkbox" at bounding box center [270, 367] width 12 height 12
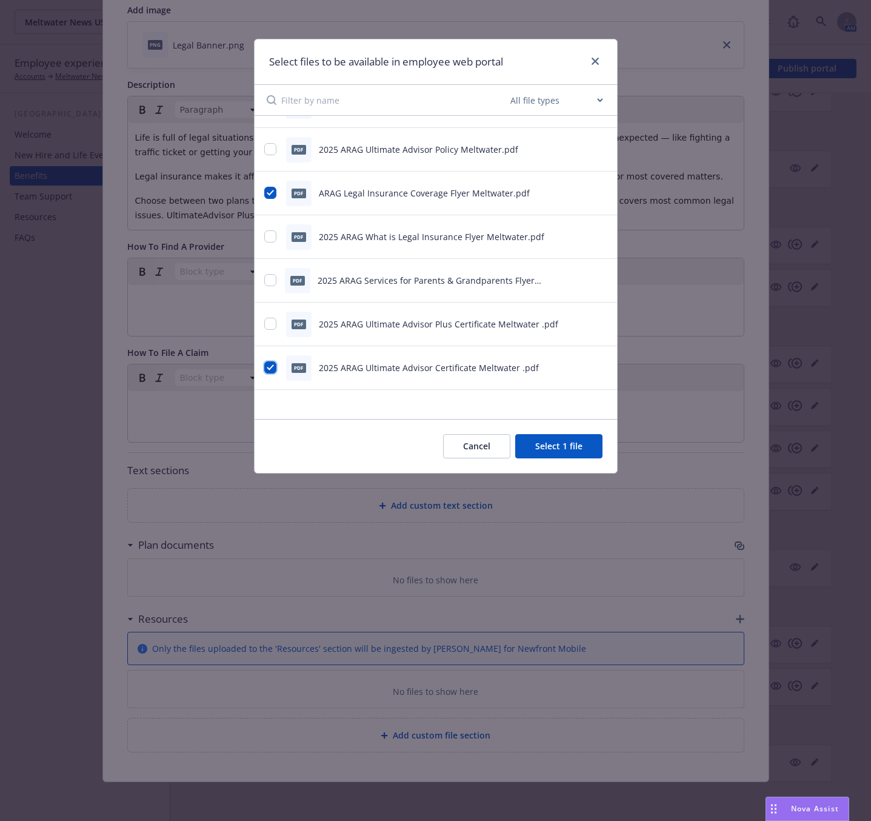
checkbox input "true"
click at [595, 324] on icon "preview file" at bounding box center [600, 323] width 11 height 8
click at [272, 324] on input "checkbox" at bounding box center [270, 324] width 12 height 12
checkbox input "true"
click at [595, 282] on icon "preview file" at bounding box center [600, 279] width 11 height 8
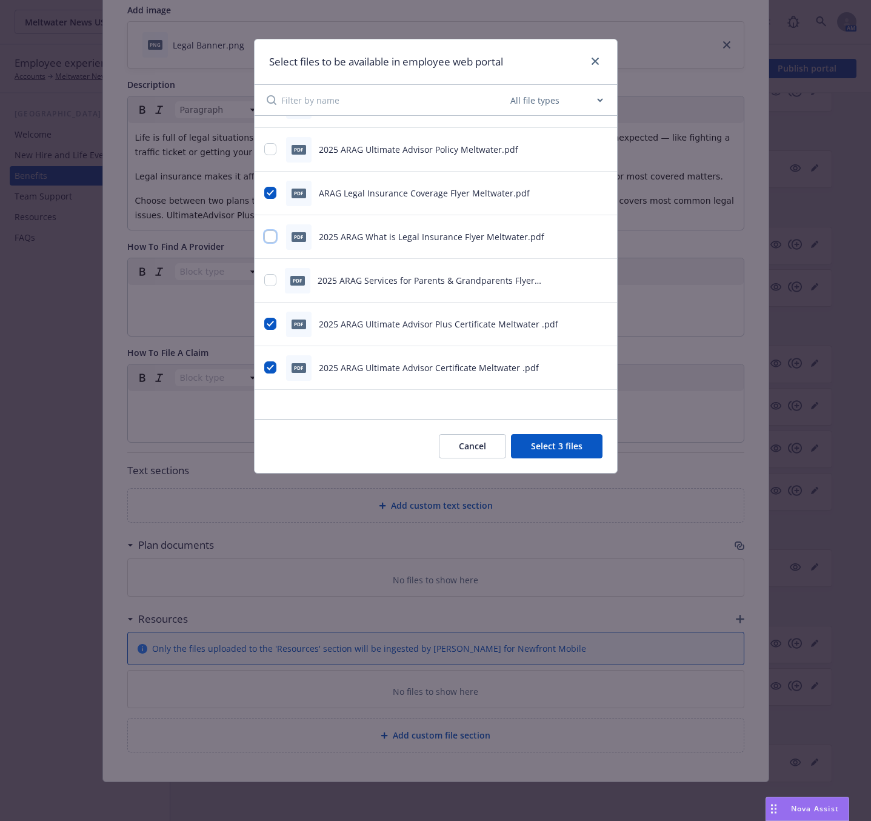
click at [272, 235] on input "checkbox" at bounding box center [270, 236] width 12 height 12
checkbox input "true"
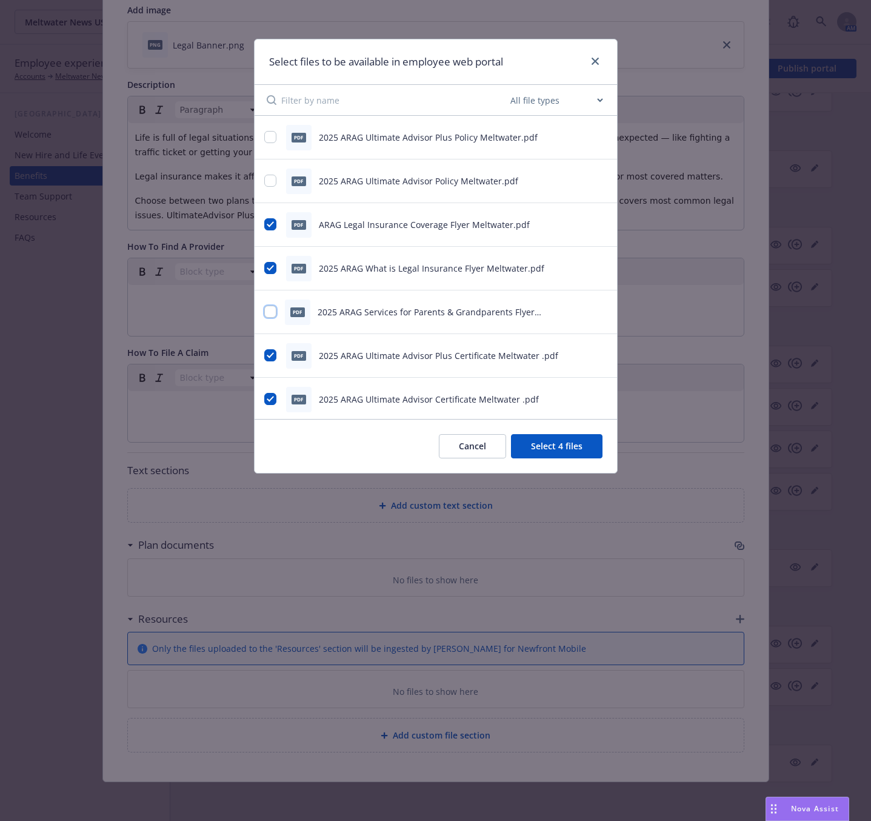
click at [268, 313] on input "checkbox" at bounding box center [270, 311] width 12 height 12
checkbox input "true"
click at [547, 445] on button "Select 5 files" at bounding box center [557, 446] width 92 height 24
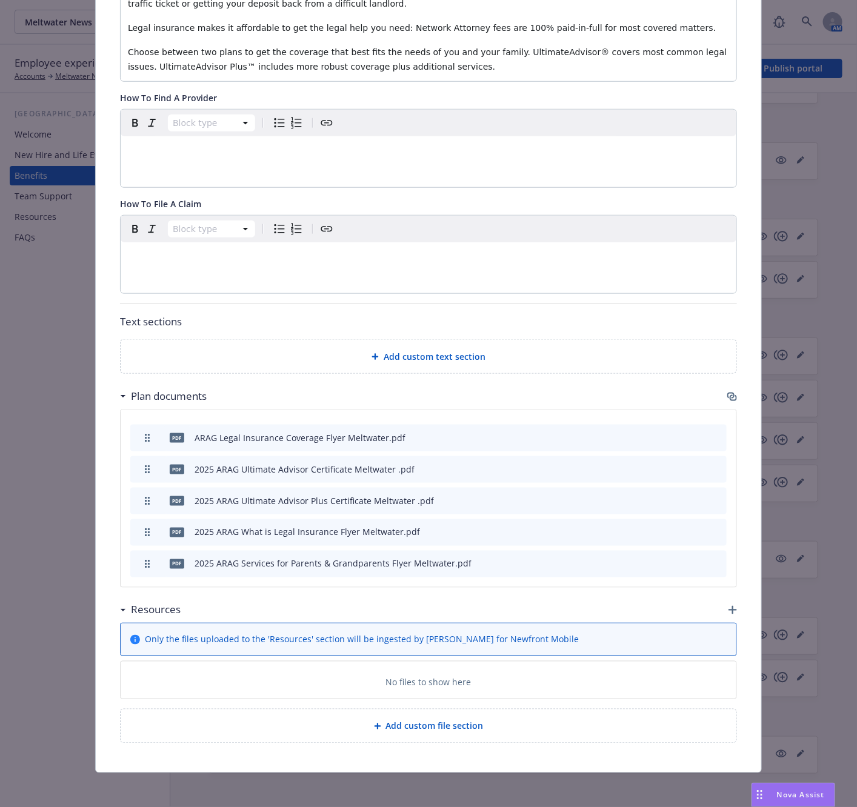
scroll to position [353, 0]
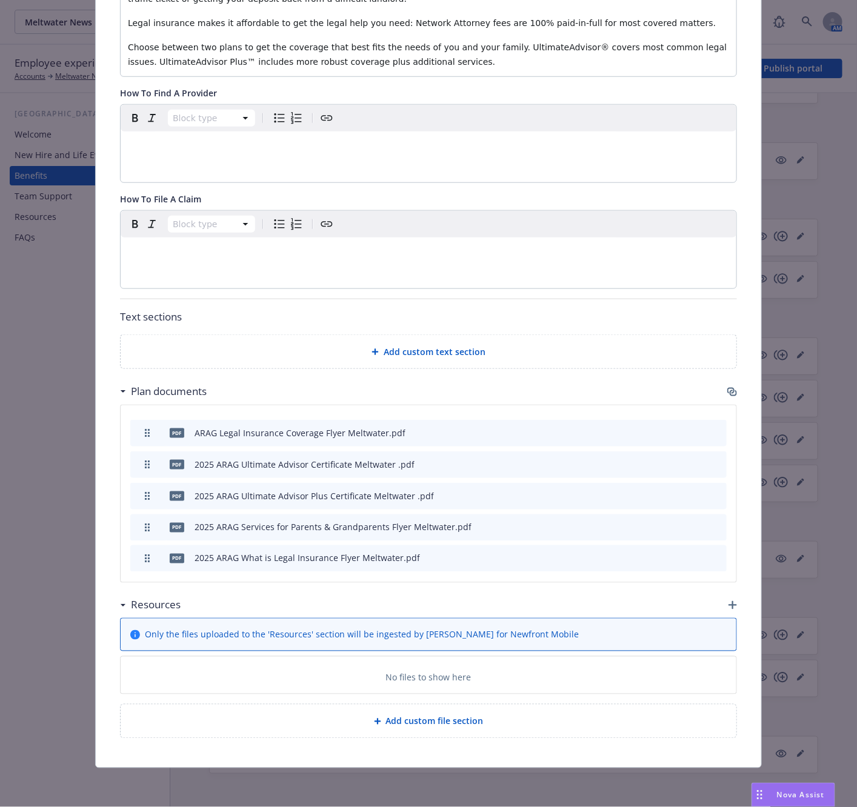
drag, startPoint x: 141, startPoint y: 529, endPoint x: 136, endPoint y: 560, distance: 31.2
drag, startPoint x: 142, startPoint y: 529, endPoint x: 142, endPoint y: 465, distance: 63.6
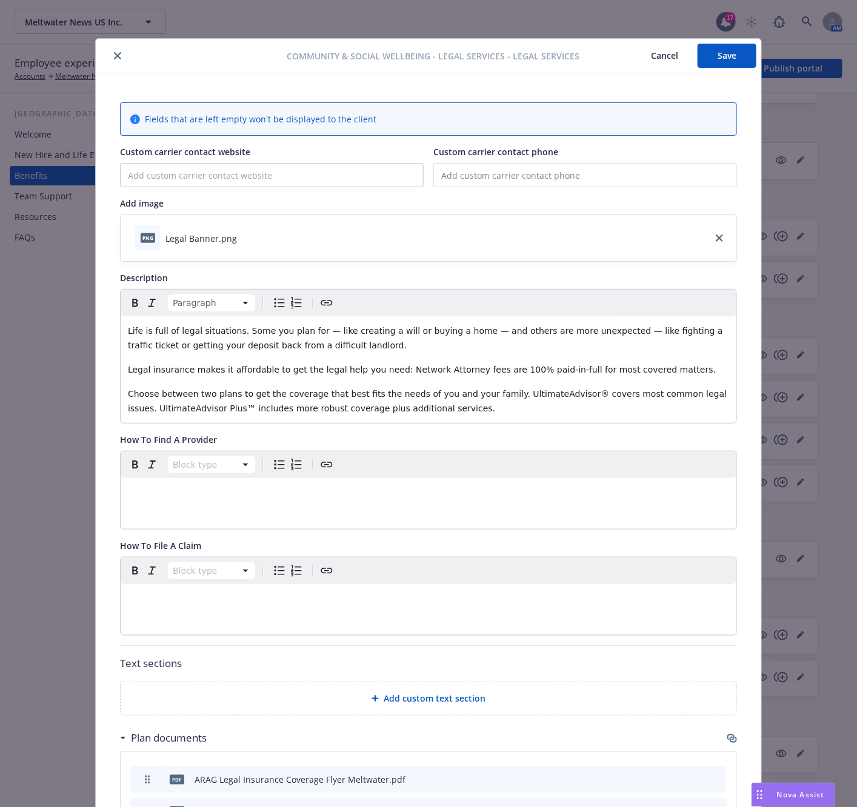
scroll to position [0, 0]
click at [435, 176] on input "tel" at bounding box center [585, 176] width 304 height 24
paste input "(800) 247-4184"
type input "(800) 247-4184"
click at [162, 182] on input "Custom carrier contact website" at bounding box center [272, 175] width 302 height 23
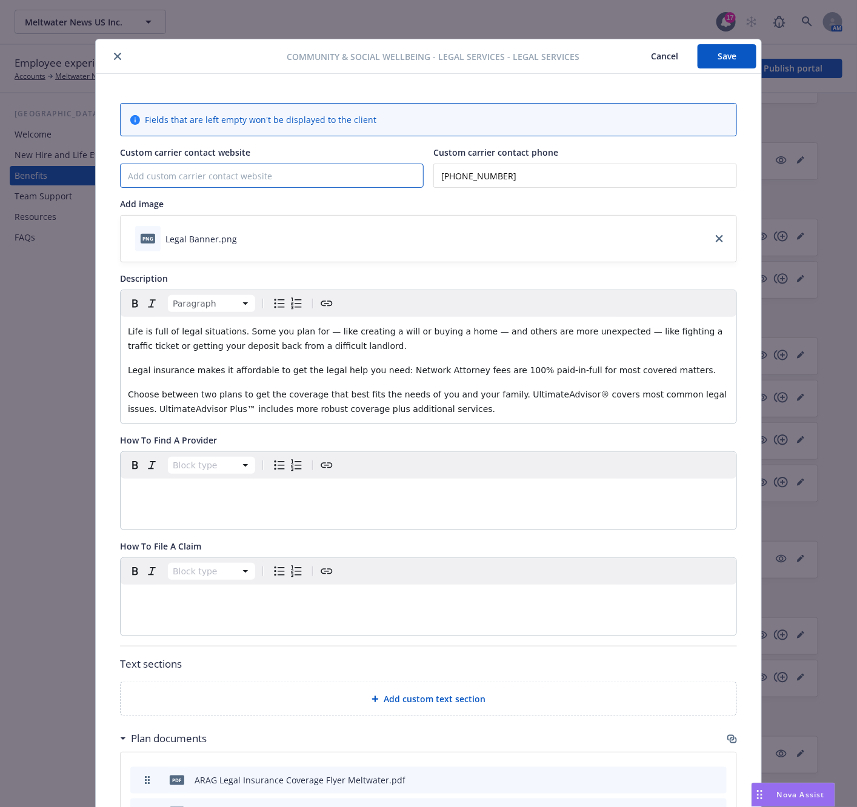
paste input "ARAGlegal.com"
type input "ARAGlegal.com"
click at [721, 59] on button "Save" at bounding box center [727, 56] width 59 height 24
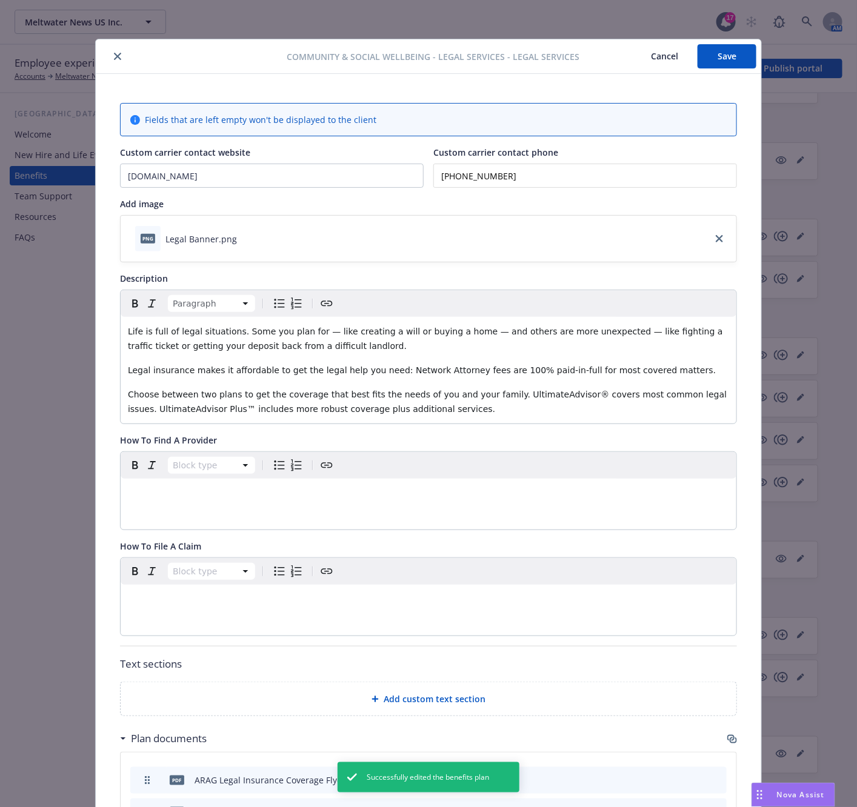
click at [722, 64] on button "Save" at bounding box center [727, 56] width 59 height 24
drag, startPoint x: 497, startPoint y: 57, endPoint x: 433, endPoint y: 53, distance: 63.7
click at [433, 53] on span "Community & Social Wellbeing - Legal Services - Legal Services" at bounding box center [433, 56] width 293 height 13
copy span "Legal Services"
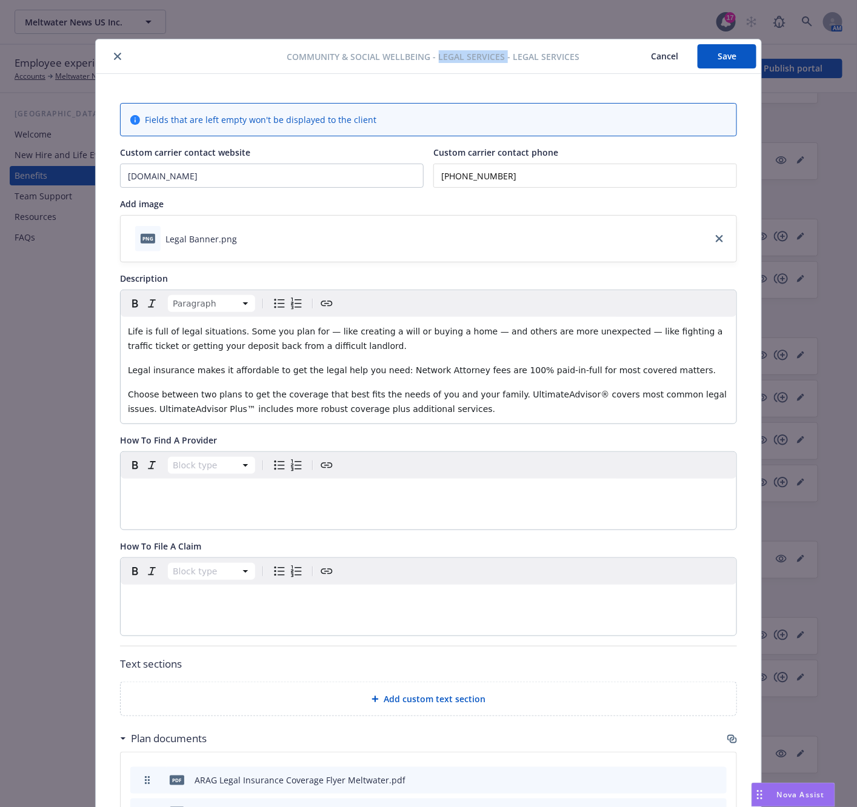
copy span "Legal Services"
click at [718, 62] on button "Save" at bounding box center [727, 56] width 59 height 24
click at [115, 57] on icon "close" at bounding box center [117, 56] width 7 height 7
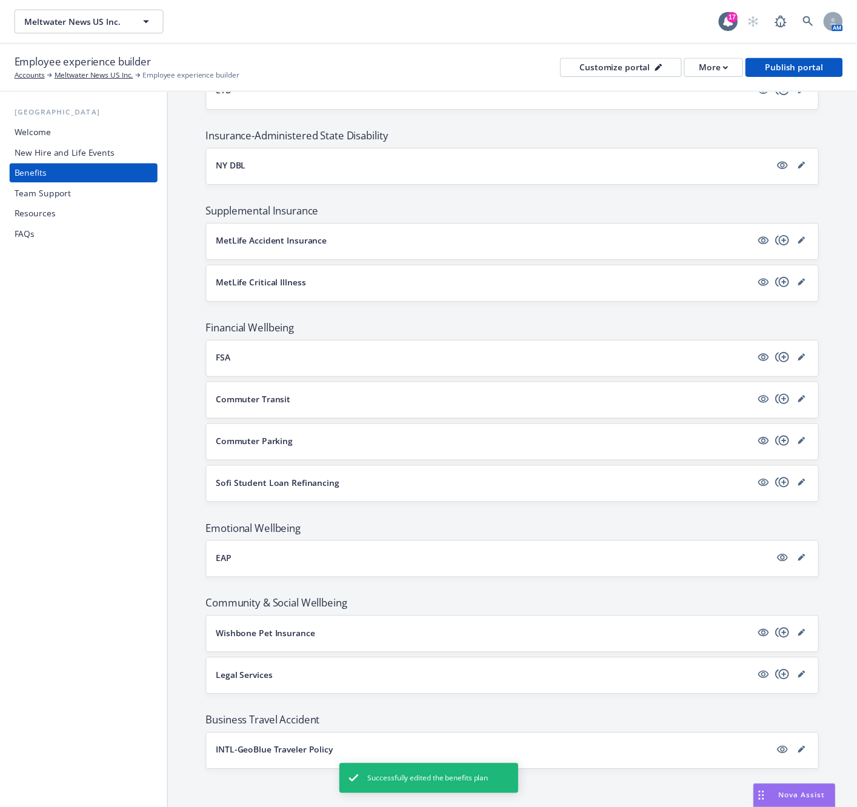
scroll to position [911, 0]
click at [255, 765] on p "INTL-GeoBlue Traveler Policy" at bounding box center [278, 762] width 119 height 13
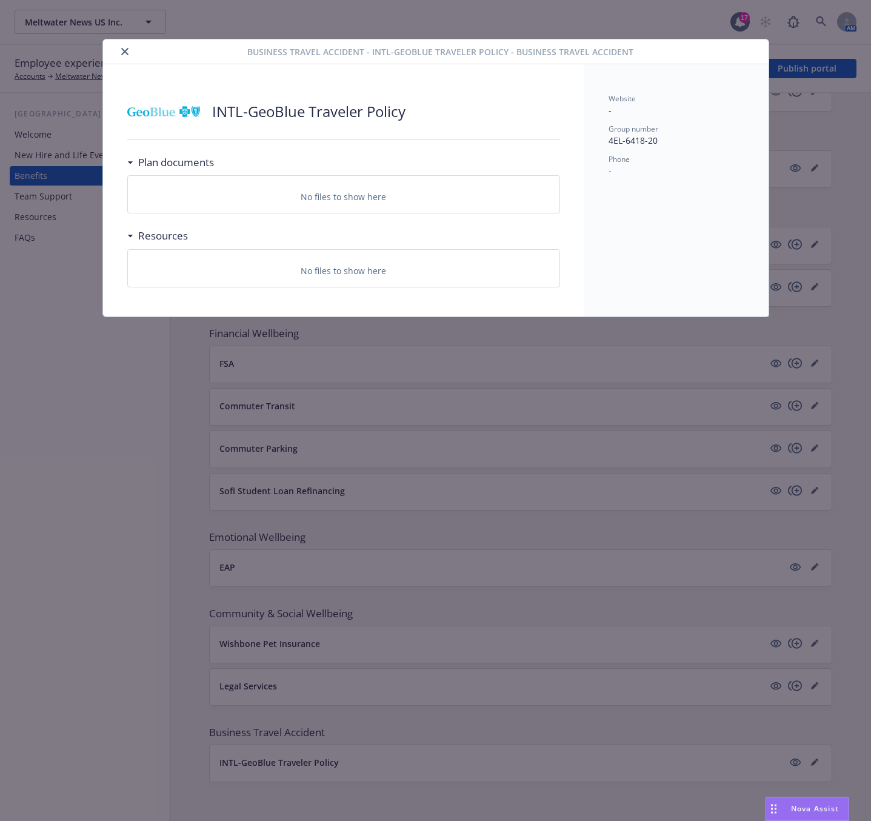
click at [124, 53] on icon "close" at bounding box center [124, 51] width 7 height 7
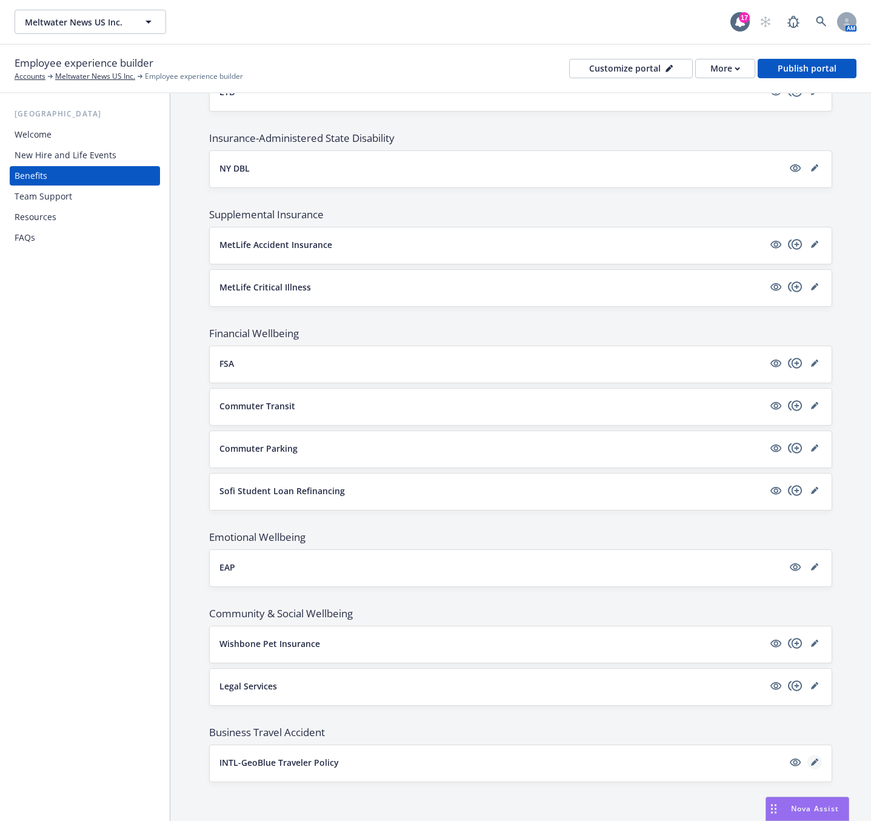
click at [811, 761] on icon "editPencil" at bounding box center [814, 762] width 6 height 6
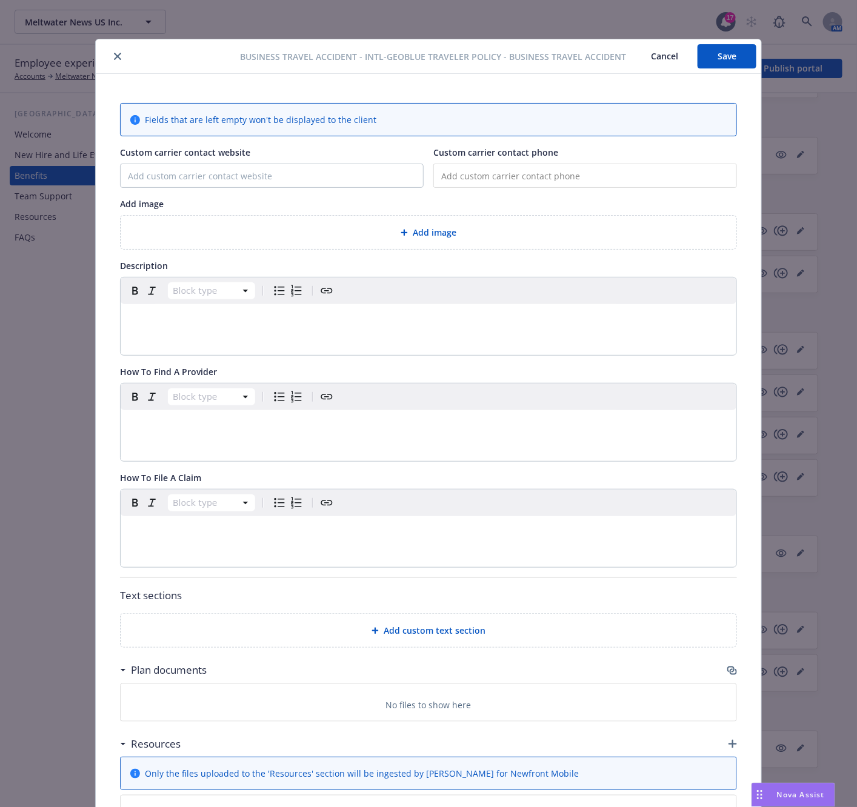
scroll to position [36, 0]
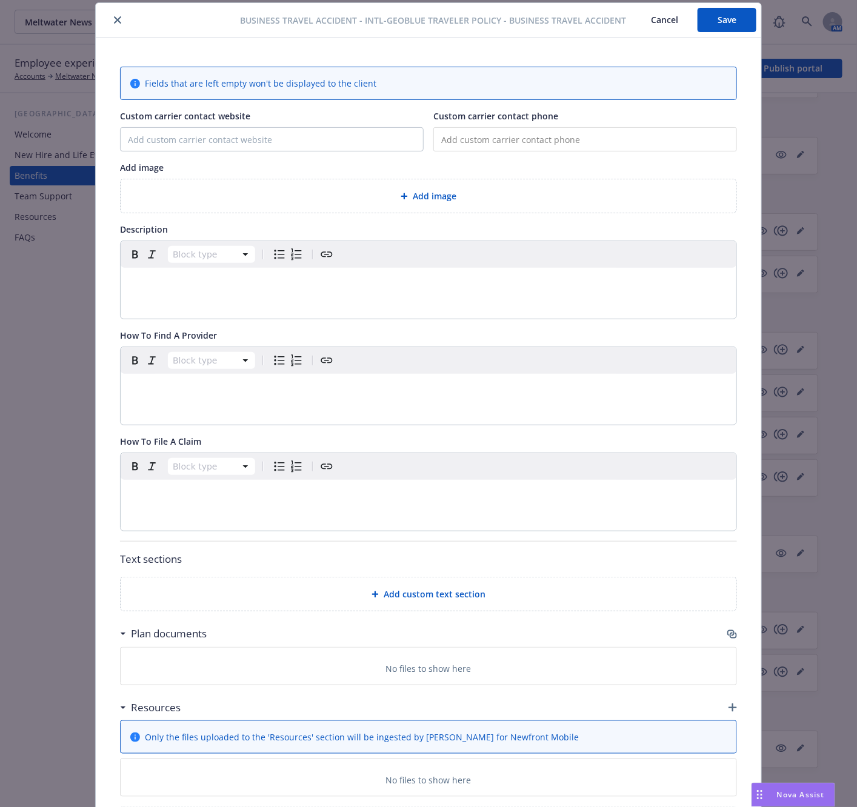
click at [727, 635] on icon "button" at bounding box center [730, 633] width 7 height 6
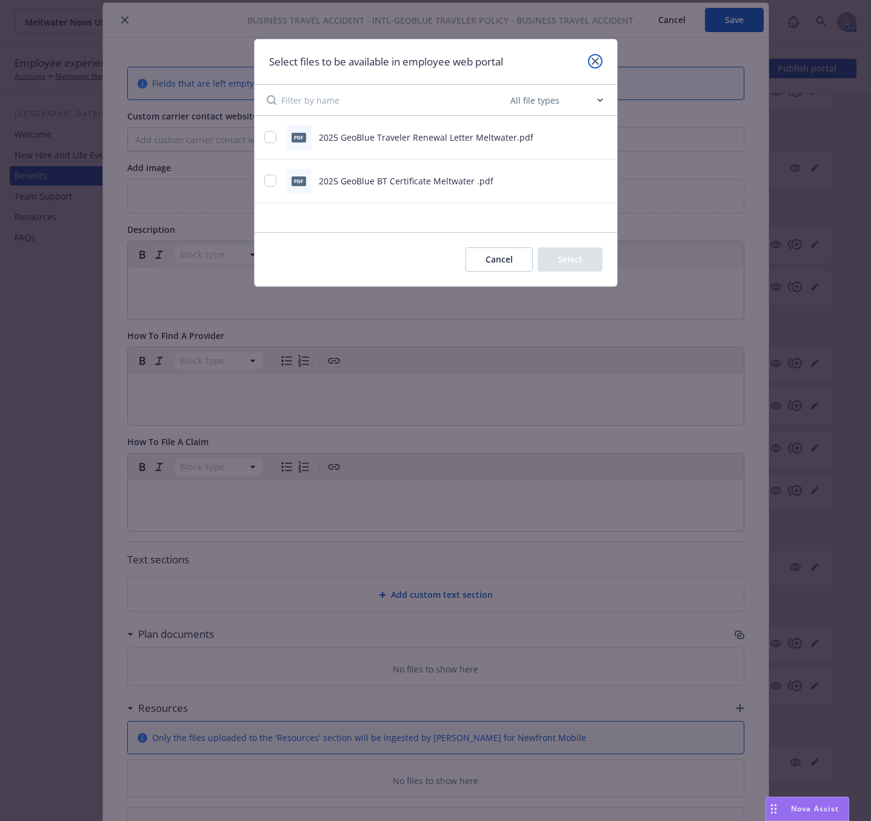
drag, startPoint x: 591, startPoint y: 62, endPoint x: 673, endPoint y: 99, distance: 90.3
click at [592, 62] on icon "close" at bounding box center [595, 61] width 7 height 7
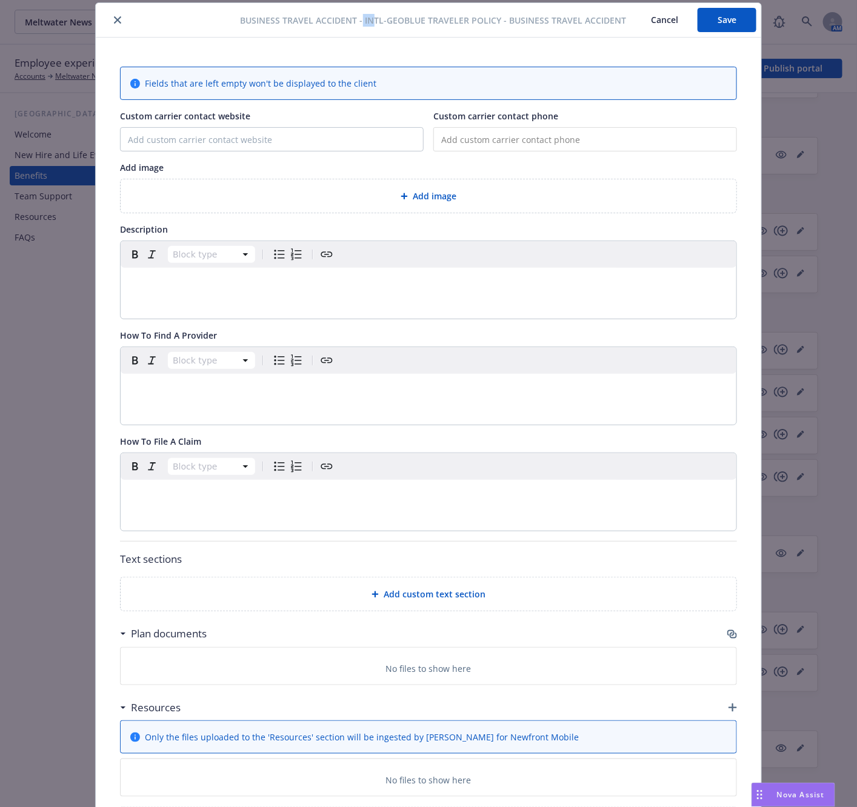
scroll to position [12, 0]
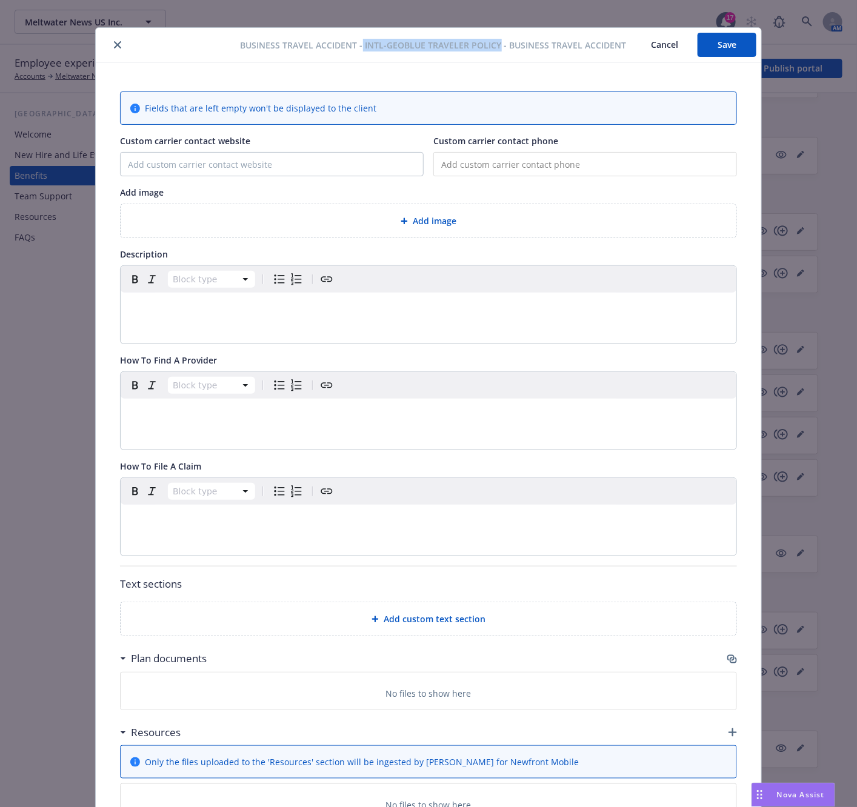
drag, startPoint x: 357, startPoint y: 13, endPoint x: 493, endPoint y: 49, distance: 141.0
click at [493, 49] on span "Business Travel Accident - INTL-GeoBlue Traveler Policy - Business Travel Accid…" at bounding box center [434, 45] width 386 height 13
copy span "INTL-GeoBlue Traveler Policy"
click at [435, 224] on span "Add image" at bounding box center [435, 221] width 44 height 13
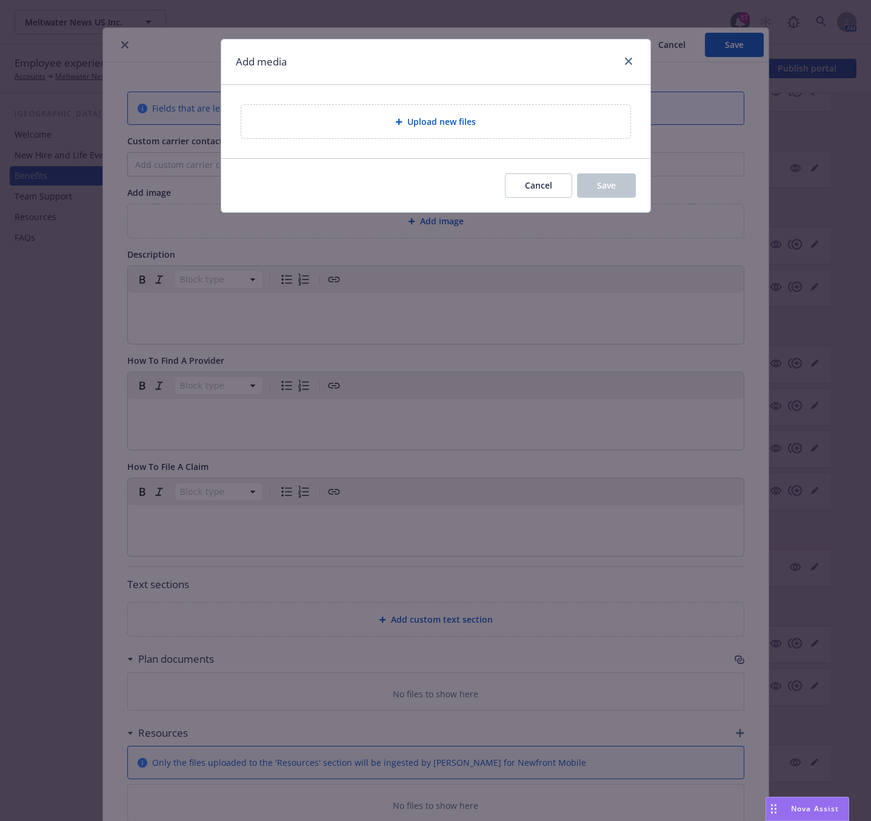
click at [405, 130] on div "Upload new files" at bounding box center [435, 121] width 389 height 33
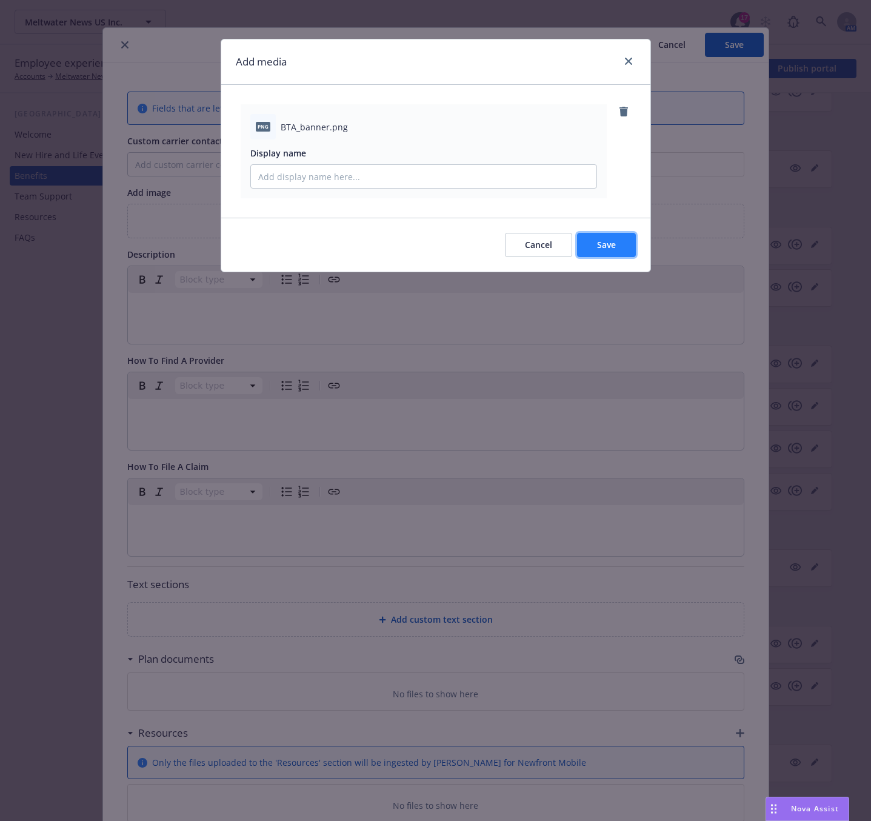
click at [604, 241] on span "Save" at bounding box center [606, 245] width 19 height 12
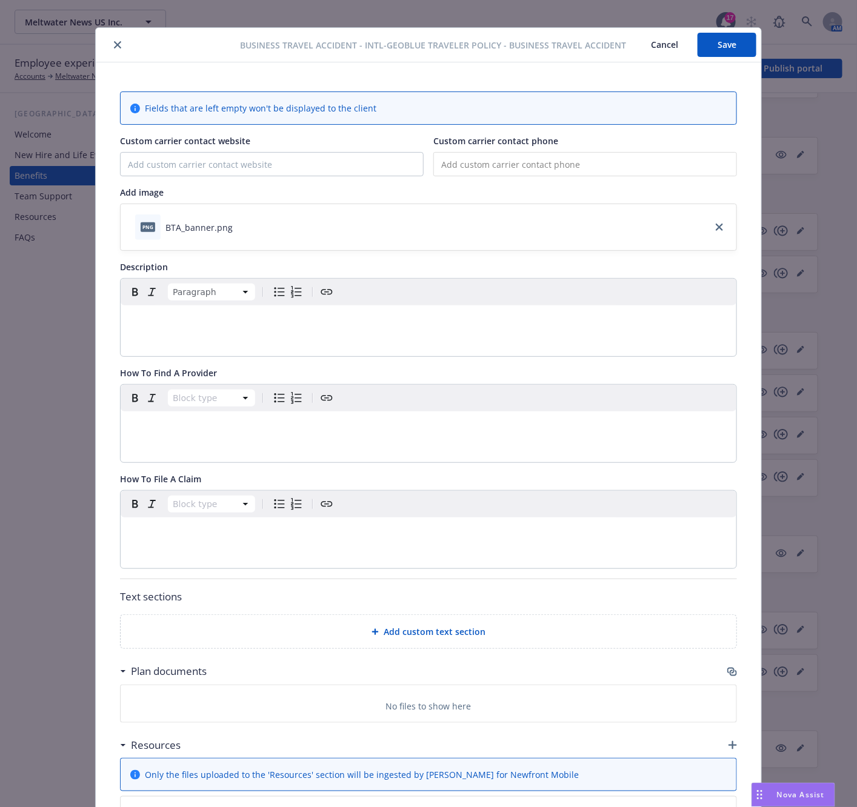
click at [260, 322] on p "editable markdown" at bounding box center [428, 320] width 601 height 15
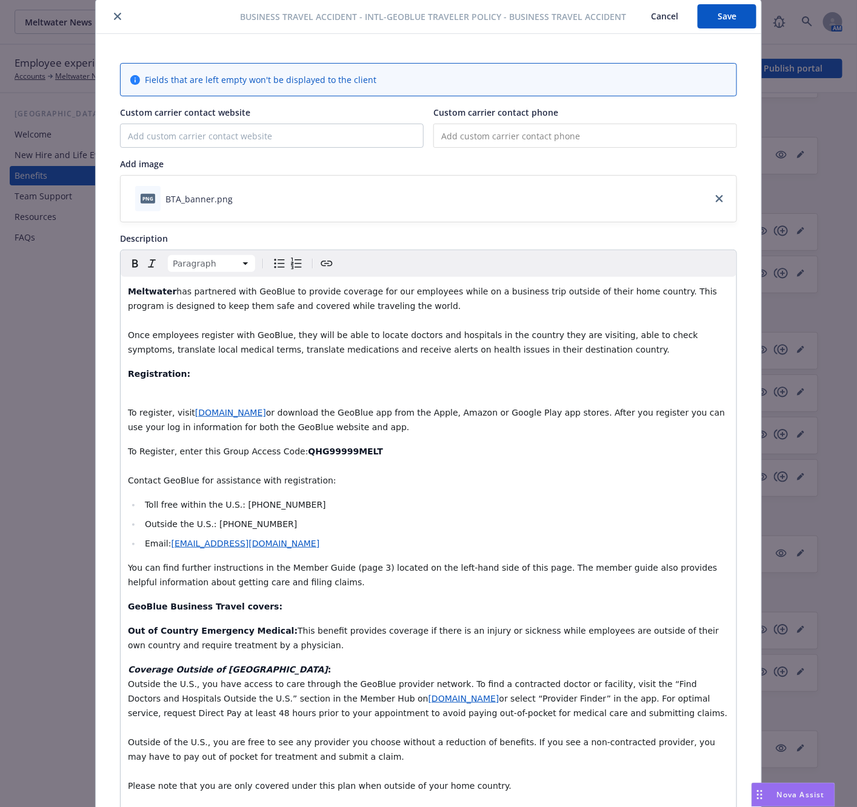
scroll to position [0, 0]
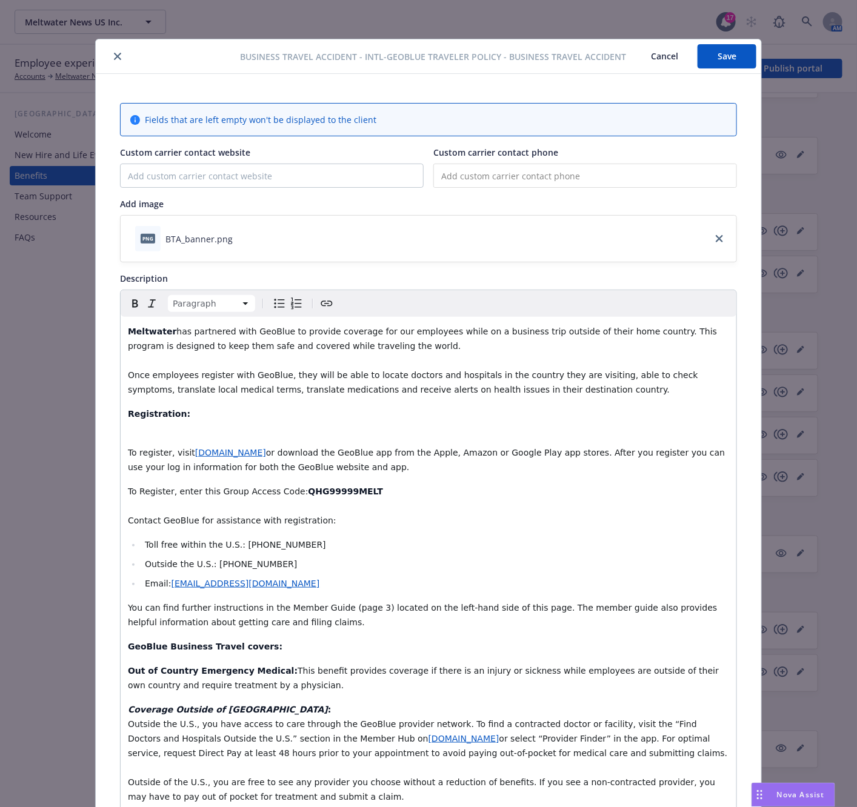
click at [158, 429] on p "Registration:" at bounding box center [428, 421] width 601 height 29
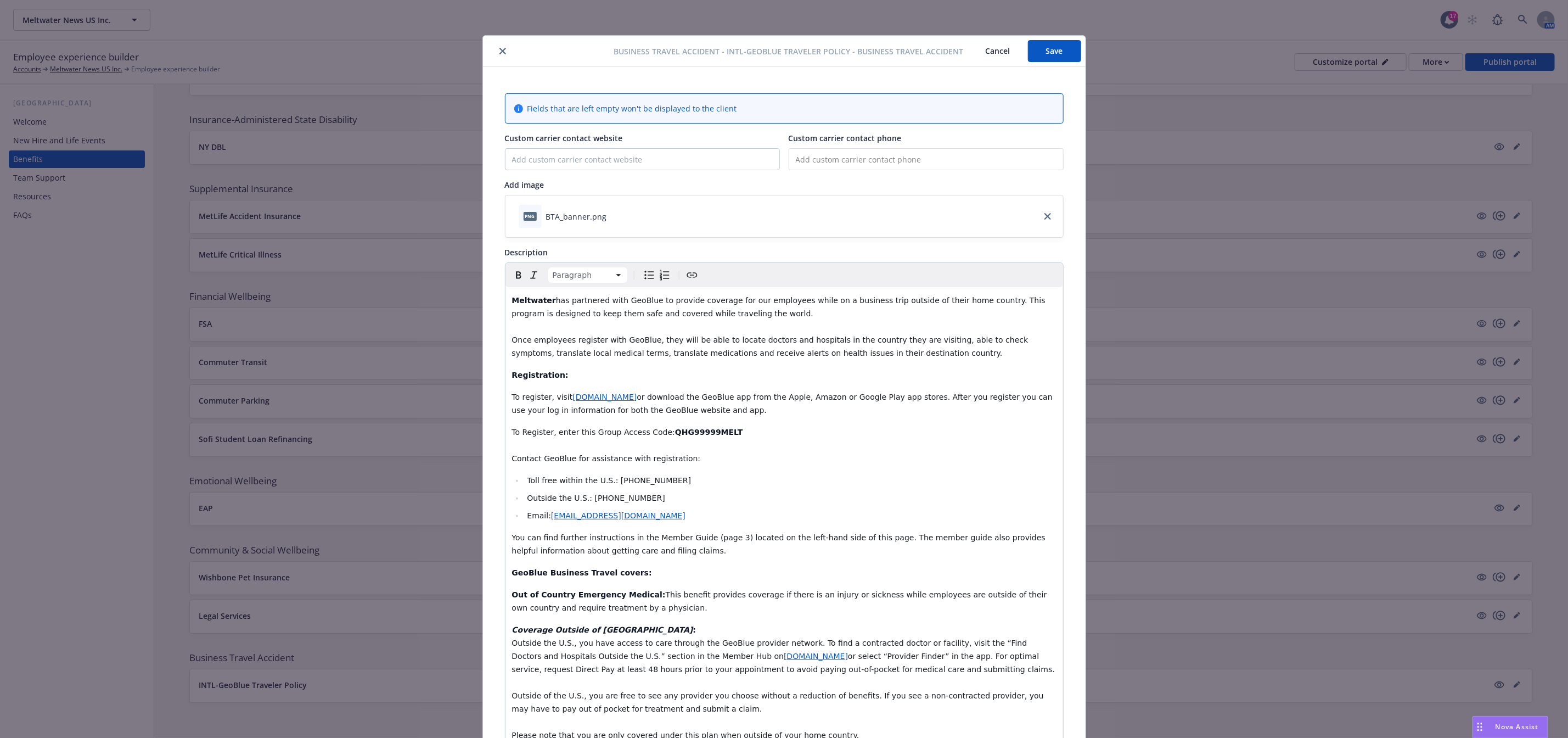
click at [1051, 53] on button "Save" at bounding box center [1054, 51] width 53 height 22
click at [496, 53] on button "close" at bounding box center [502, 51] width 14 height 14
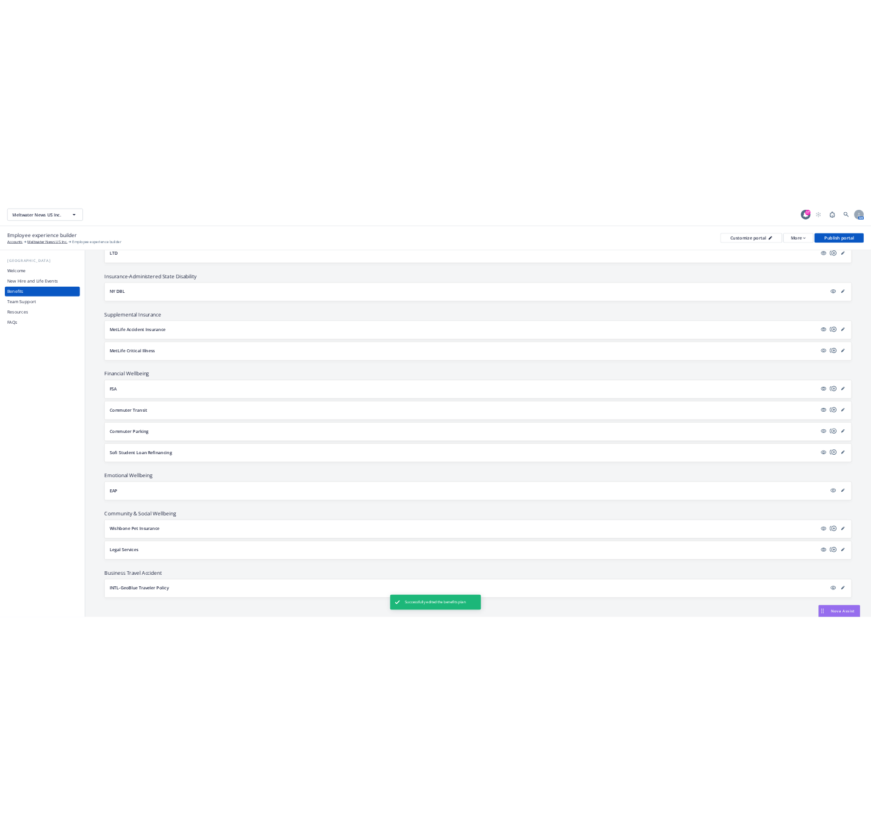
scroll to position [911, 0]
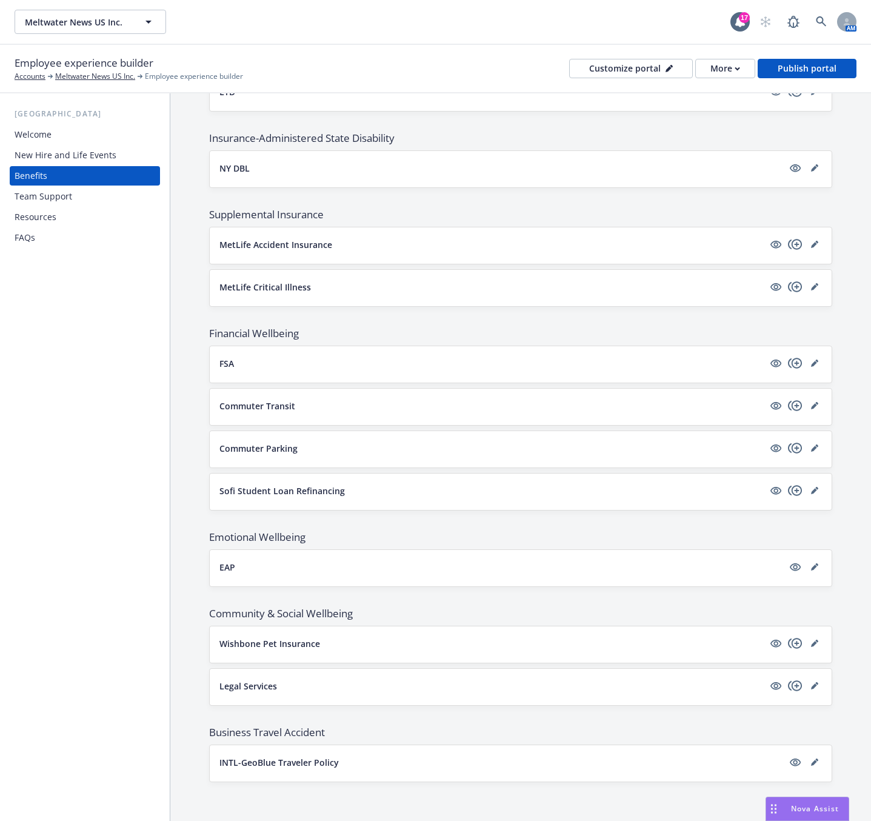
click at [122, 298] on div "USA Welcome New Hire and Life Events Benefits Team Support Resources FAQs" at bounding box center [85, 456] width 170 height 727
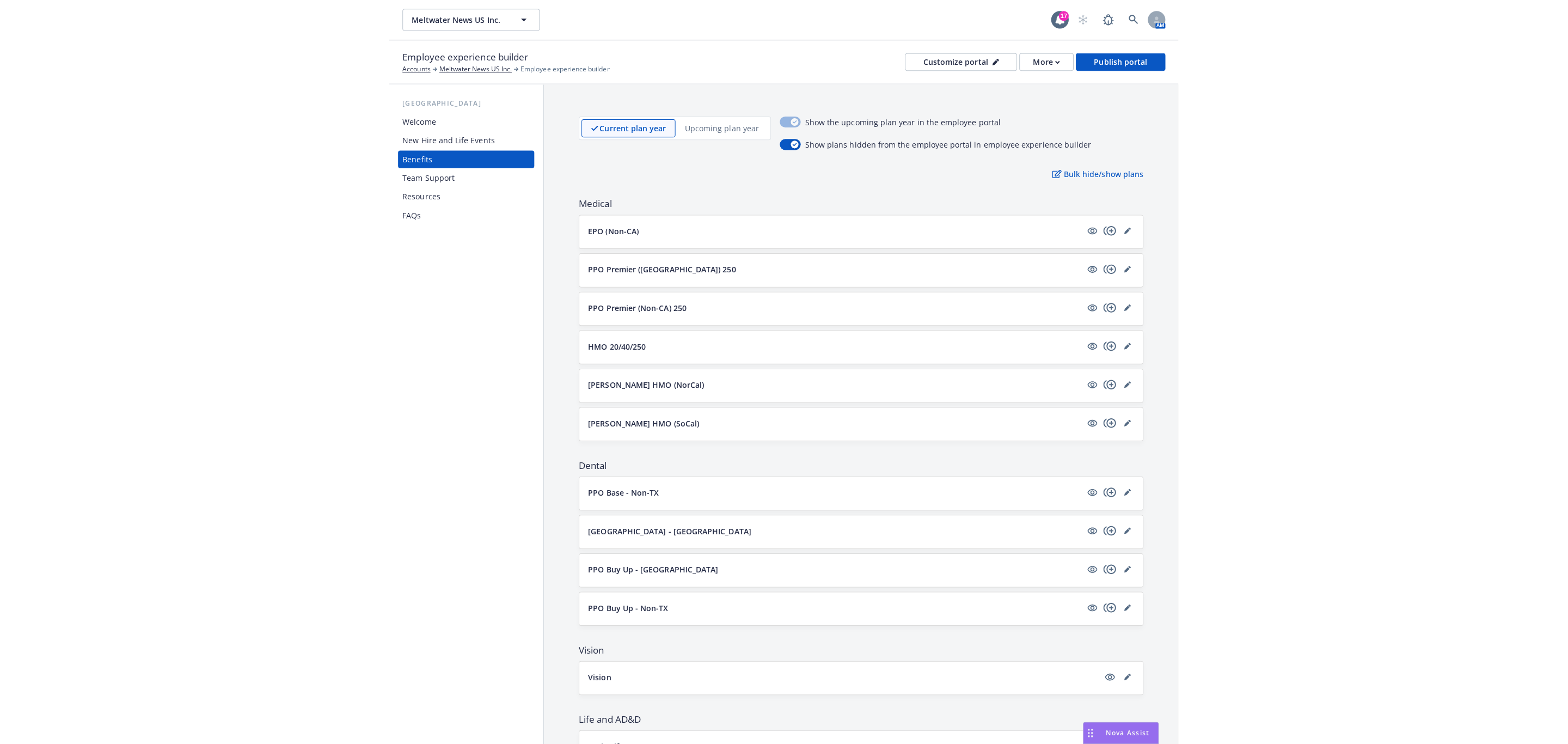
scroll to position [0, 0]
